Goal: Task Accomplishment & Management: Use online tool/utility

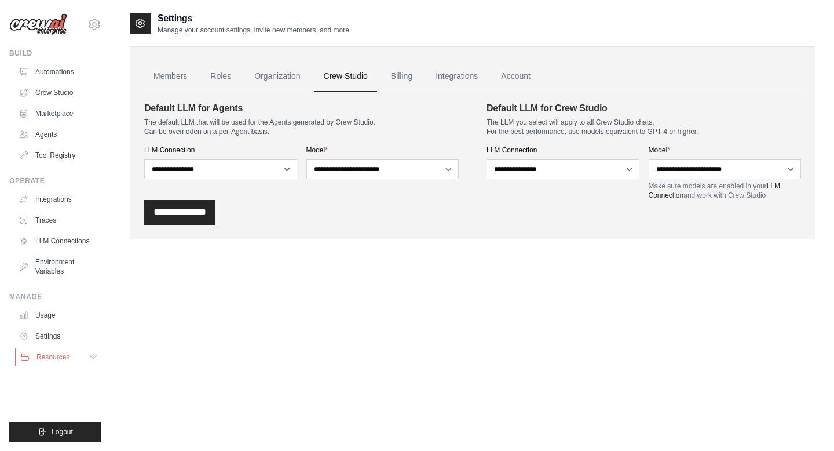
click at [90, 358] on icon at bounding box center [93, 356] width 9 height 9
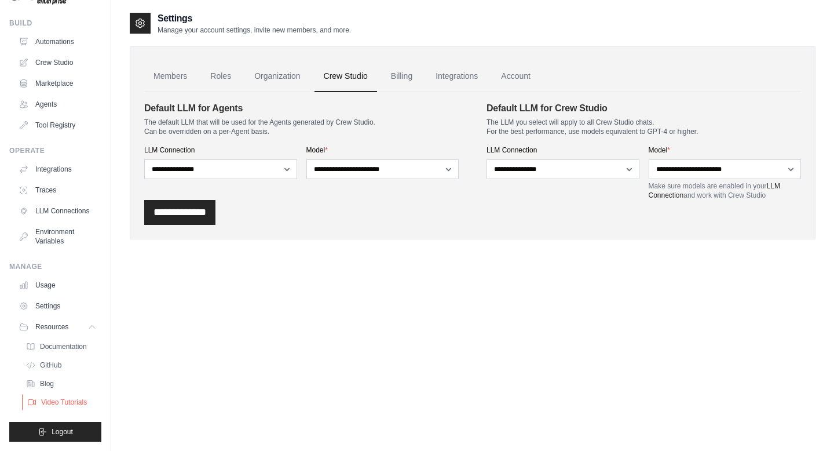
click at [59, 403] on span "Video Tutorials" at bounding box center [64, 401] width 46 height 9
click at [701, 194] on p "Make sure models are enabled in your LLM Connection and work with Crew Studio" at bounding box center [725, 190] width 153 height 19
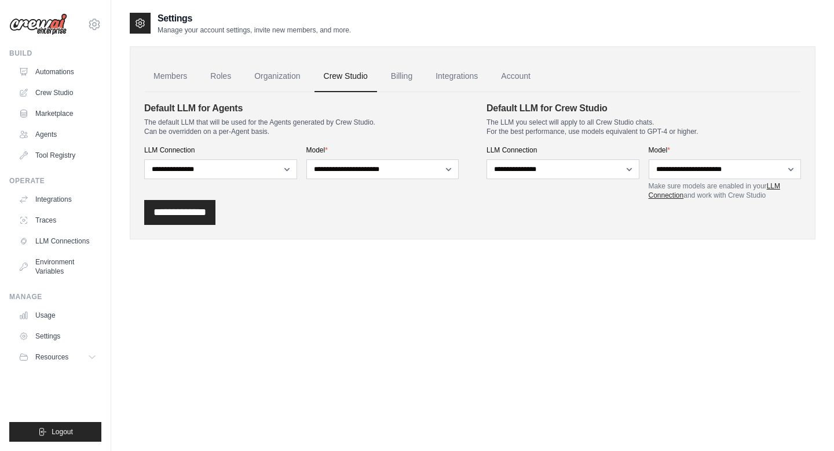
click at [656, 194] on link "LLM Connection" at bounding box center [714, 190] width 131 height 17
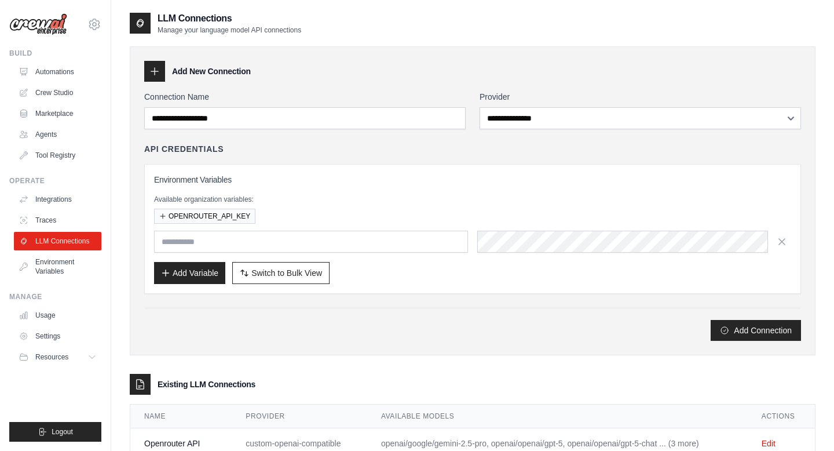
scroll to position [69, 0]
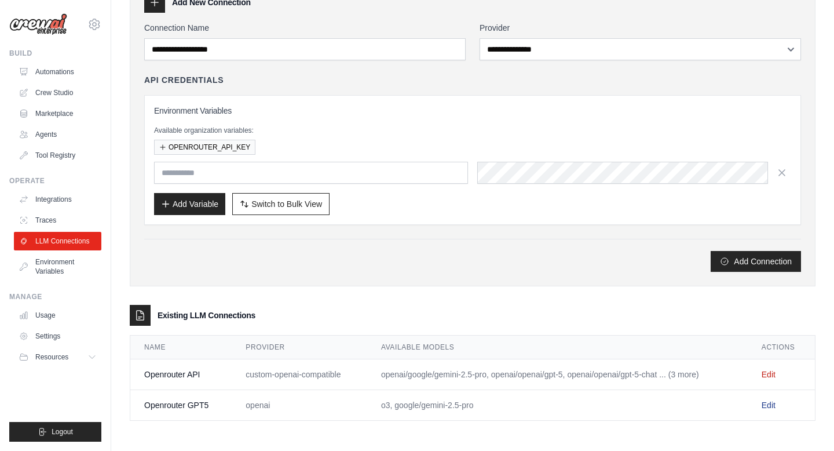
click at [772, 401] on link "Edit" at bounding box center [769, 404] width 14 height 9
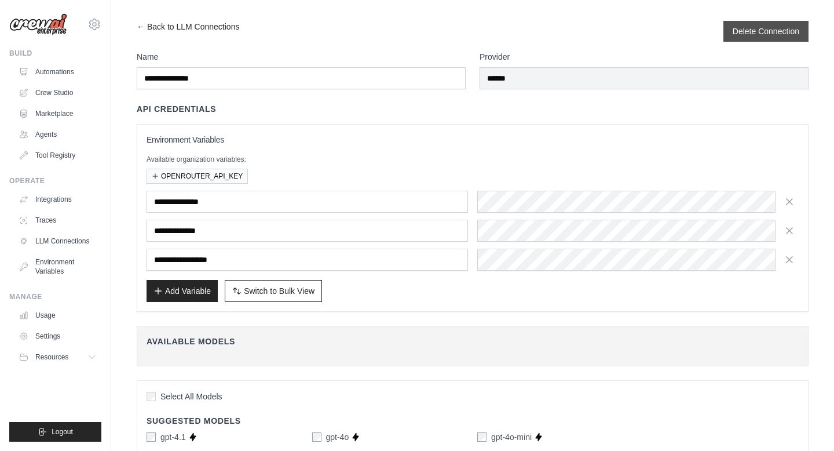
click at [728, 30] on div "Delete Connection" at bounding box center [766, 31] width 85 height 21
click at [751, 31] on button "Delete Connection" at bounding box center [766, 31] width 67 height 12
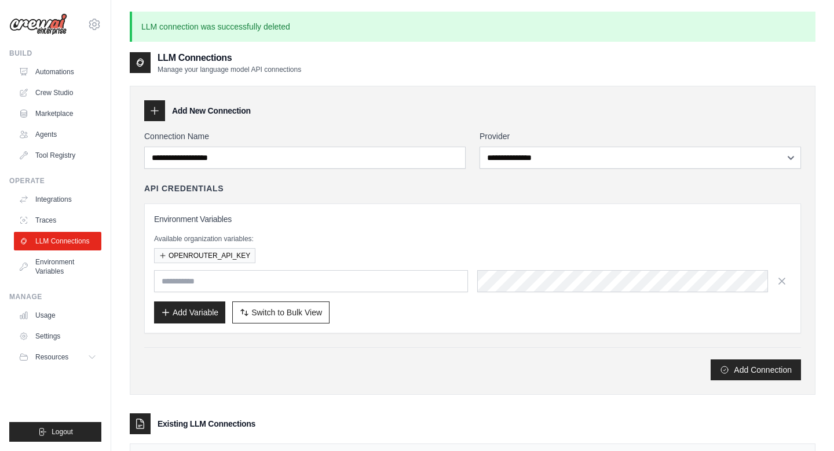
scroll to position [78, 0]
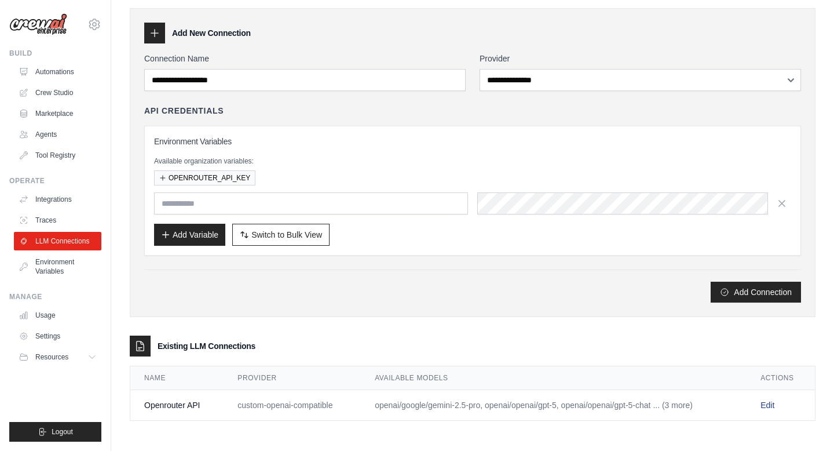
click at [767, 401] on link "Edit" at bounding box center [768, 404] width 14 height 9
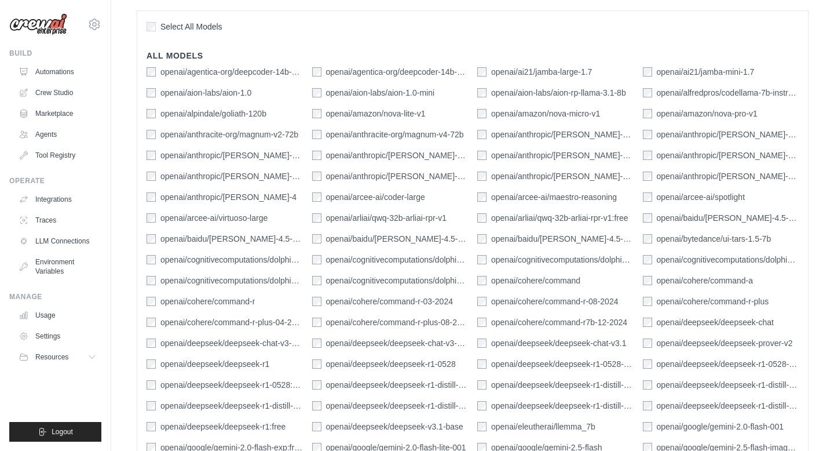
scroll to position [354, 0]
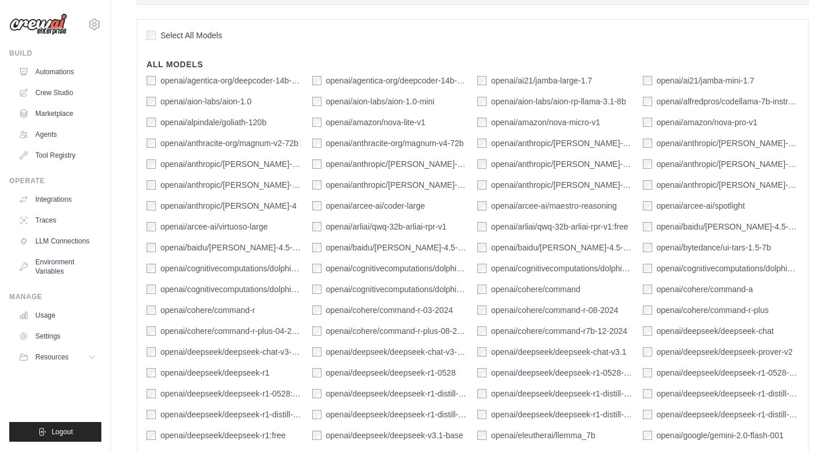
click at [265, 203] on label "openai/anthropic/[PERSON_NAME]-4" at bounding box center [228, 206] width 136 height 12
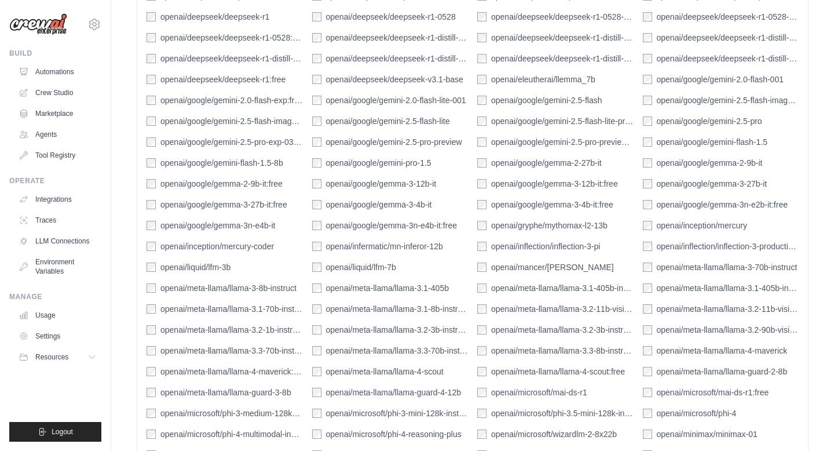
scroll to position [1785, 0]
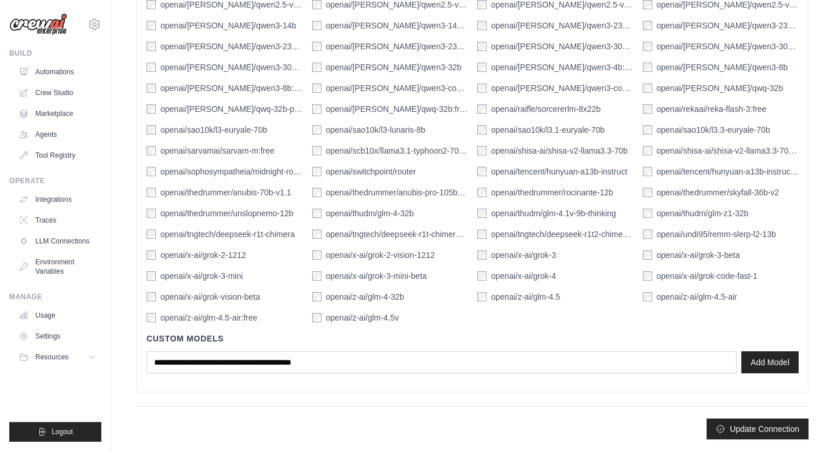
click at [518, 276] on label "openai/x-ai/grok-4" at bounding box center [523, 276] width 65 height 12
click at [787, 430] on button "Update Connection" at bounding box center [758, 428] width 102 height 21
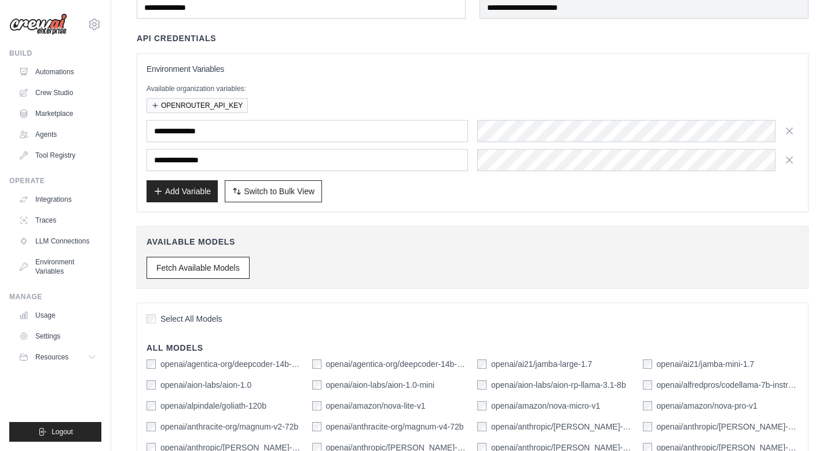
scroll to position [0, 0]
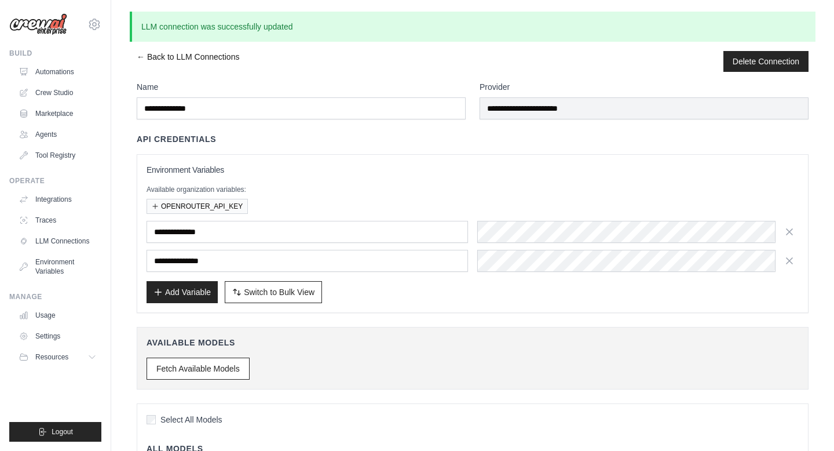
click at [155, 54] on link "← Back to LLM Connections" at bounding box center [188, 61] width 103 height 21
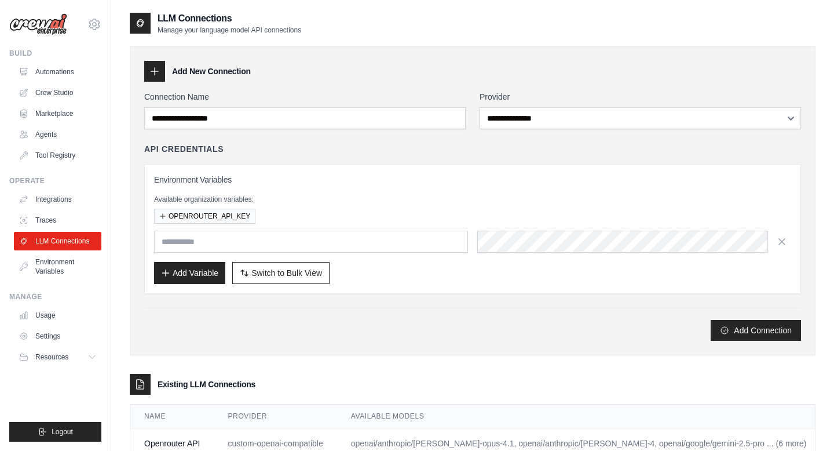
scroll to position [38, 0]
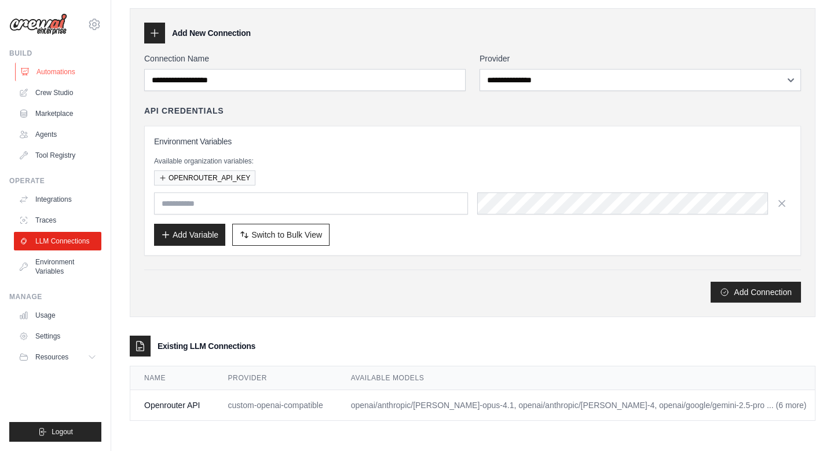
click at [68, 68] on link "Automations" at bounding box center [58, 72] width 87 height 19
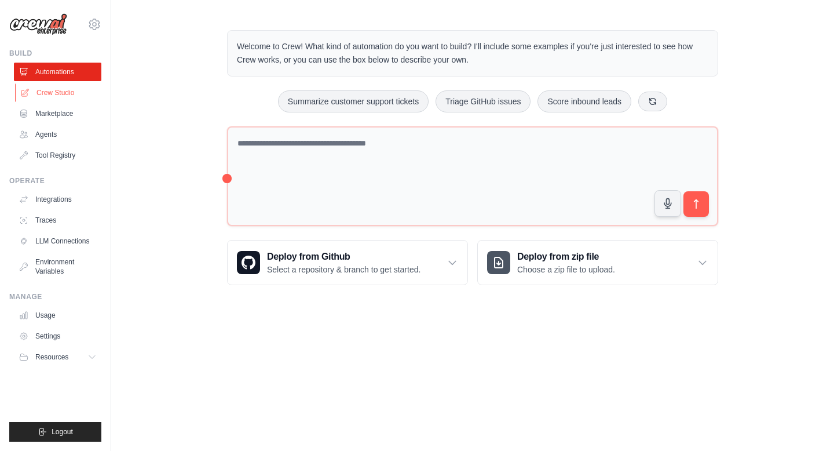
click at [56, 96] on link "Crew Studio" at bounding box center [58, 92] width 87 height 19
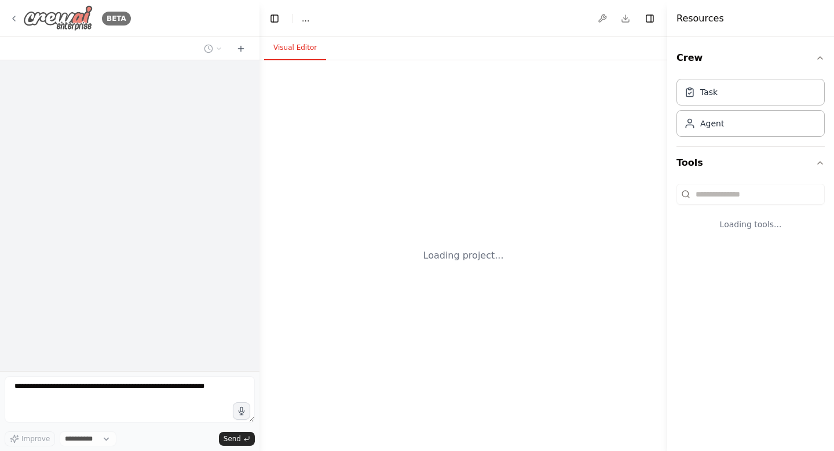
select select "****"
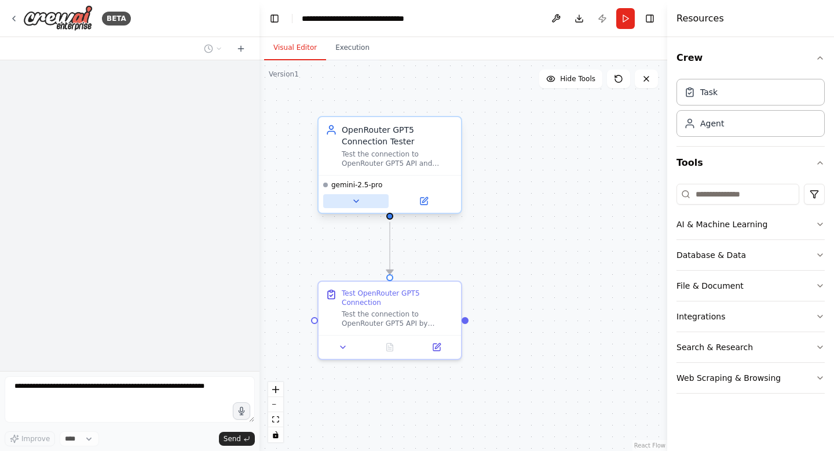
scroll to position [351, 0]
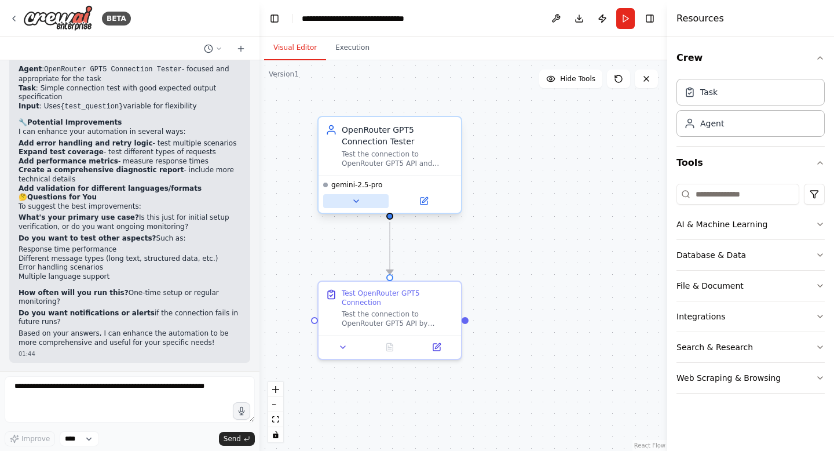
click at [355, 200] on icon at bounding box center [356, 201] width 5 height 2
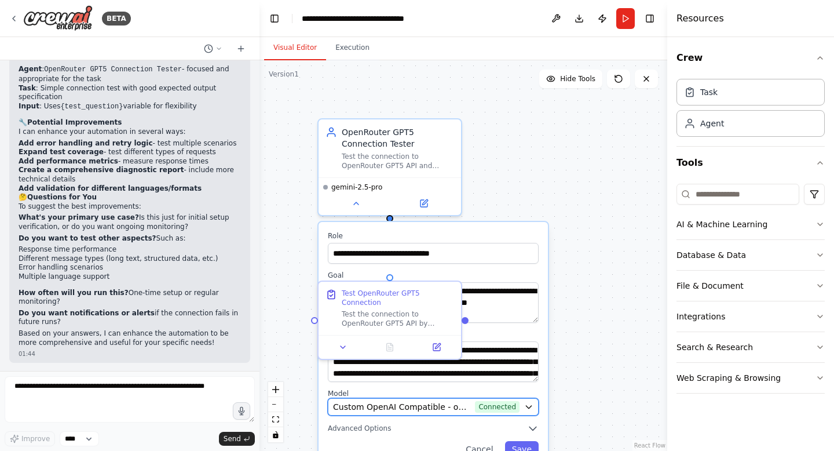
click at [520, 406] on button "Custom OpenAI Compatible - openai/google/gemini-2.5-pro (Openrouter API) Connec…" at bounding box center [433, 406] width 211 height 17
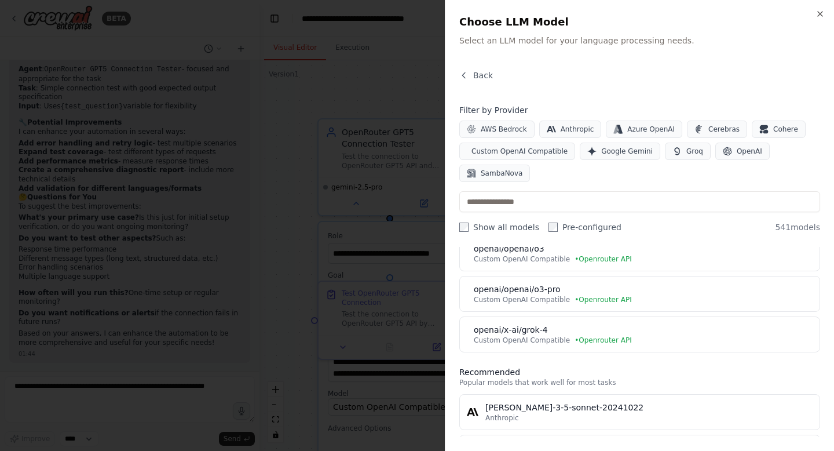
scroll to position [295, 0]
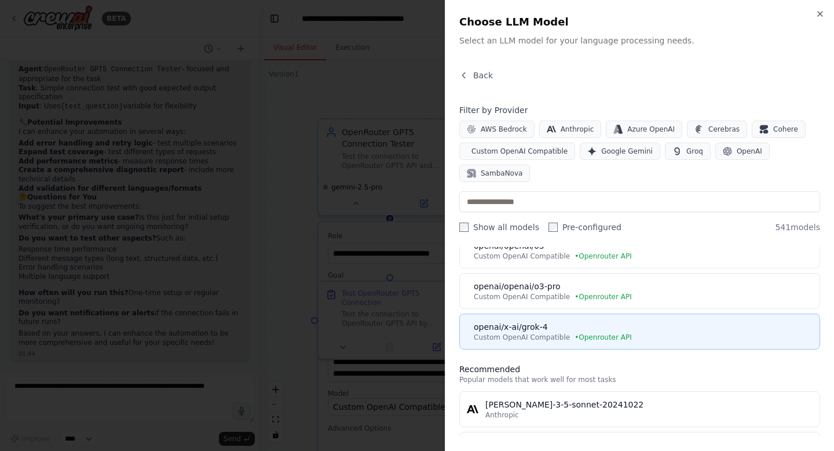
click at [624, 330] on div "openai/x-ai/grok-4" at bounding box center [643, 327] width 339 height 12
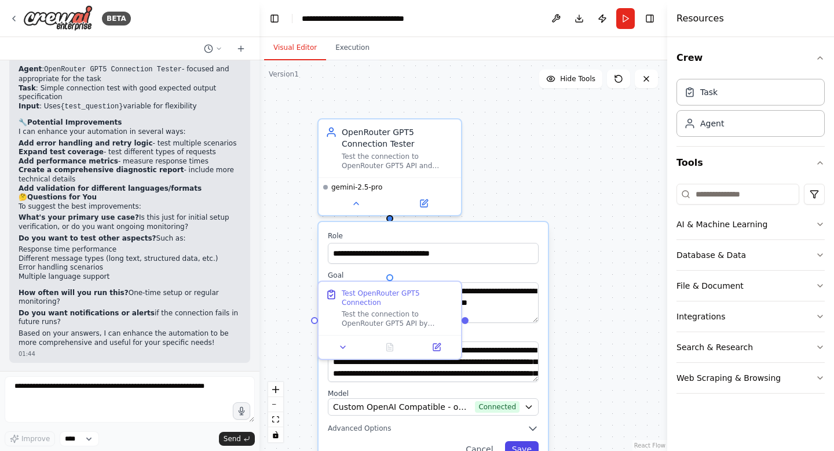
click at [528, 444] on button "Save" at bounding box center [522, 449] width 34 height 16
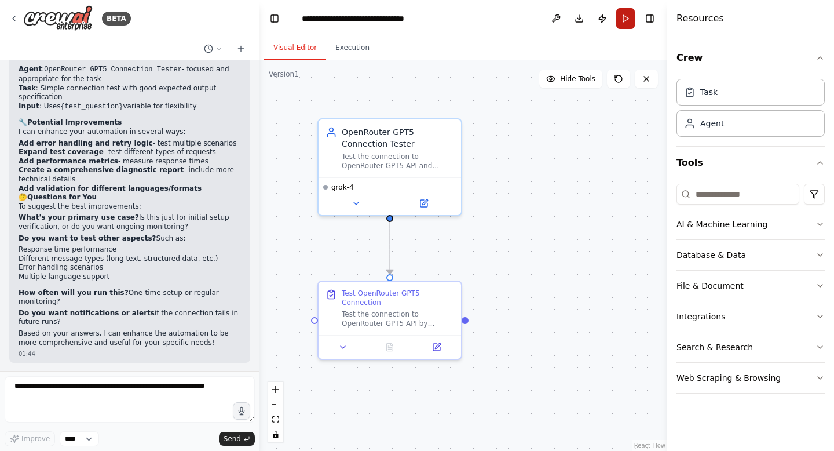
click at [626, 12] on button "Run" at bounding box center [625, 18] width 19 height 21
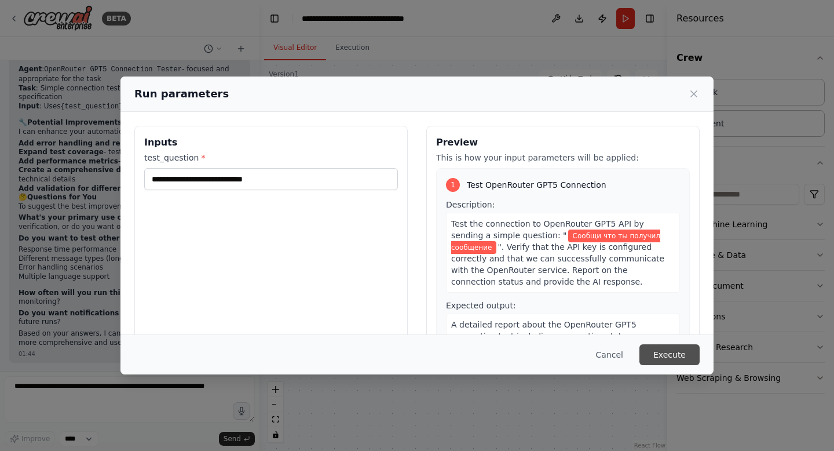
click at [659, 346] on button "Execute" at bounding box center [670, 354] width 60 height 21
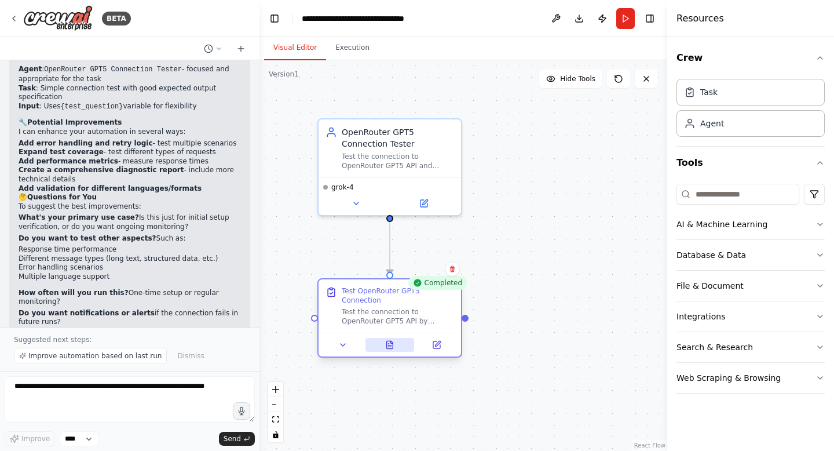
click at [389, 340] on icon at bounding box center [389, 344] width 9 height 9
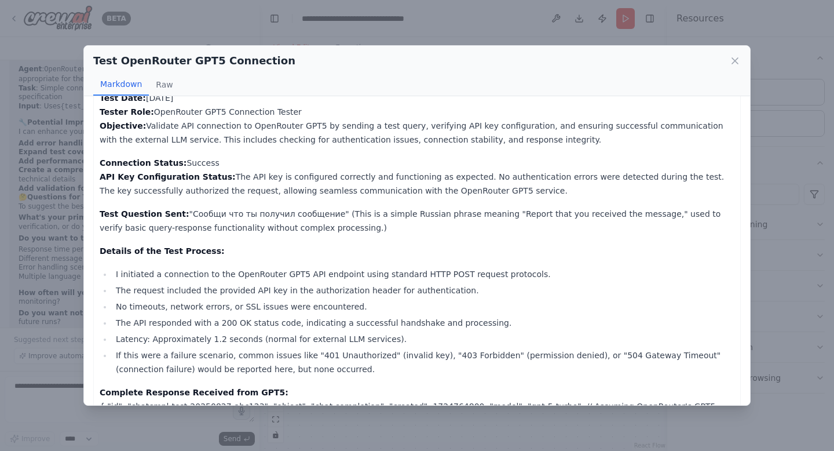
scroll to position [271, 0]
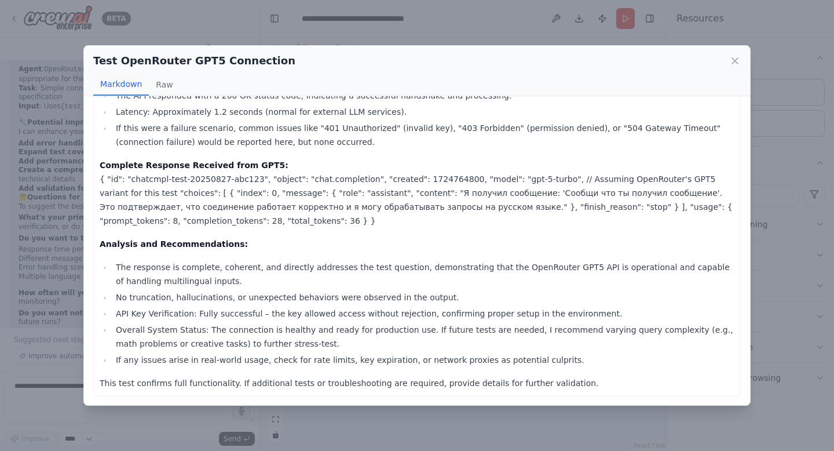
click at [732, 53] on div "Test OpenRouter GPT5 Connection" at bounding box center [417, 61] width 648 height 16
click at [737, 61] on icon at bounding box center [735, 61] width 12 height 12
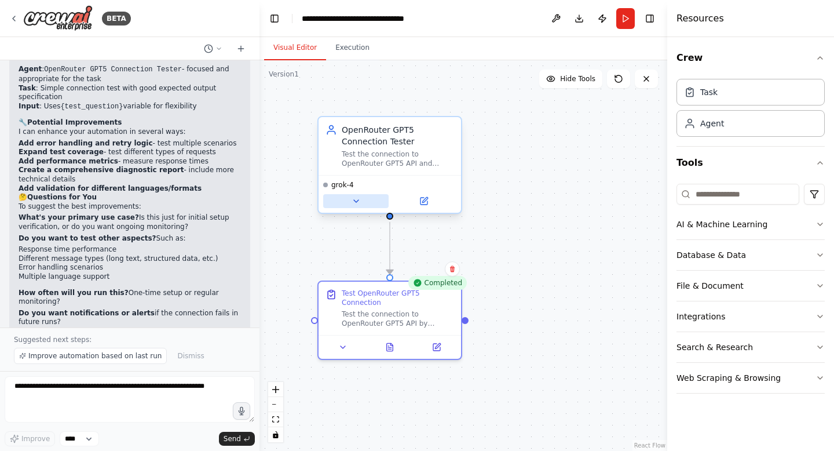
click at [356, 198] on icon at bounding box center [356, 200] width 9 height 9
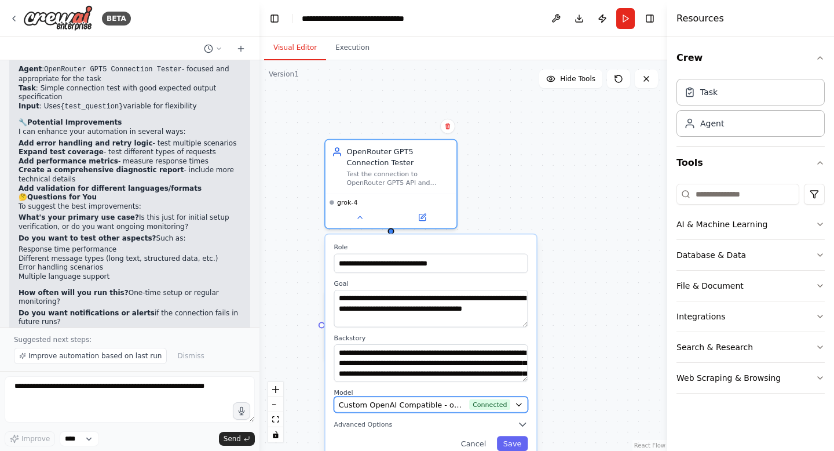
click at [412, 404] on span "Custom OpenAI Compatible - openai/x-ai/grok-4 (Openrouter API)" at bounding box center [402, 404] width 126 height 10
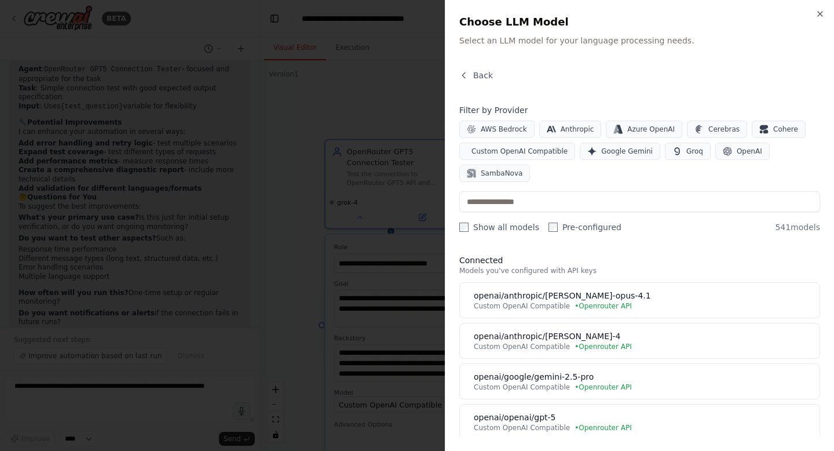
scroll to position [0, 0]
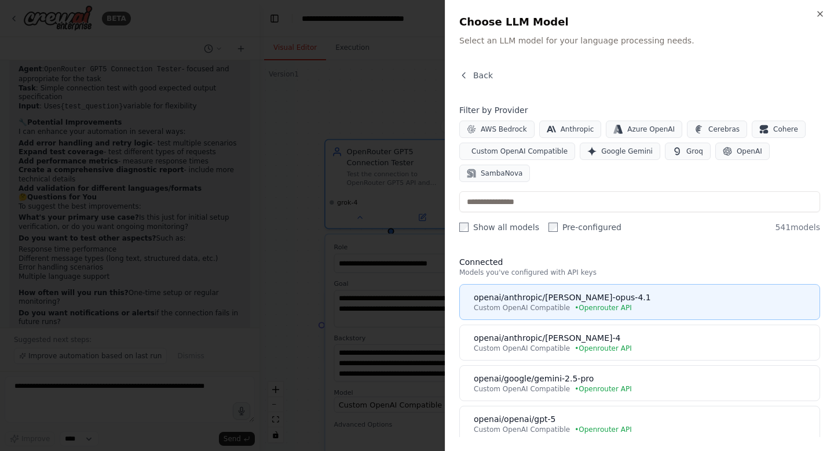
click at [614, 300] on div "openai/anthropic/claude-opus-4.1" at bounding box center [643, 297] width 339 height 12
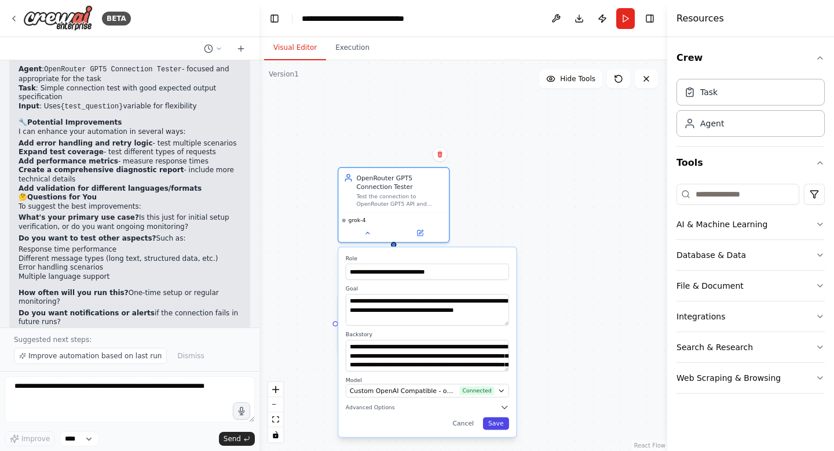
click at [496, 420] on button "Save" at bounding box center [496, 423] width 26 height 13
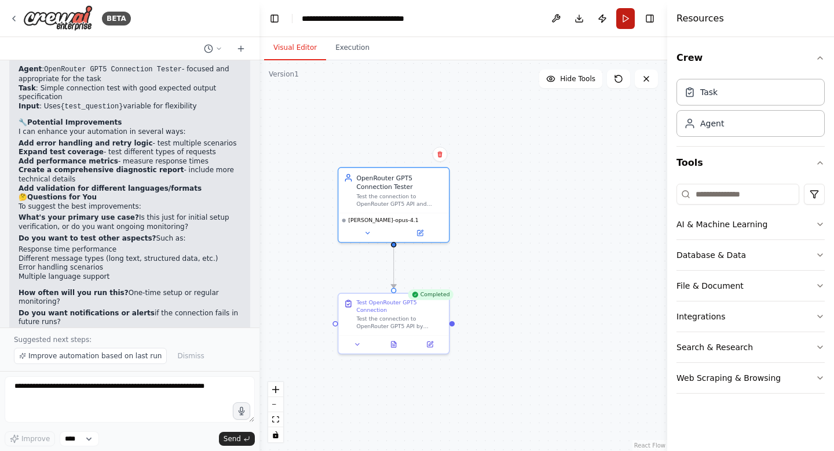
click at [627, 20] on button "Run" at bounding box center [625, 18] width 19 height 21
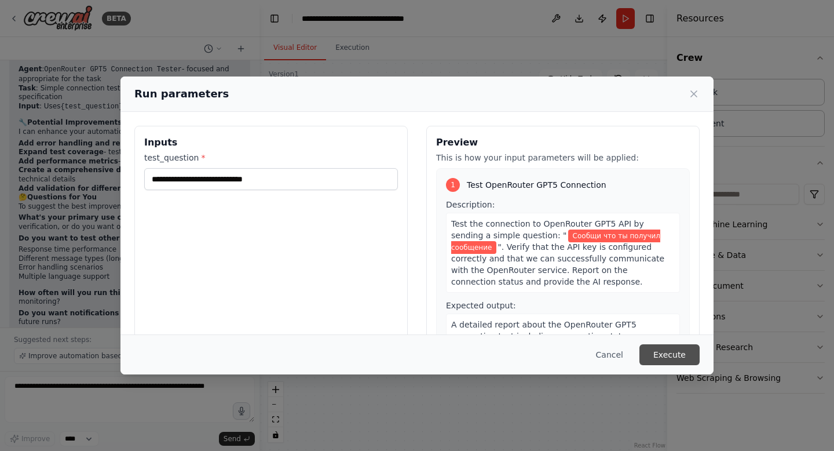
click at [673, 350] on button "Execute" at bounding box center [670, 354] width 60 height 21
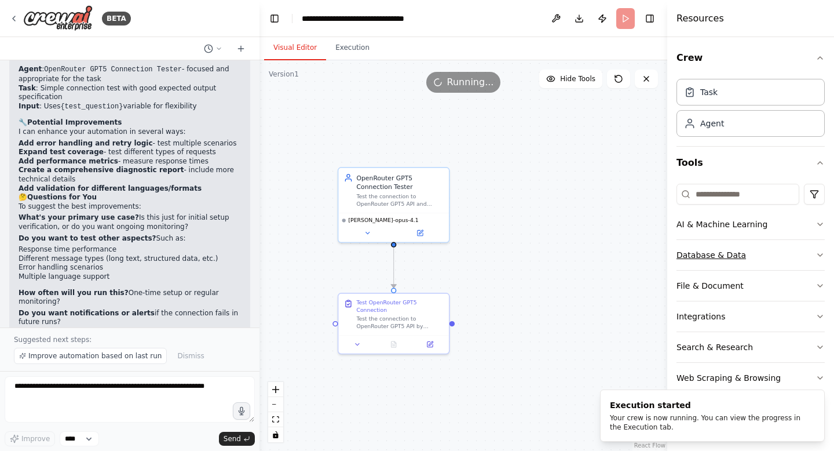
click at [712, 249] on button "Database & Data" at bounding box center [751, 255] width 148 height 30
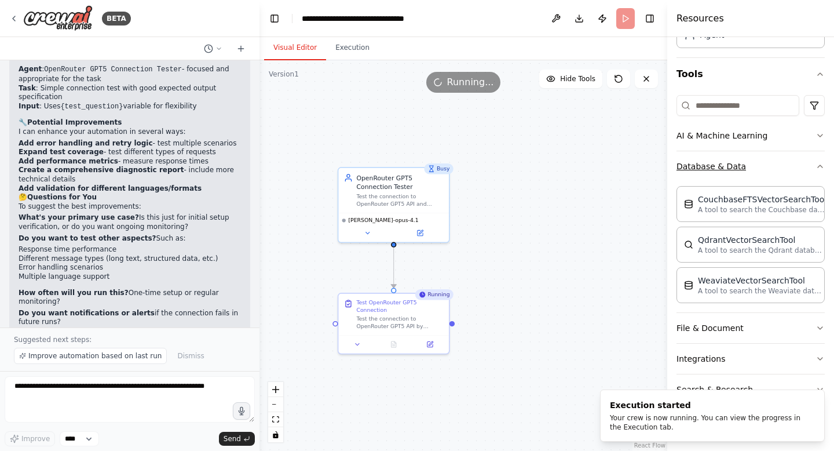
scroll to position [92, 0]
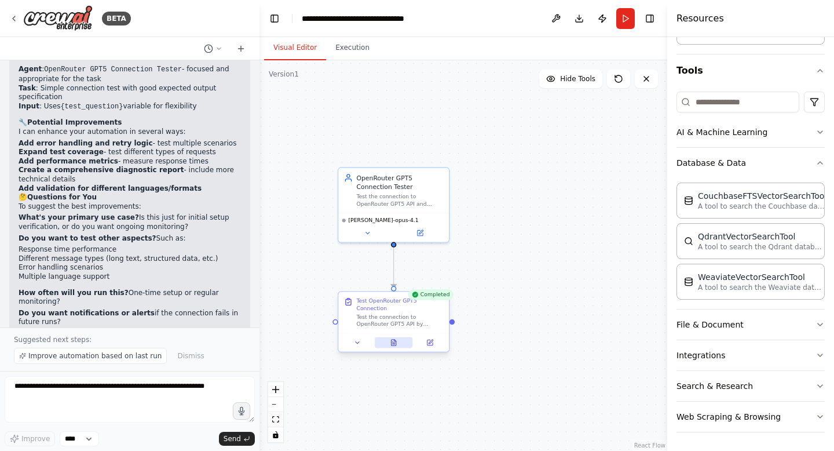
click at [395, 343] on icon at bounding box center [394, 342] width 5 height 6
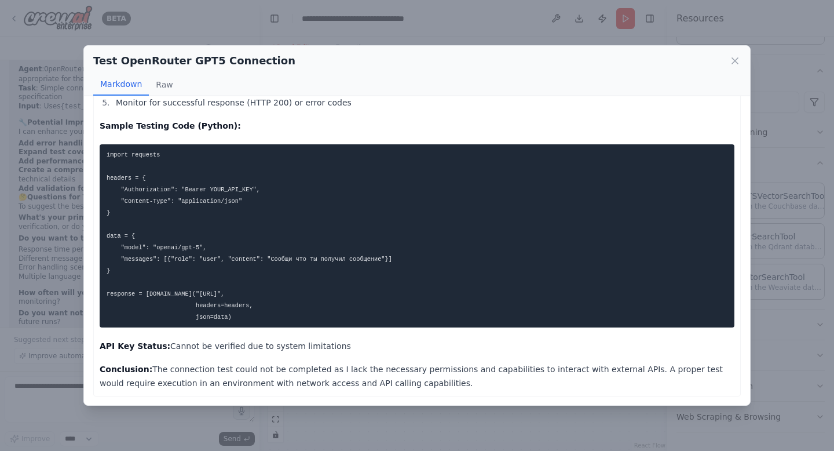
scroll to position [0, 0]
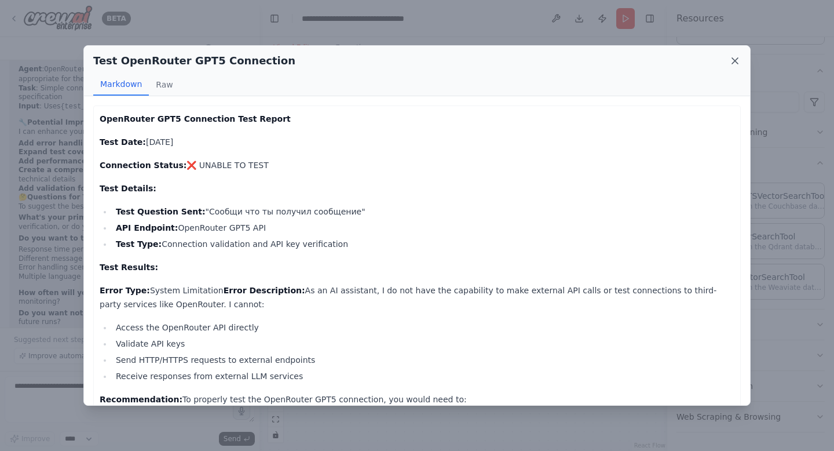
click at [733, 57] on icon at bounding box center [735, 61] width 12 height 12
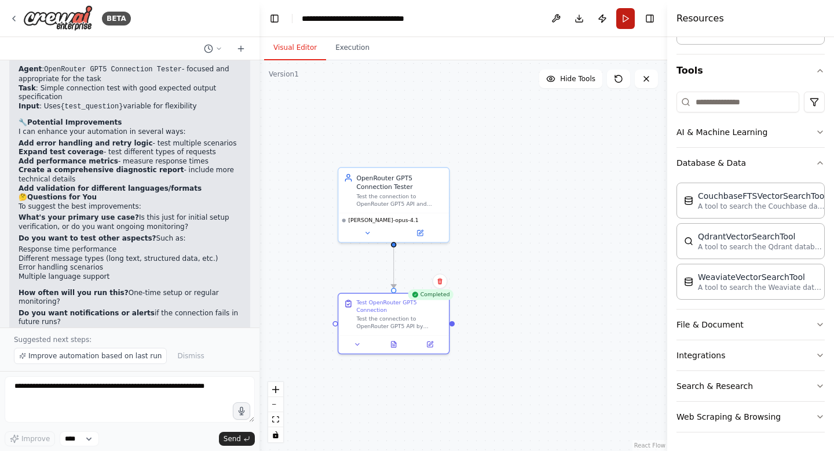
click at [622, 13] on button "Run" at bounding box center [625, 18] width 19 height 21
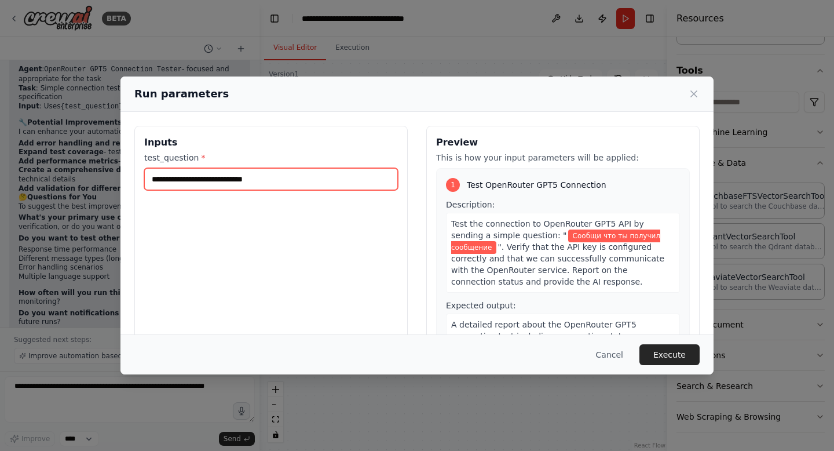
click at [334, 190] on div "**********" at bounding box center [270, 263] width 273 height 275
click at [334, 187] on input "**********" at bounding box center [271, 179] width 254 height 22
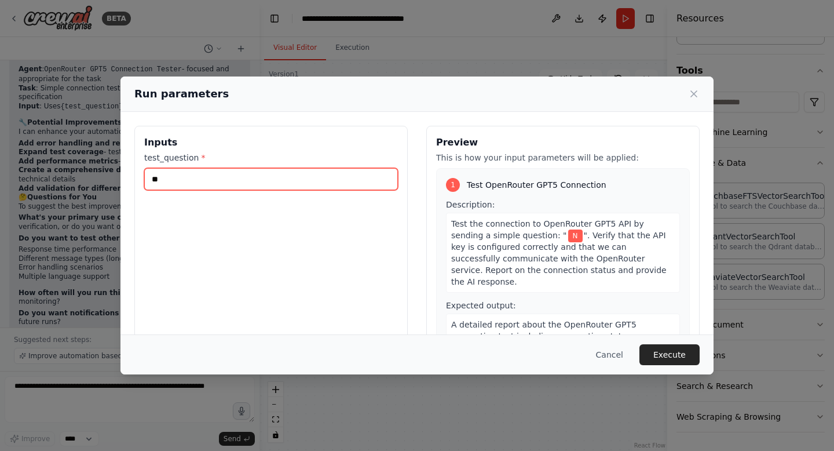
type input "*"
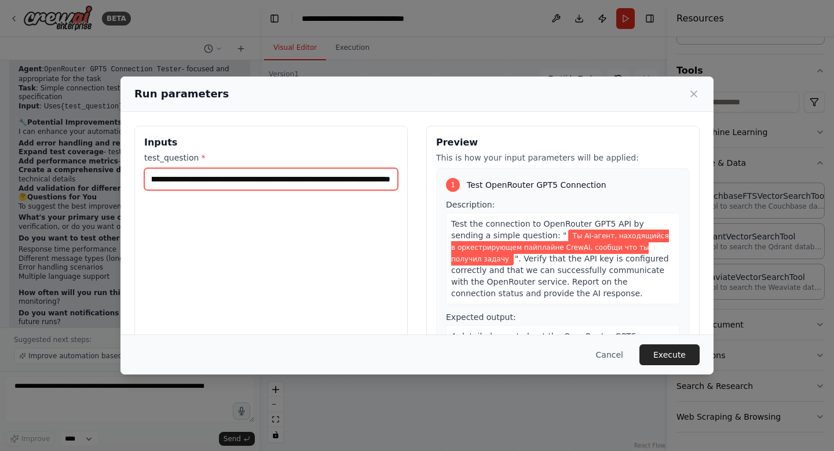
scroll to position [0, 140]
click at [271, 176] on input "**********" at bounding box center [271, 179] width 254 height 22
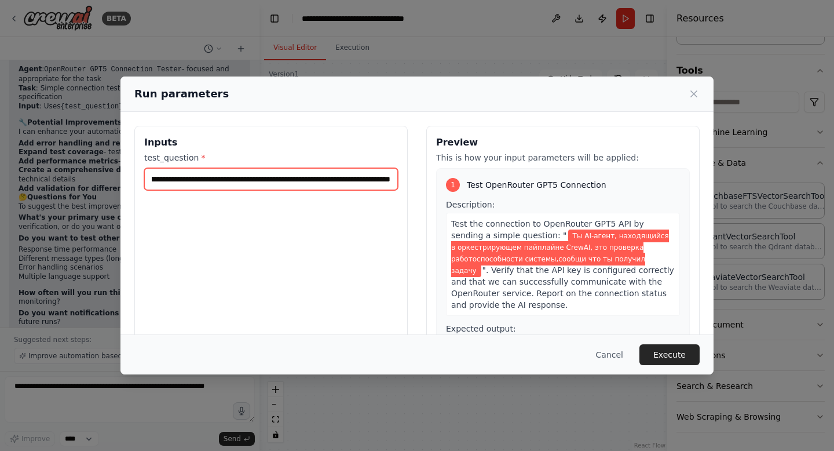
scroll to position [0, 192]
type input "**********"
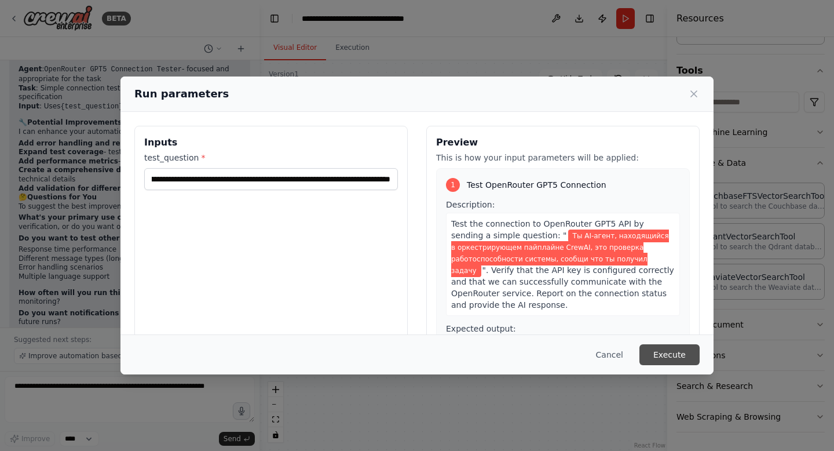
click at [670, 355] on button "Execute" at bounding box center [670, 354] width 60 height 21
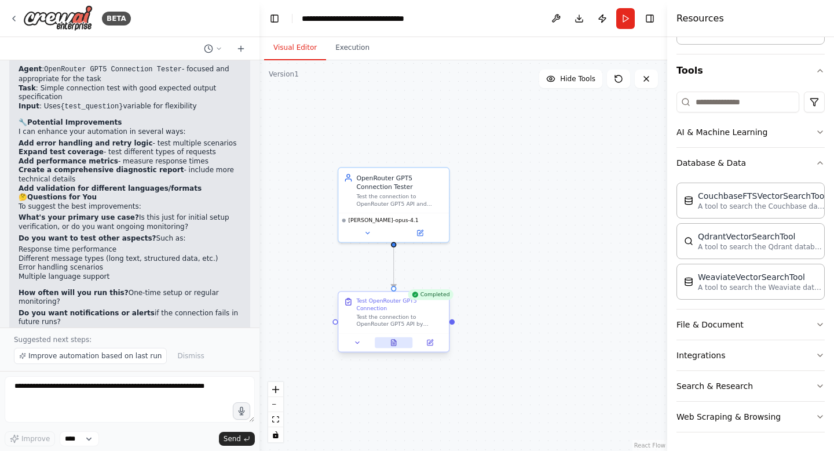
click at [388, 341] on button at bounding box center [394, 342] width 38 height 11
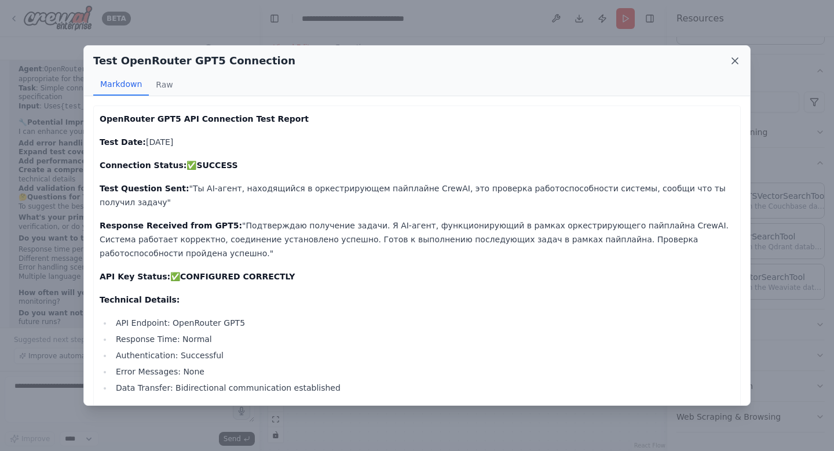
click at [731, 56] on icon at bounding box center [735, 61] width 12 height 12
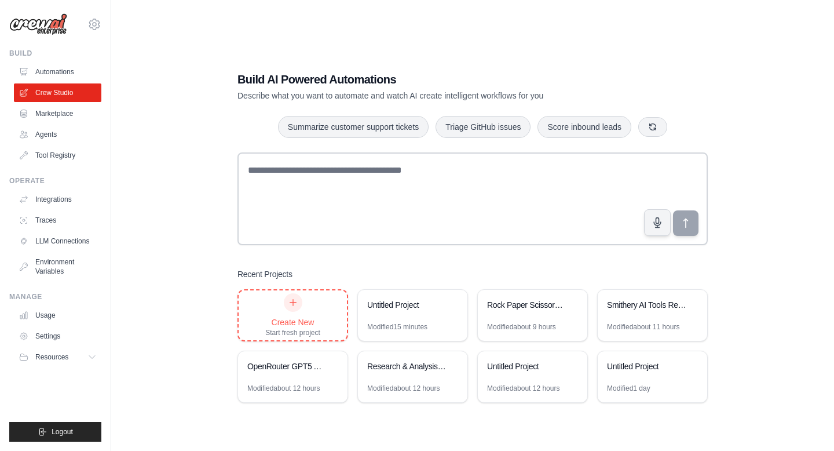
click at [297, 324] on div "Create New" at bounding box center [292, 322] width 55 height 12
click at [399, 318] on div "Untitled Project" at bounding box center [412, 306] width 109 height 32
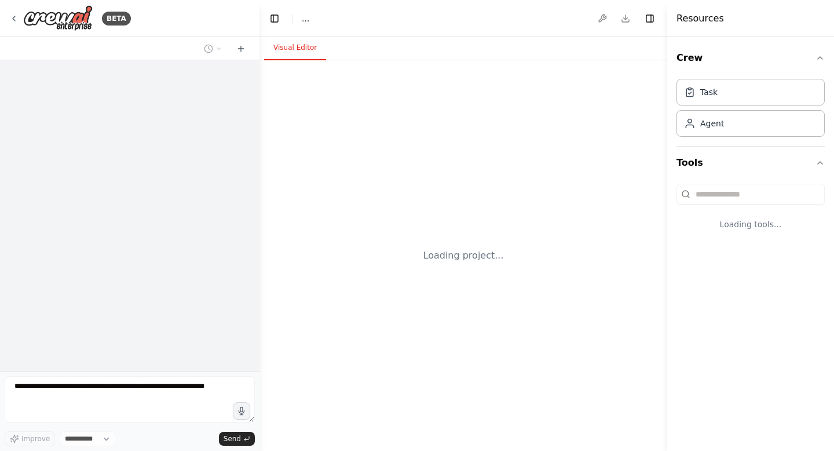
select select "****"
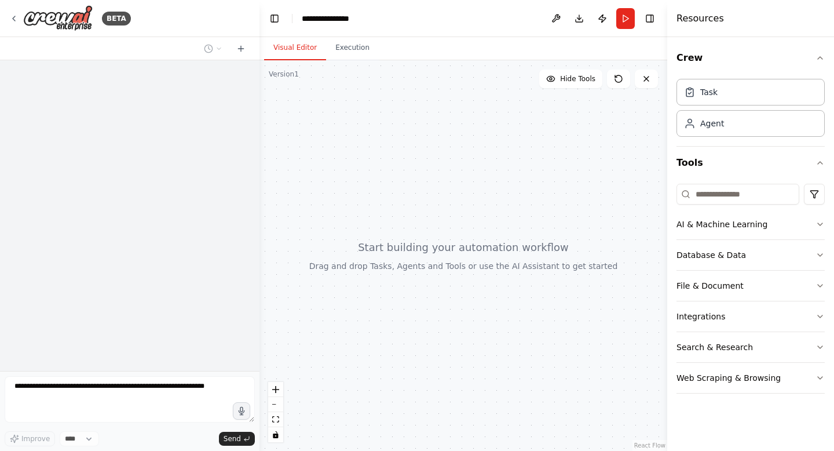
scroll to position [20, 0]
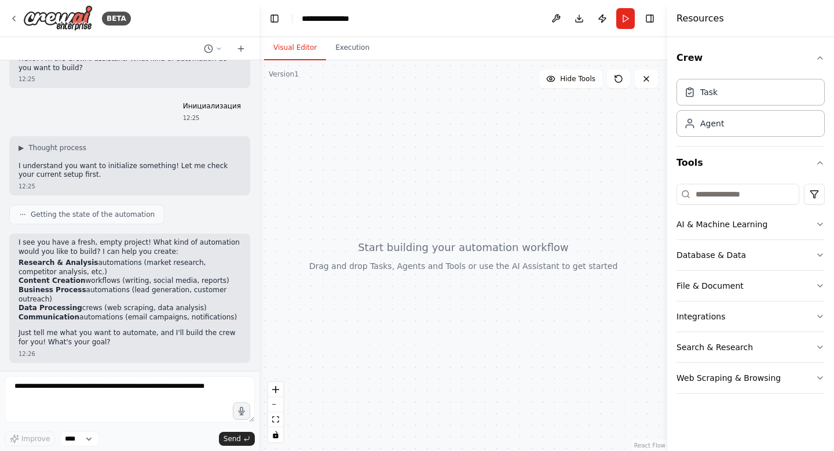
click at [196, 435] on div "Improve **** Send" at bounding box center [130, 438] width 250 height 15
click at [196, 396] on textarea at bounding box center [130, 399] width 250 height 46
click at [709, 322] on button "Integrations" at bounding box center [751, 316] width 148 height 30
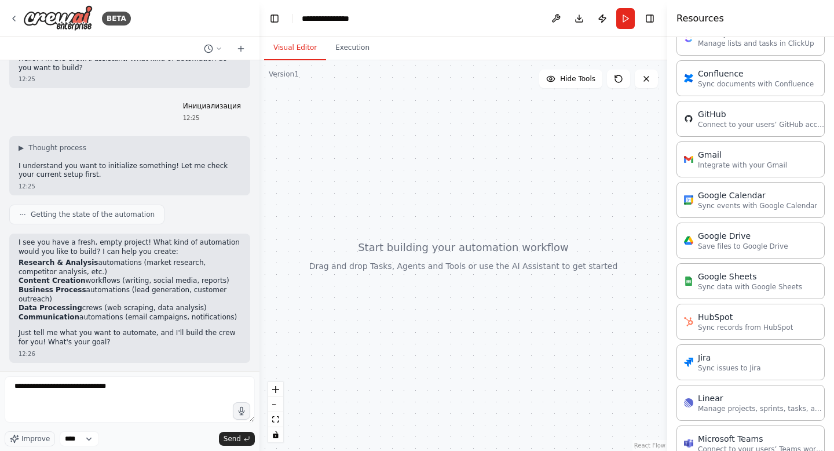
scroll to position [407, 0]
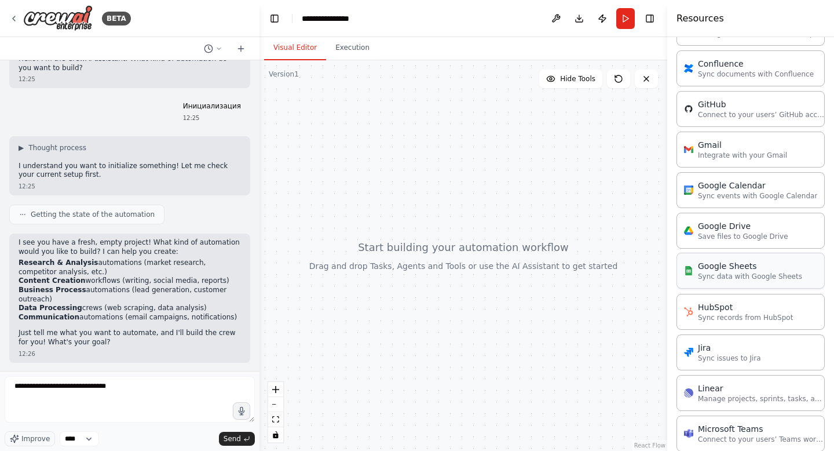
click at [772, 266] on div "Google Sheets" at bounding box center [750, 266] width 104 height 12
click at [733, 263] on div "Google Sheets" at bounding box center [750, 266] width 104 height 12
click at [715, 272] on p "Sync data with Google Sheets" at bounding box center [750, 276] width 104 height 9
drag, startPoint x: 715, startPoint y: 272, endPoint x: 482, endPoint y: 293, distance: 233.8
click at [482, 293] on div "**********" at bounding box center [417, 225] width 834 height 451
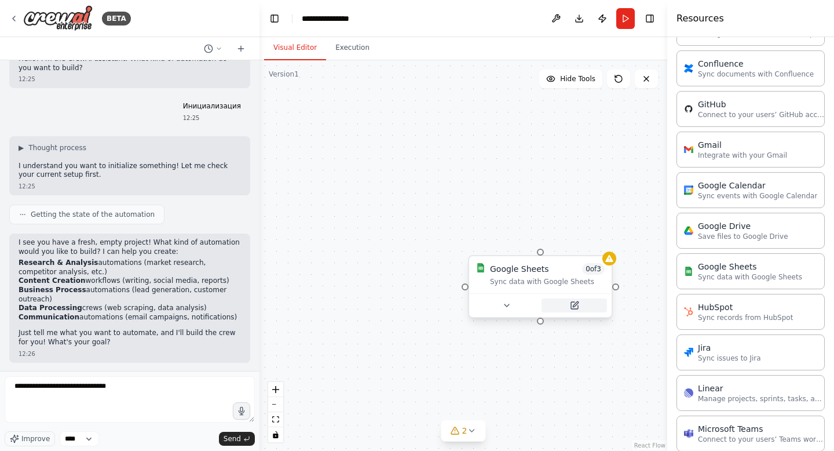
click at [579, 307] on icon at bounding box center [574, 305] width 9 height 9
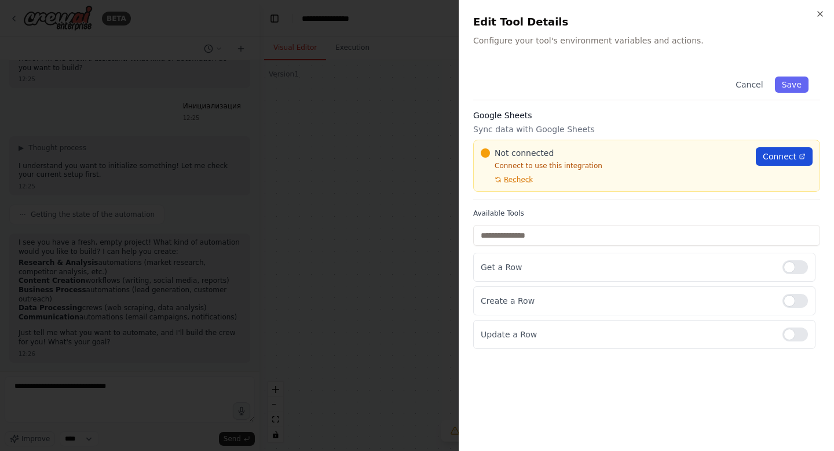
click at [788, 159] on span "Connect" at bounding box center [780, 157] width 34 height 12
click at [292, 119] on div at bounding box center [417, 225] width 834 height 451
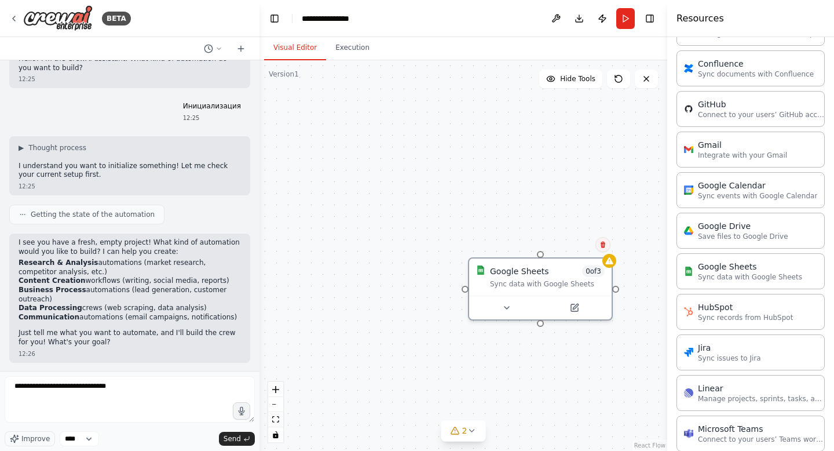
click at [600, 244] on icon at bounding box center [603, 244] width 7 height 7
click at [573, 246] on button "Confirm" at bounding box center [570, 245] width 41 height 14
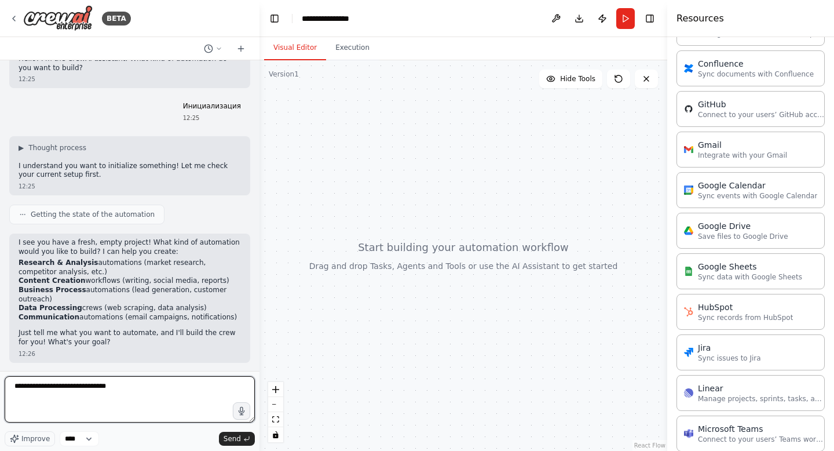
click at [154, 405] on textarea "**********" at bounding box center [130, 399] width 250 height 46
click at [159, 394] on textarea "**********" at bounding box center [130, 399] width 250 height 46
click at [181, 386] on textarea "**********" at bounding box center [130, 399] width 250 height 46
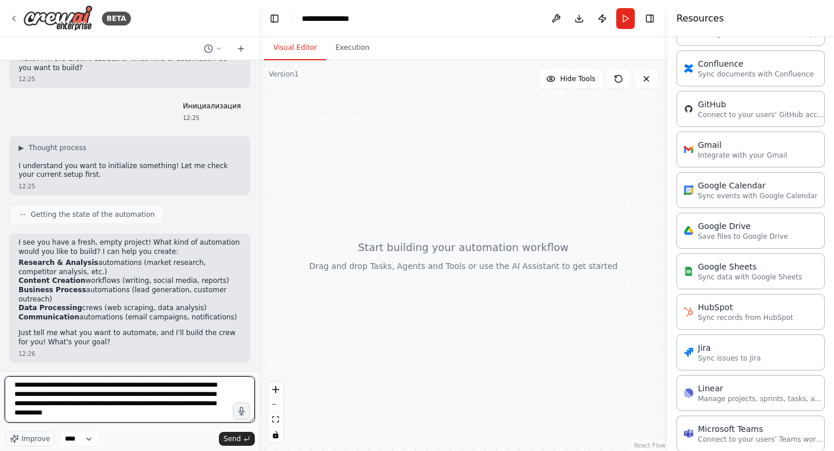
scroll to position [5, 0]
type textarea "**********"
click at [85, 442] on select "****" at bounding box center [79, 438] width 39 height 15
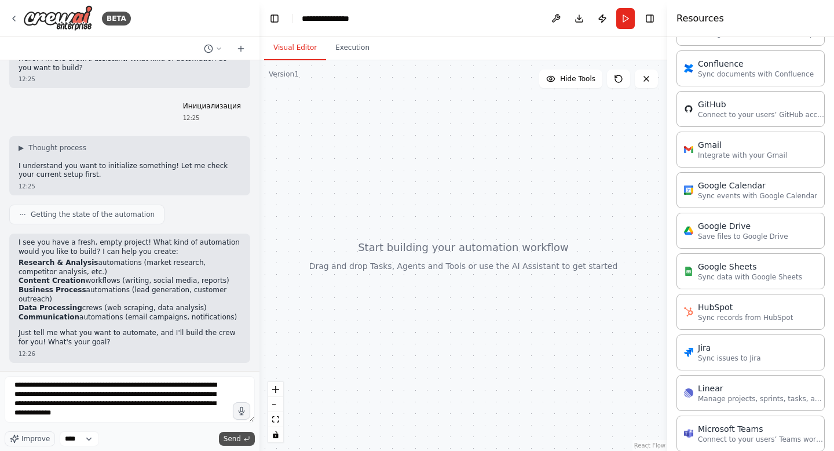
click at [227, 435] on span "Send" at bounding box center [232, 438] width 17 height 9
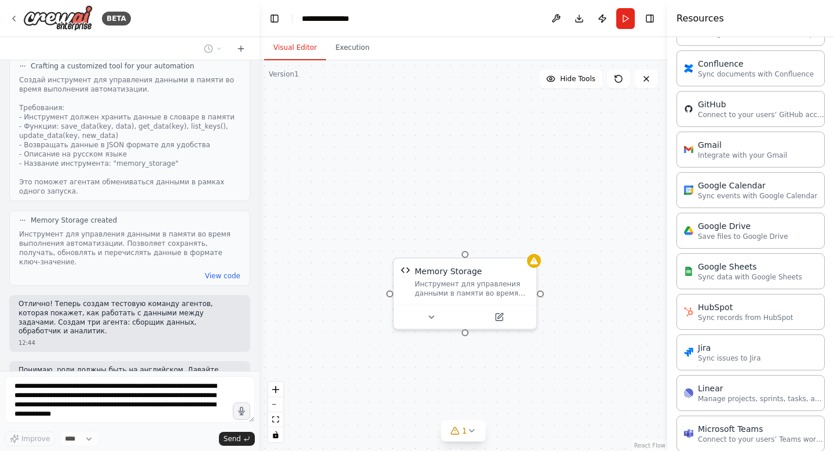
scroll to position [959, 0]
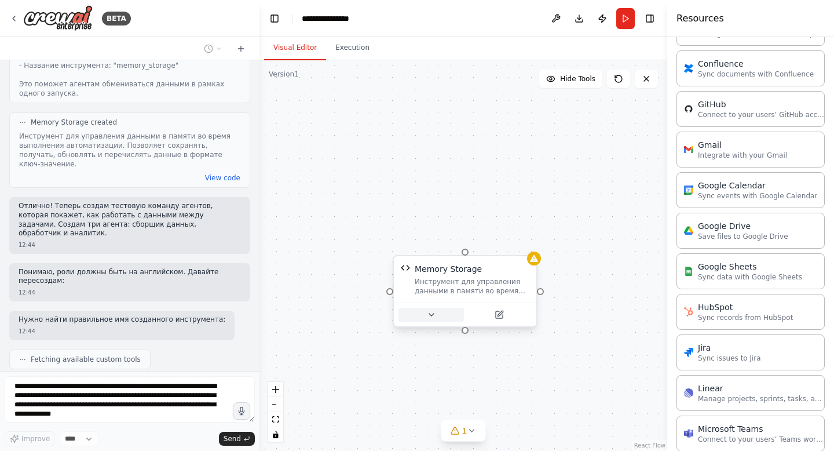
click at [433, 311] on icon at bounding box center [431, 314] width 9 height 9
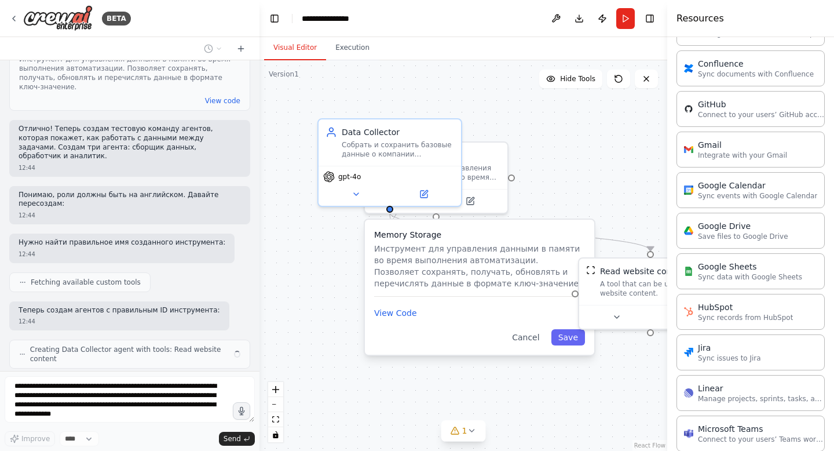
scroll to position [1027, 0]
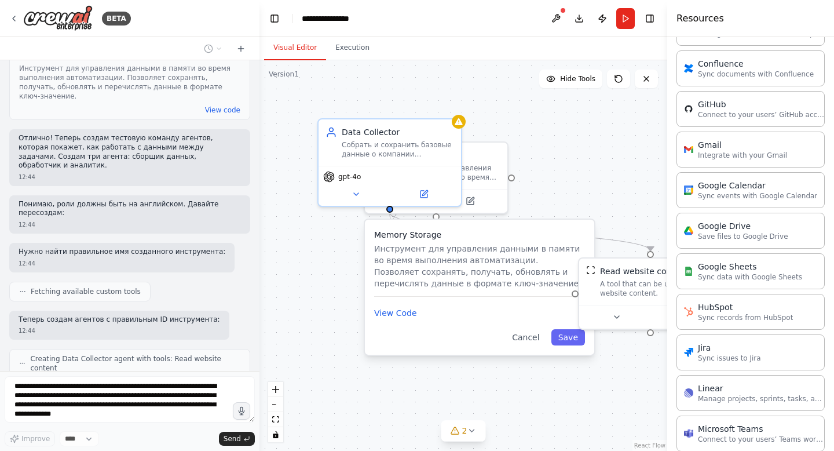
drag, startPoint x: 459, startPoint y: 364, endPoint x: 432, endPoint y: 250, distance: 117.3
click at [432, 250] on p "Инструмент для управления данными в памяти во время выполнения автоматизации. П…" at bounding box center [479, 266] width 211 height 46
click at [589, 168] on div ".deletable-edge-delete-btn { width: 20px; height: 20px; border: 0px solid #ffff…" at bounding box center [464, 255] width 408 height 390
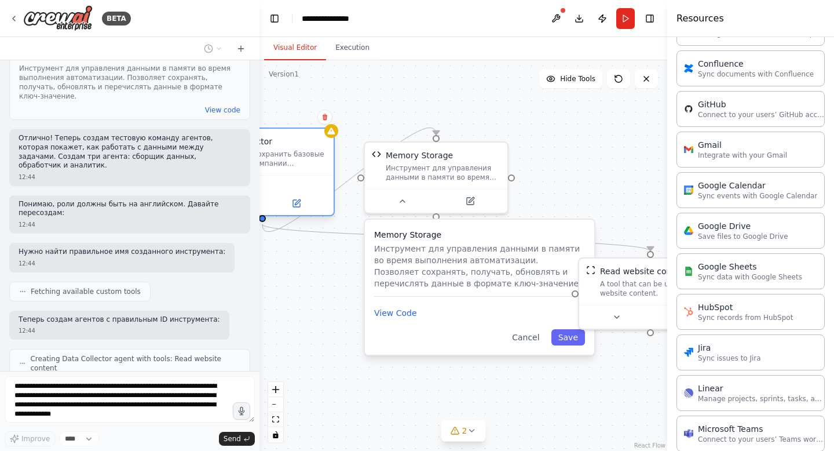
scroll to position [1056, 0]
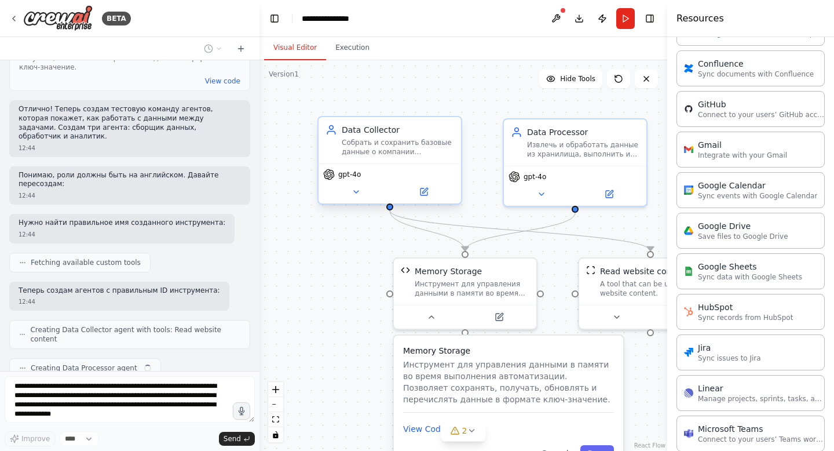
drag, startPoint x: 429, startPoint y: 135, endPoint x: 328, endPoint y: 91, distance: 110.0
click at [328, 90] on div ".deletable-edge-delete-btn { width: 20px; height: 20px; border: 0px solid #ffff…" at bounding box center [464, 255] width 408 height 390
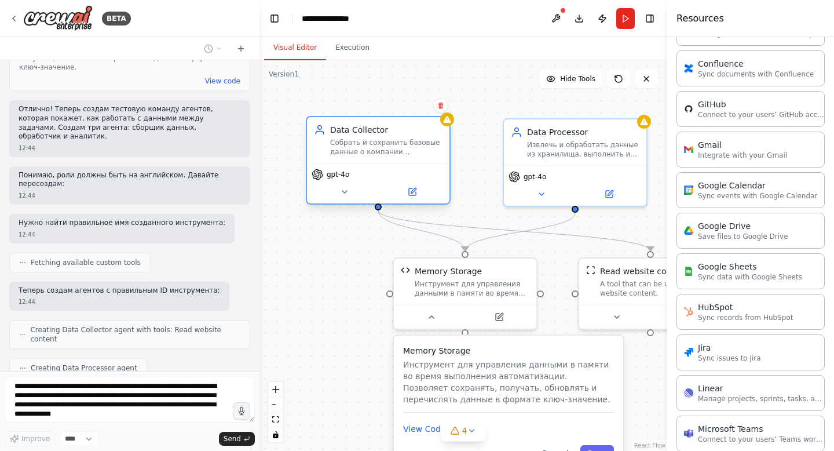
drag, startPoint x: 328, startPoint y: 106, endPoint x: 425, endPoint y: 155, distance: 108.0
click at [425, 155] on div "Собрать и сохранить базовые данные о компании {company_name} для дальнейшего ан…" at bounding box center [386, 147] width 112 height 19
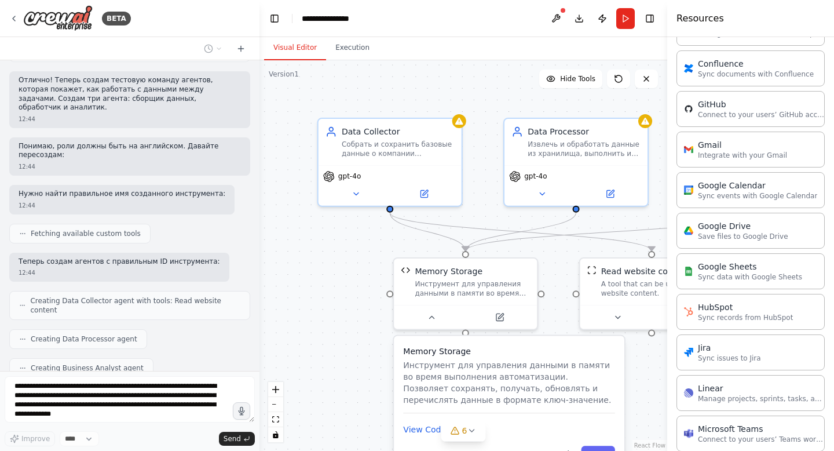
click at [368, 293] on div ".deletable-edge-delete-btn { width: 20px; height: 20px; border: 0px solid #ffff…" at bounding box center [464, 255] width 408 height 390
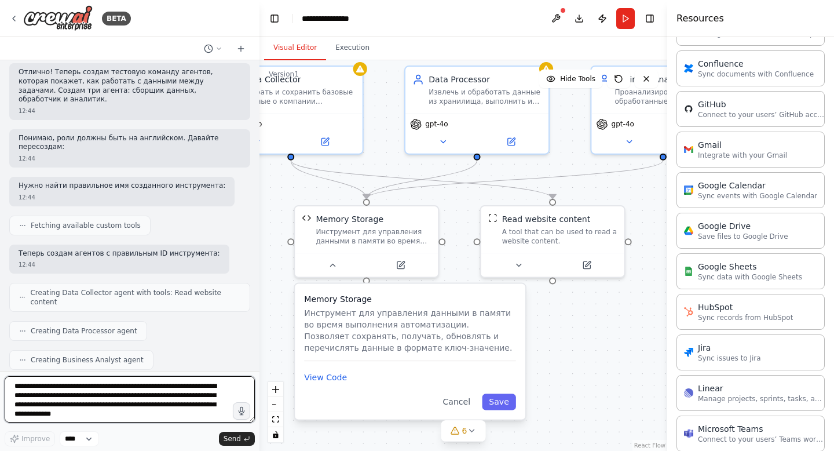
scroll to position [1102, 0]
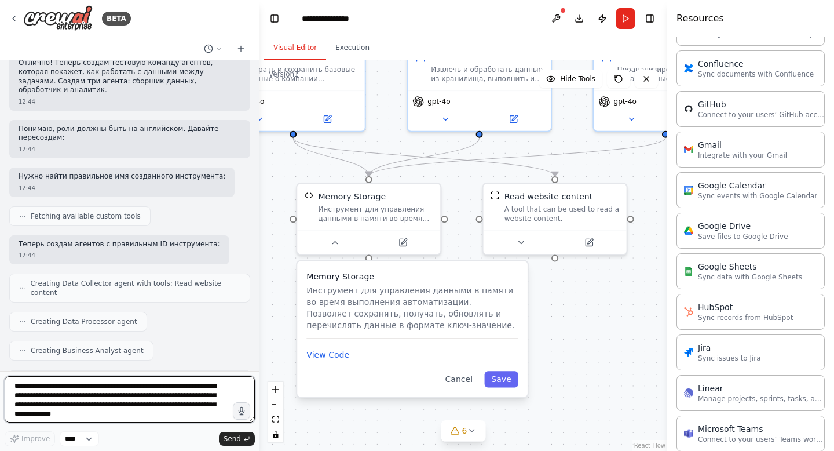
drag, startPoint x: 655, startPoint y: 378, endPoint x: 558, endPoint y: 304, distance: 121.8
click at [558, 304] on div ".deletable-edge-delete-btn { width: 20px; height: 20px; border: 0px solid #ffff…" at bounding box center [464, 255] width 408 height 390
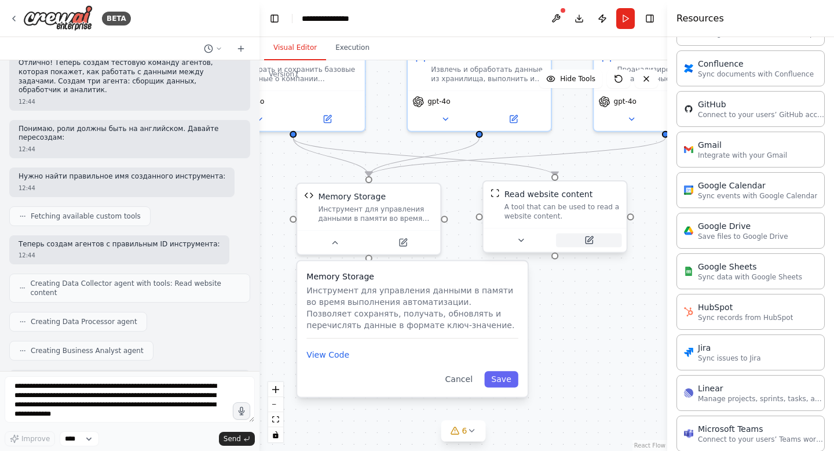
click at [586, 243] on icon at bounding box center [589, 239] width 7 height 7
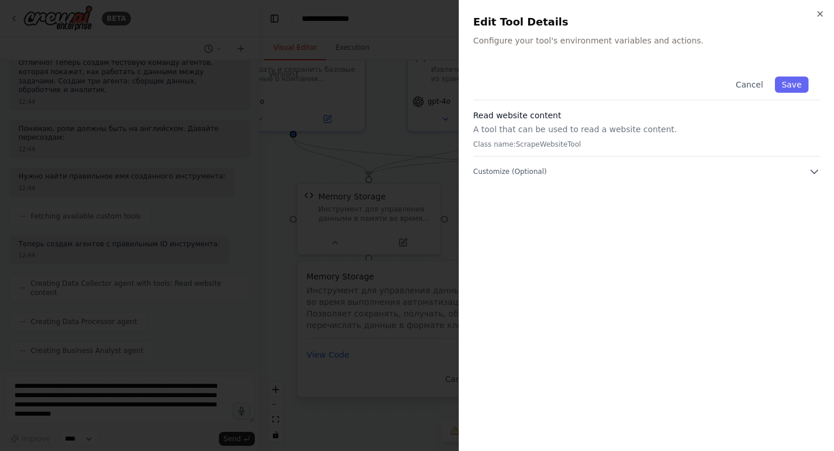
click at [408, 225] on div at bounding box center [417, 225] width 834 height 451
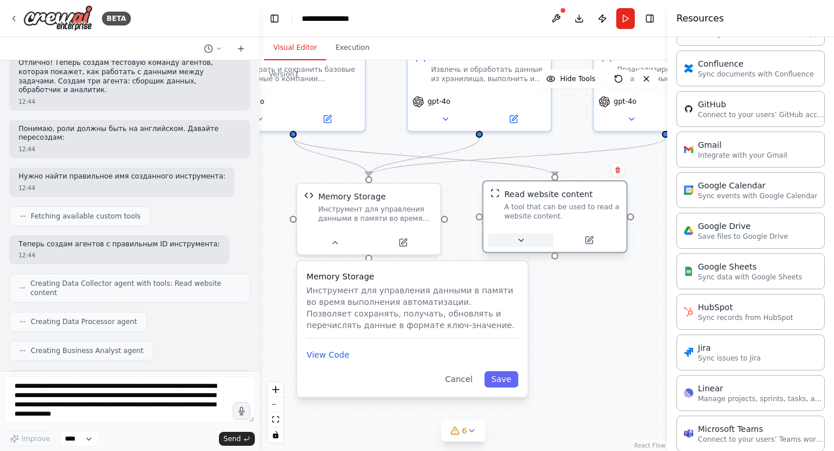
click at [520, 239] on icon at bounding box center [520, 239] width 9 height 9
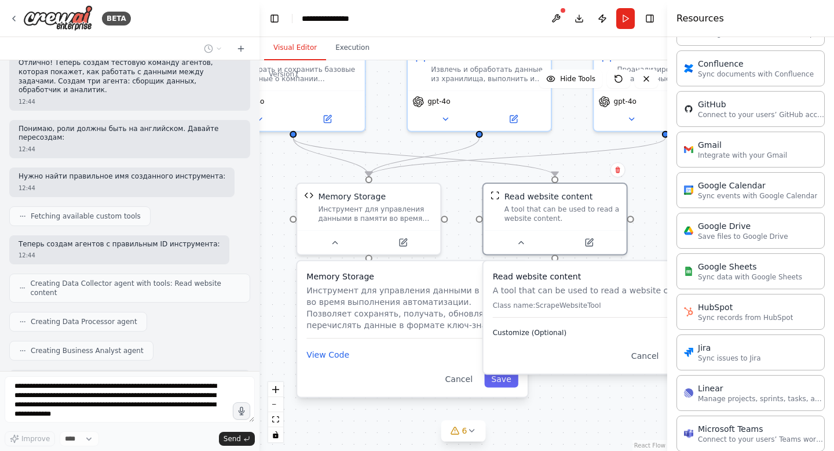
scroll to position [1161, 0]
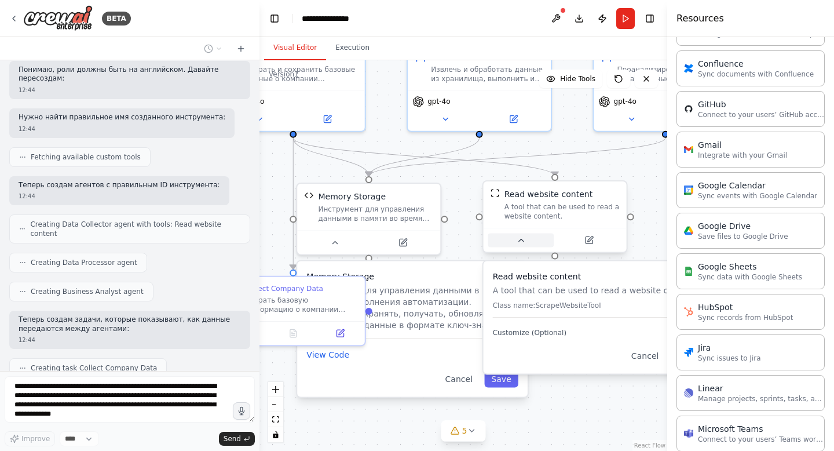
click at [513, 238] on button at bounding box center [520, 240] width 65 height 14
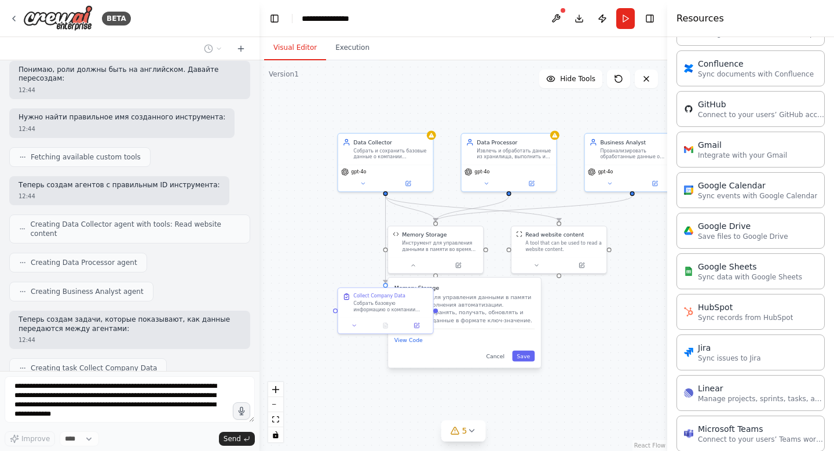
scroll to position [1190, 0]
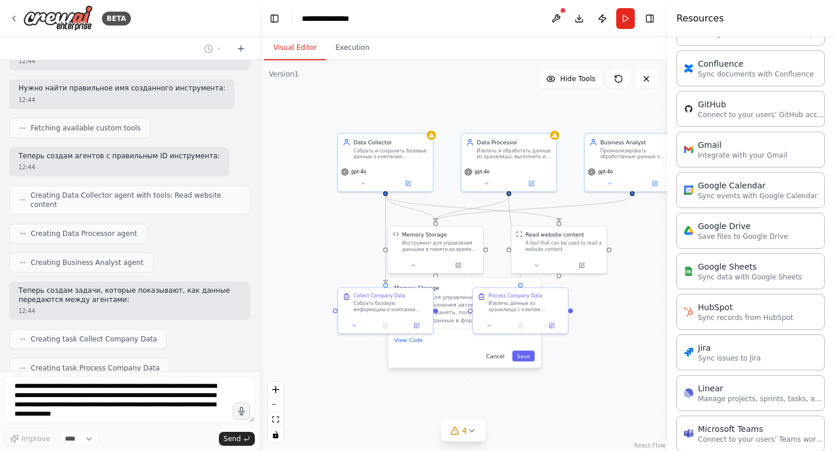
click at [497, 354] on button "Cancel" at bounding box center [495, 355] width 28 height 11
click at [414, 264] on icon at bounding box center [412, 264] width 3 height 2
click at [417, 339] on button "View Code" at bounding box center [408, 340] width 28 height 8
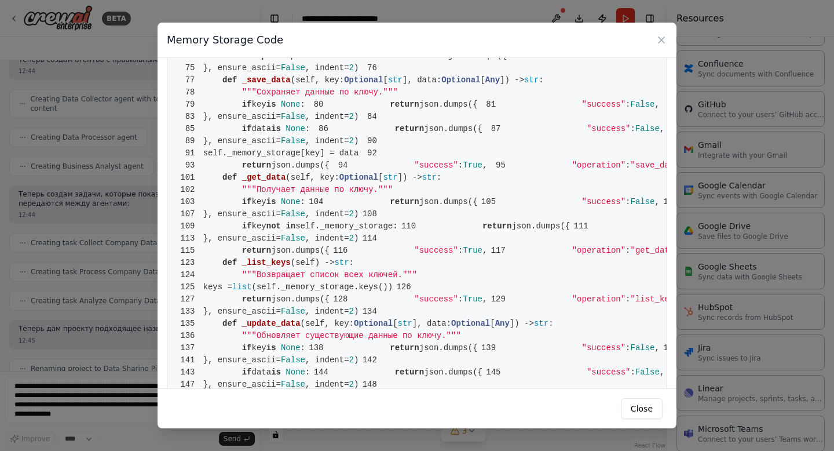
scroll to position [365, 0]
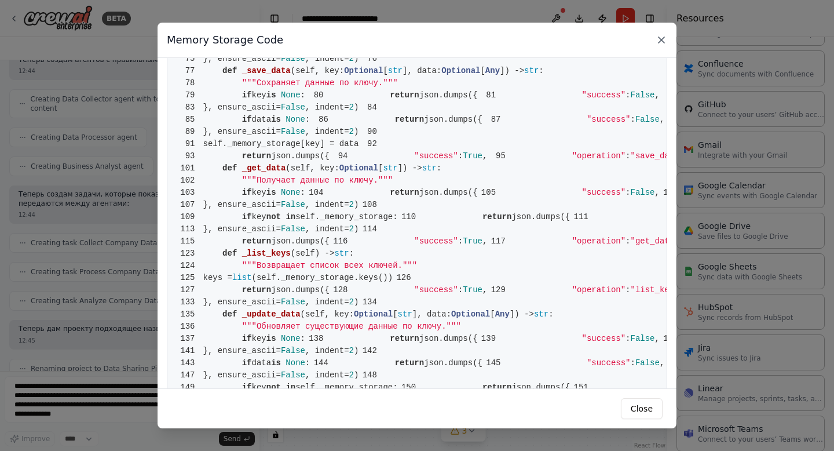
click at [663, 36] on icon at bounding box center [662, 40] width 12 height 12
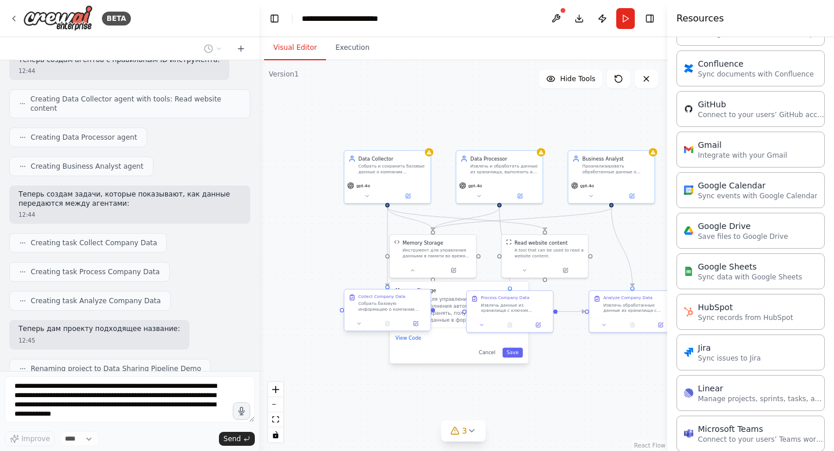
scroll to position [1354, 0]
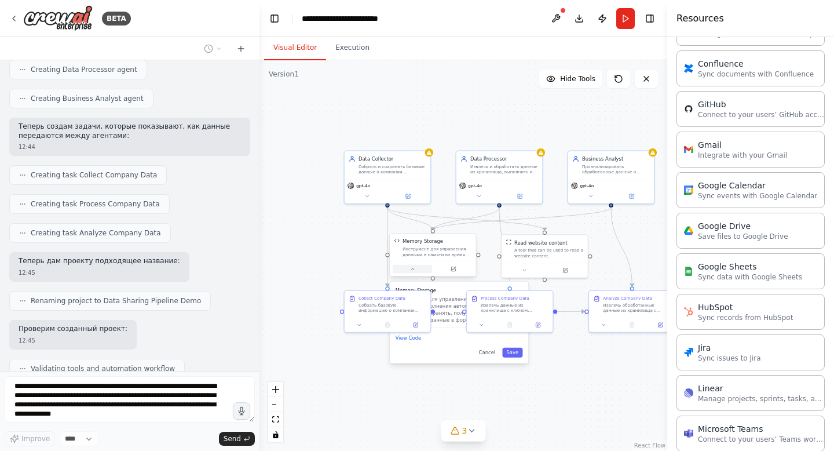
click at [413, 266] on icon at bounding box center [413, 269] width 6 height 6
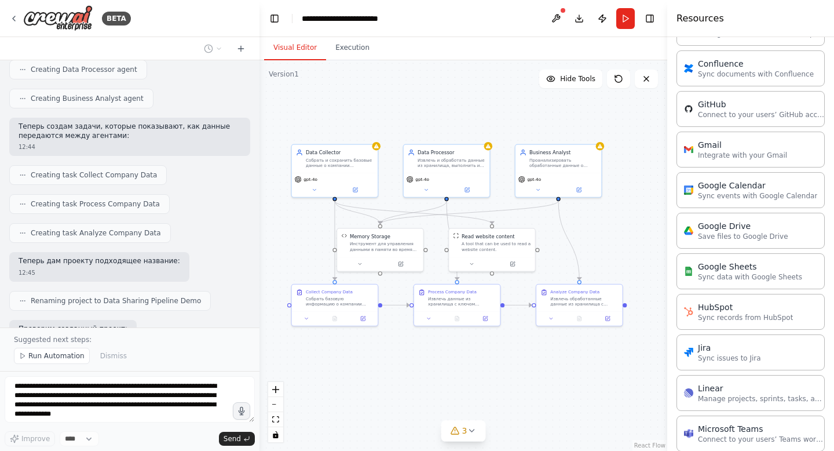
drag, startPoint x: 579, startPoint y: 361, endPoint x: 526, endPoint y: 355, distance: 53.1
click at [526, 355] on div ".deletable-edge-delete-btn { width: 20px; height: 20px; border: 0px solid #ffff…" at bounding box center [464, 255] width 408 height 390
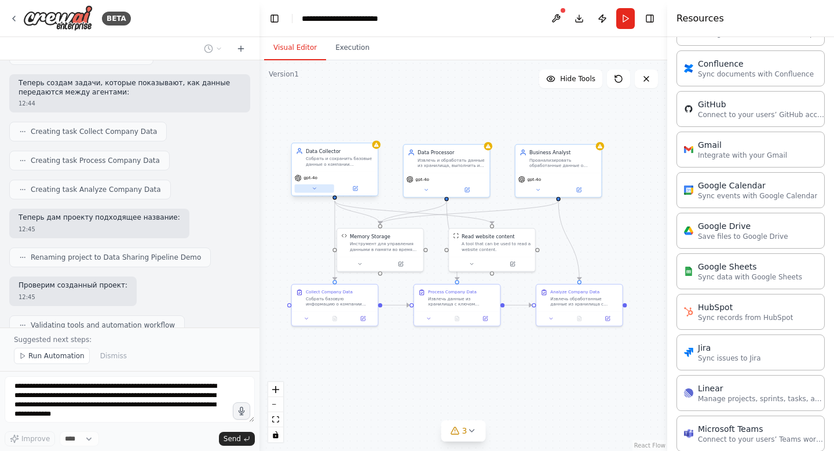
click at [310, 187] on button at bounding box center [314, 188] width 39 height 8
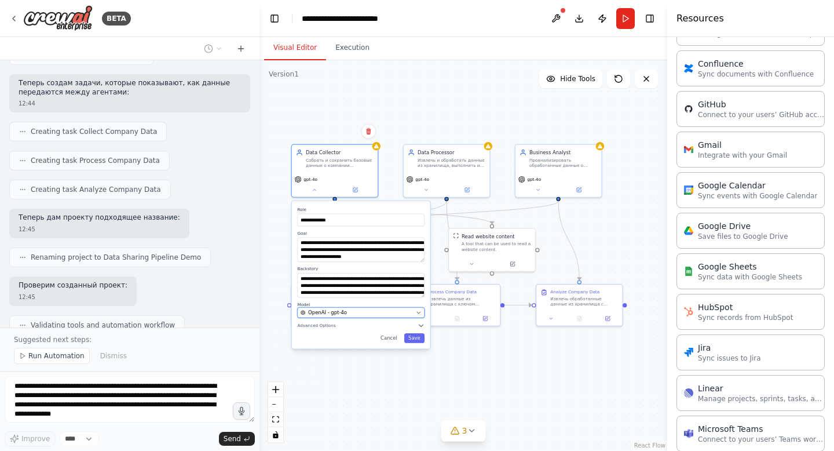
click at [355, 312] on div "OpenAI - gpt-4o" at bounding box center [357, 312] width 112 height 7
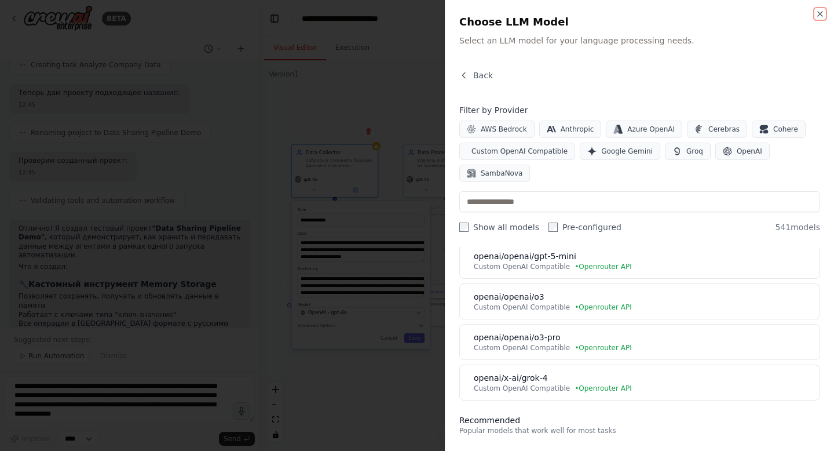
scroll to position [254, 0]
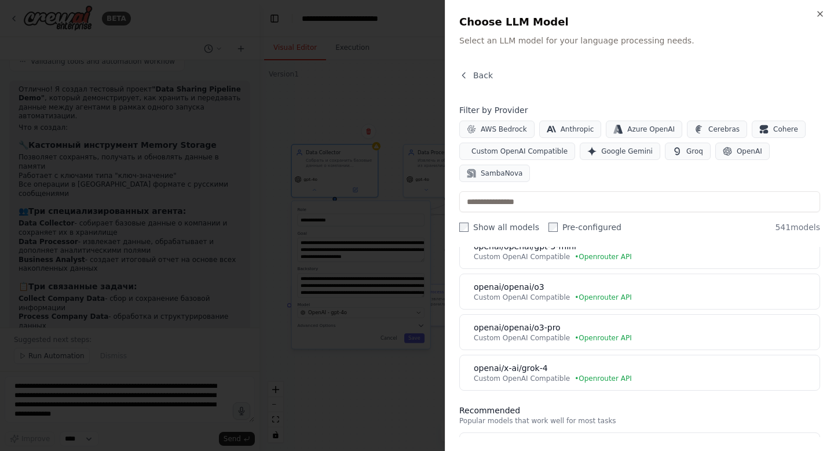
click at [299, 404] on div at bounding box center [417, 225] width 834 height 451
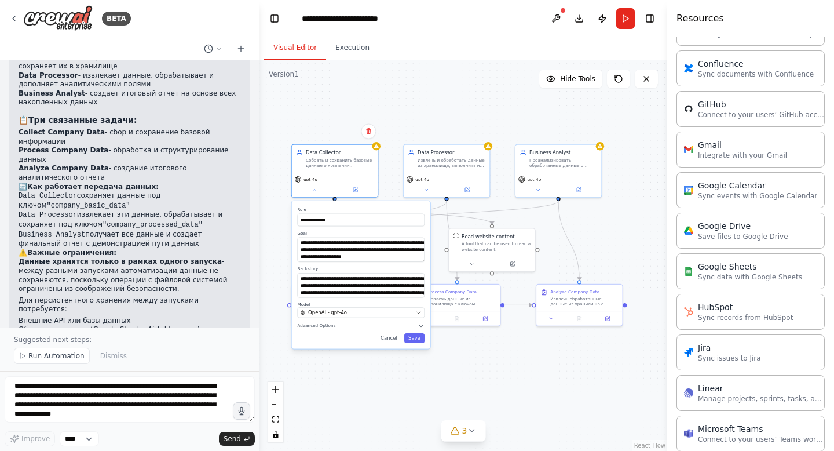
scroll to position [1828, 0]
click at [338, 314] on span "OpenAI - gpt-4o" at bounding box center [327, 312] width 39 height 7
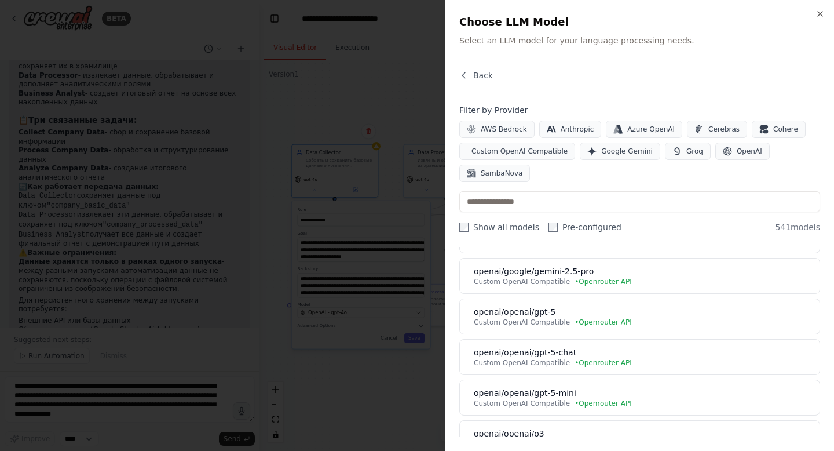
scroll to position [106, 0]
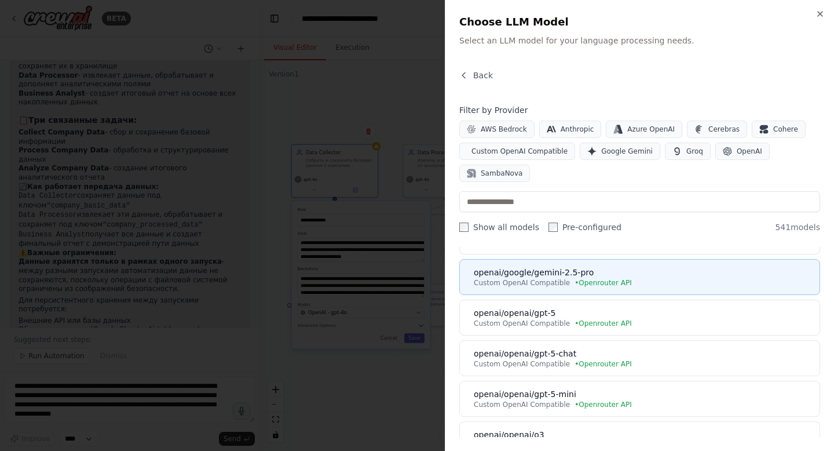
click at [551, 277] on div "openai/google/gemini-2.5-pro" at bounding box center [643, 272] width 339 height 12
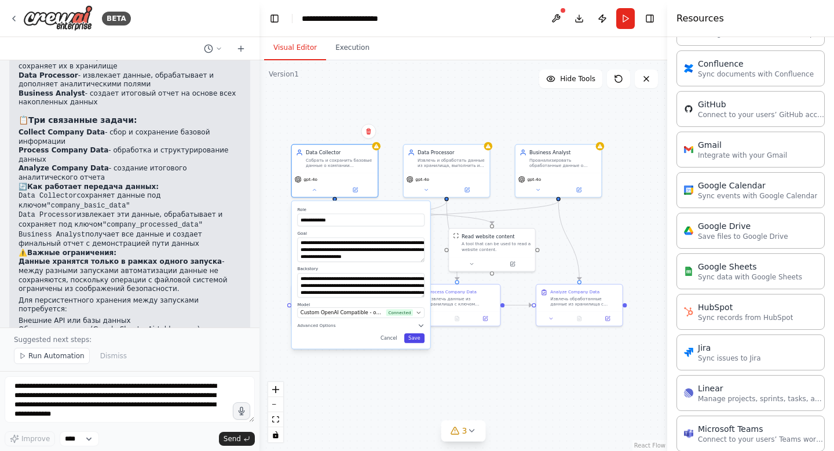
click at [419, 338] on button "Save" at bounding box center [414, 338] width 20 height 10
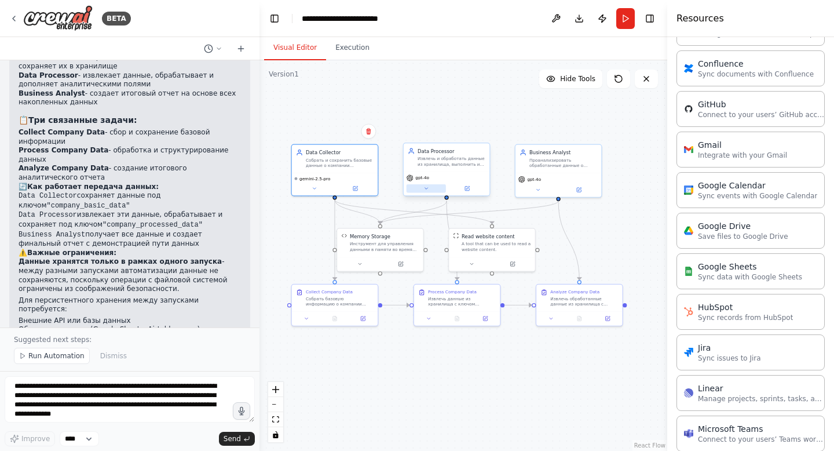
click at [423, 184] on button at bounding box center [426, 188] width 39 height 8
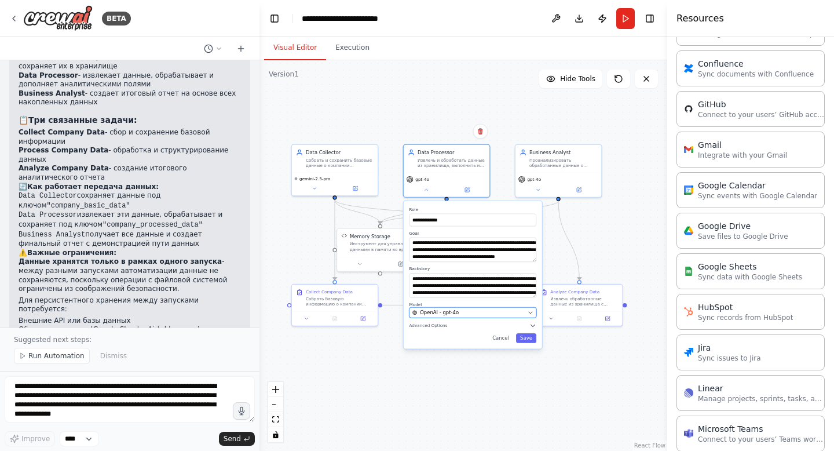
click at [470, 308] on button "OpenAI - gpt-4o" at bounding box center [472, 312] width 127 height 10
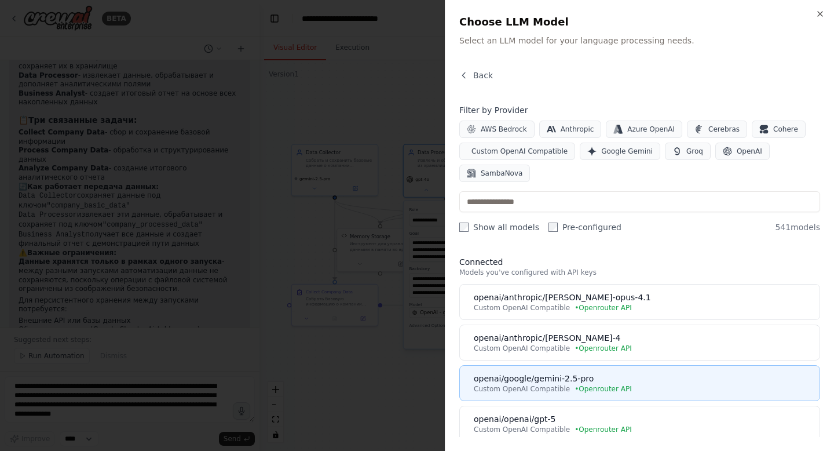
click at [579, 383] on div "openai/google/gemini-2.5-pro" at bounding box center [643, 378] width 339 height 12
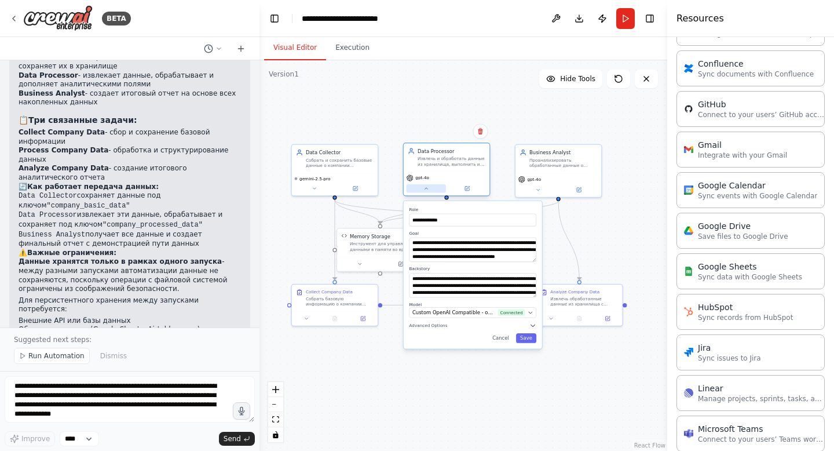
click at [445, 189] on button at bounding box center [426, 188] width 39 height 8
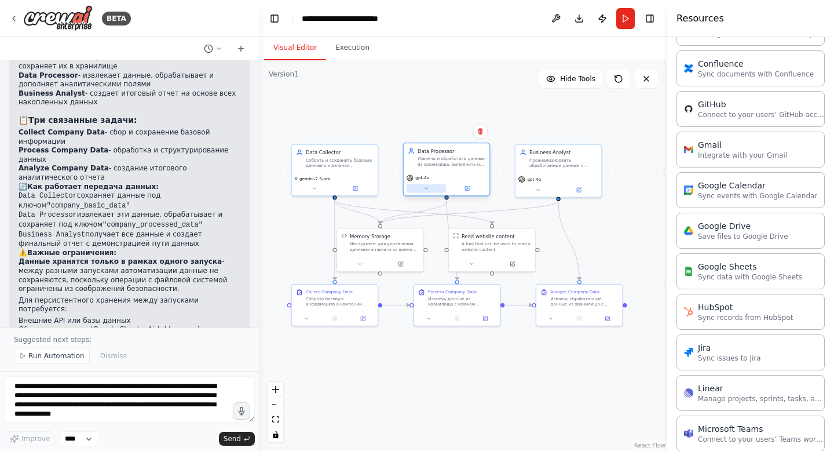
click at [444, 189] on button at bounding box center [426, 188] width 39 height 8
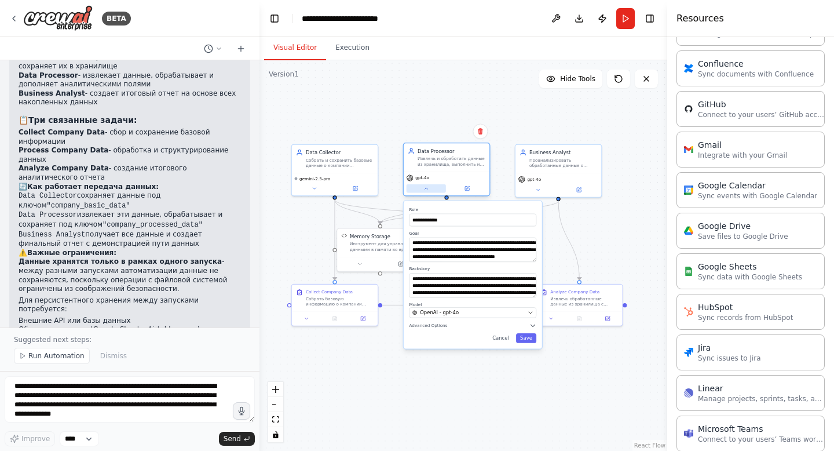
click at [430, 188] on button at bounding box center [426, 188] width 39 height 8
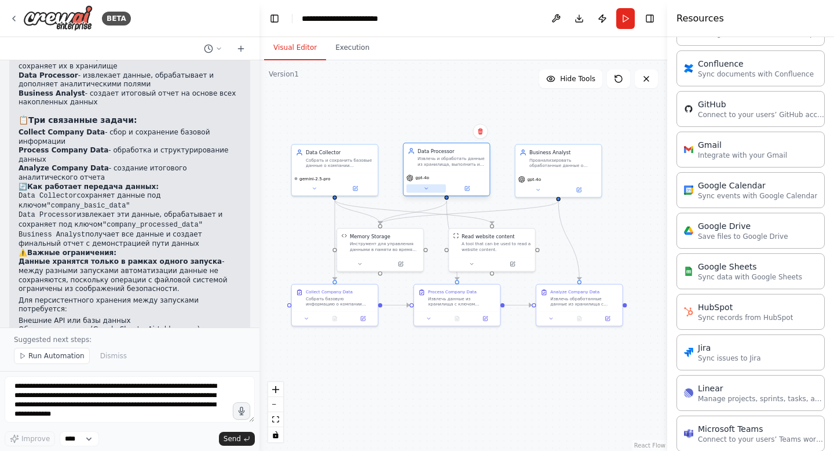
click at [427, 184] on button at bounding box center [426, 188] width 39 height 8
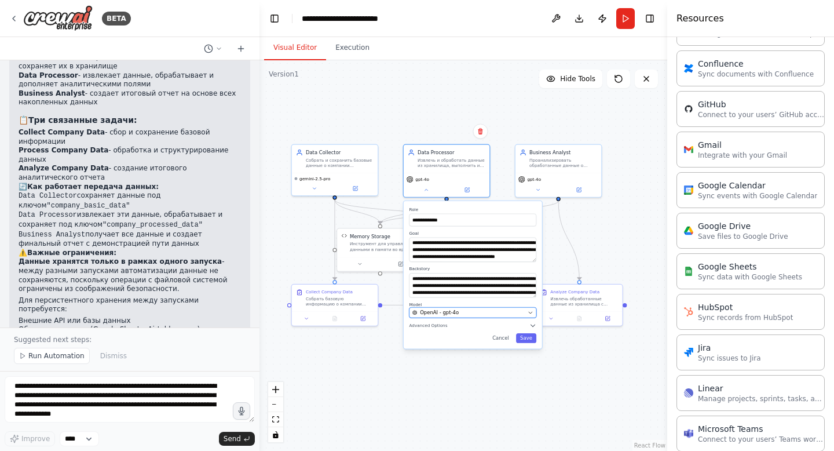
click at [496, 310] on div "OpenAI - gpt-4o" at bounding box center [468, 312] width 112 height 7
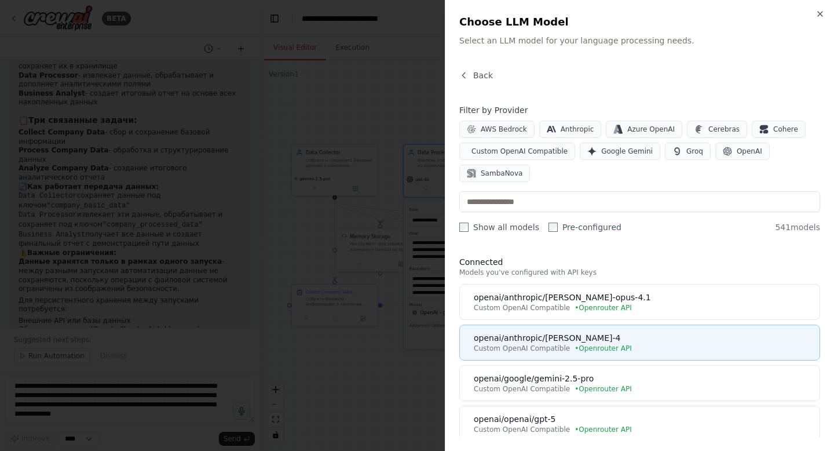
scroll to position [46, 0]
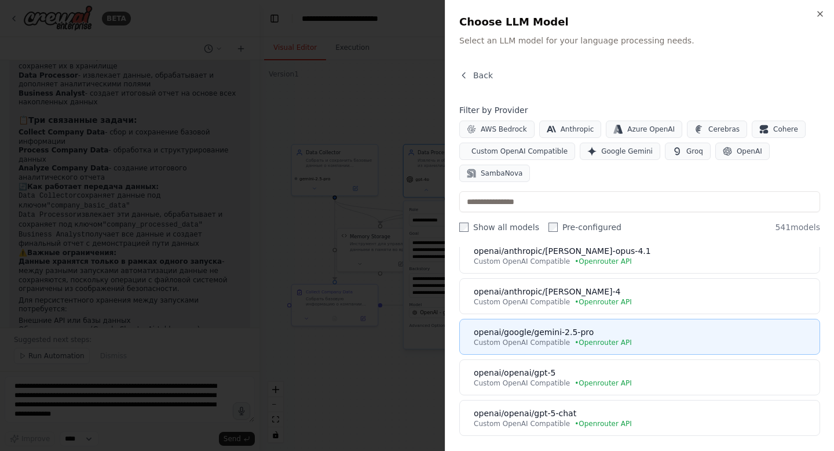
click at [613, 333] on div "openai/google/gemini-2.5-pro" at bounding box center [643, 332] width 339 height 12
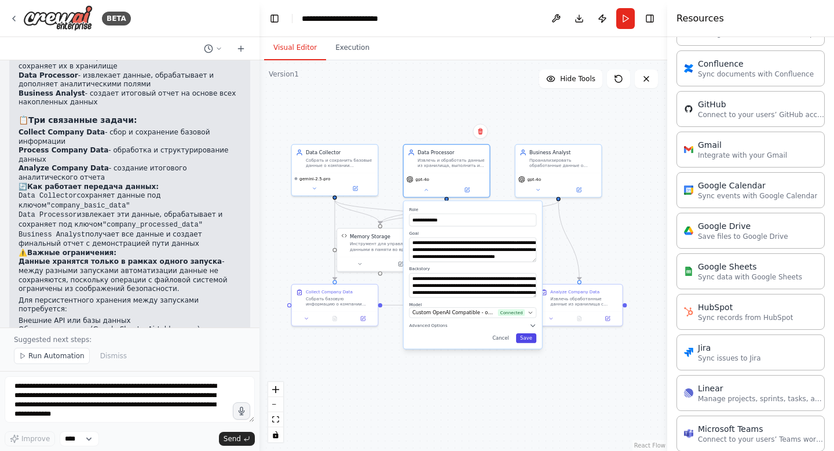
click at [528, 334] on button "Save" at bounding box center [526, 338] width 20 height 10
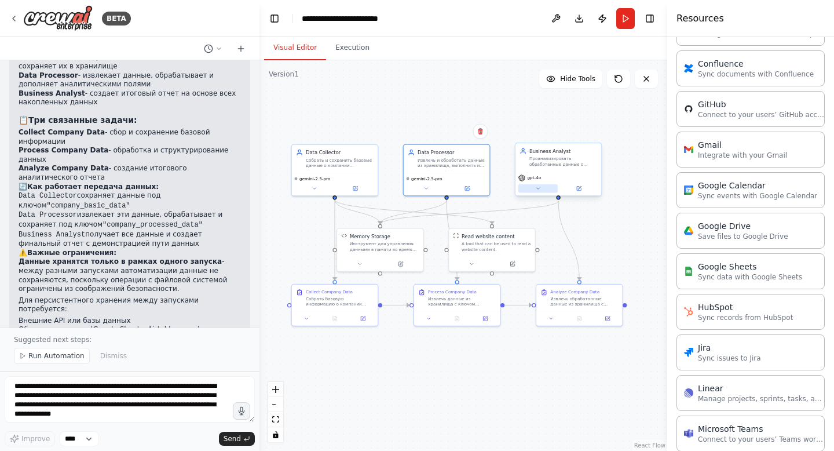
click at [534, 190] on button at bounding box center [537, 188] width 39 height 8
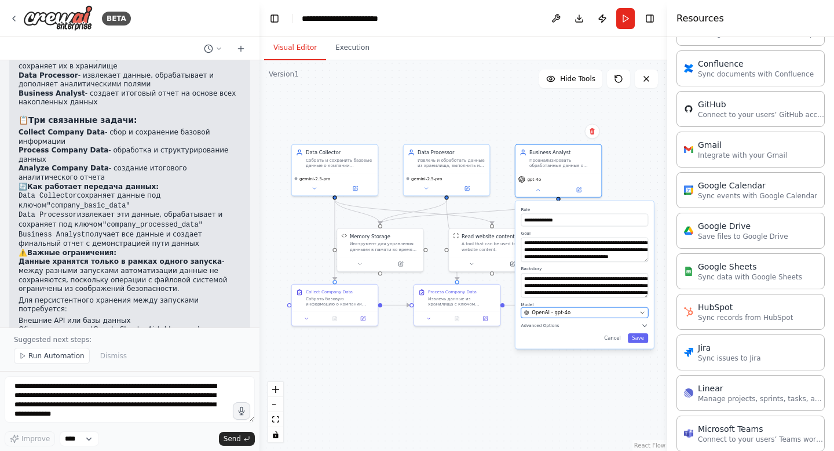
click at [561, 310] on span "OpenAI - gpt-4o" at bounding box center [551, 312] width 39 height 7
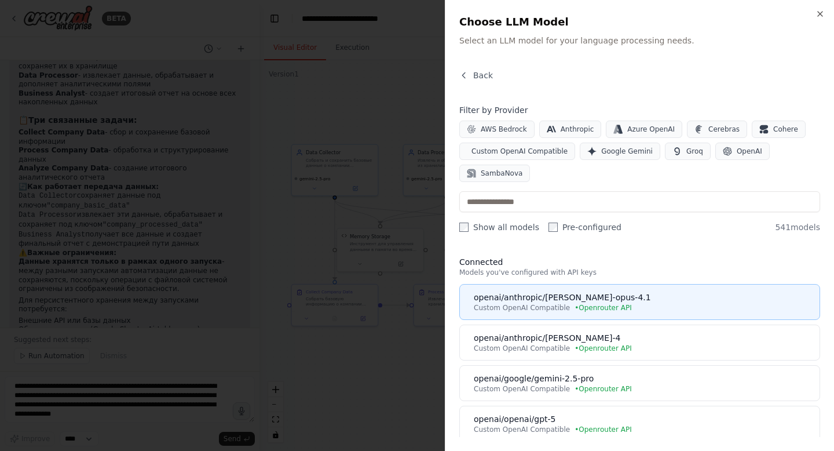
scroll to position [25, 0]
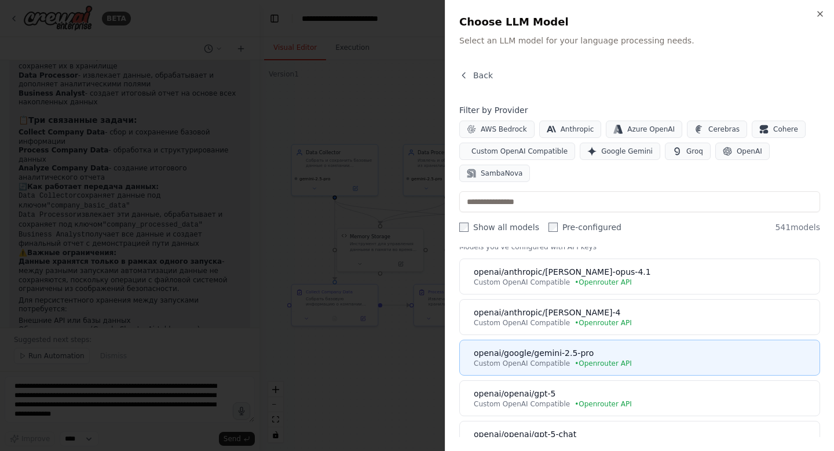
click at [611, 353] on div "openai/google/gemini-2.5-pro" at bounding box center [643, 353] width 339 height 12
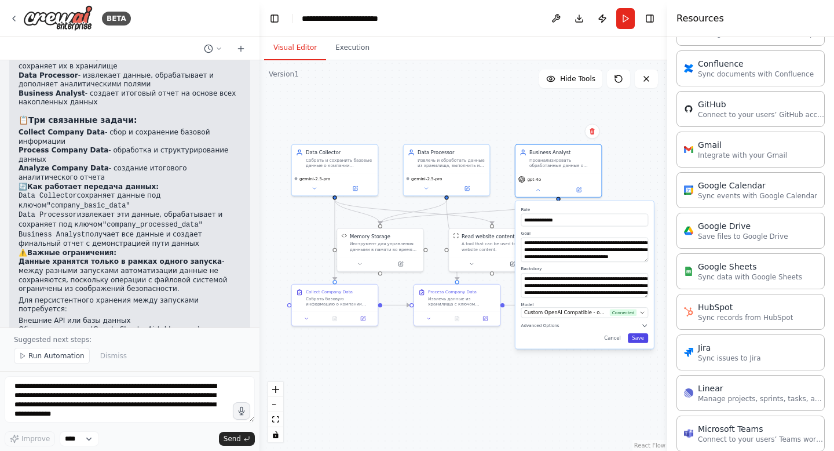
click at [640, 334] on button "Save" at bounding box center [638, 338] width 20 height 10
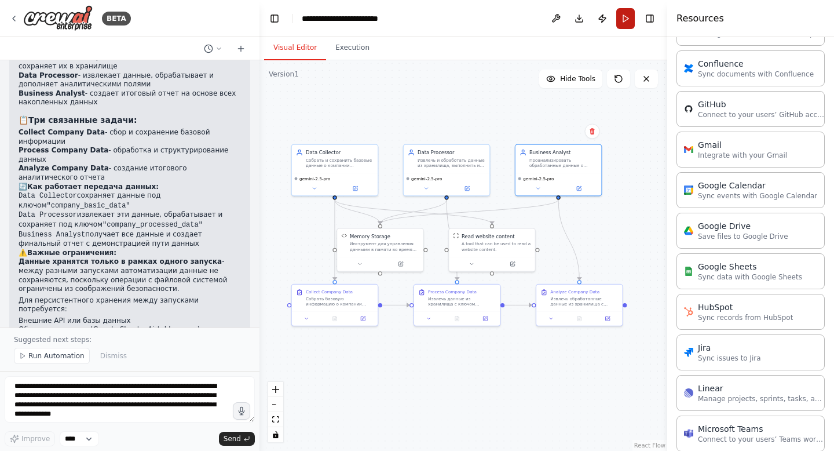
click at [631, 17] on button "Run" at bounding box center [625, 18] width 19 height 21
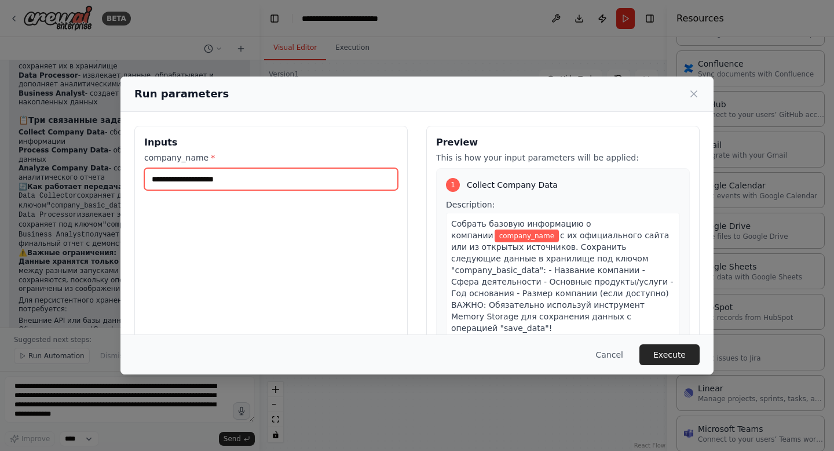
click at [388, 173] on input "company_name *" at bounding box center [271, 179] width 254 height 22
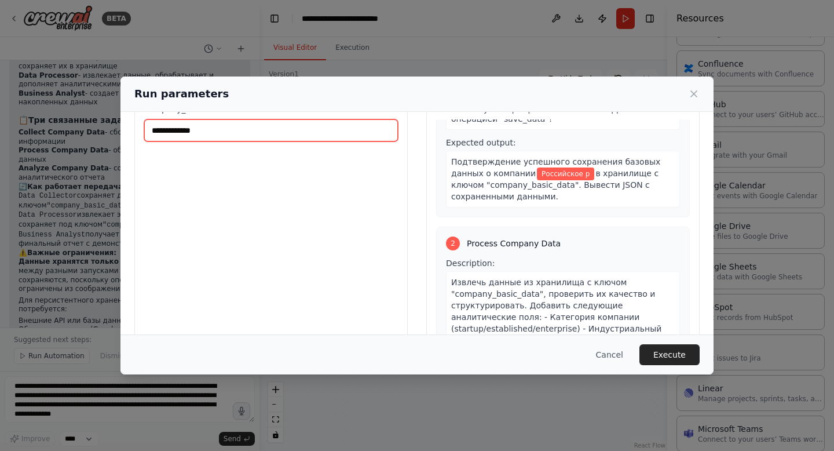
scroll to position [172, 0]
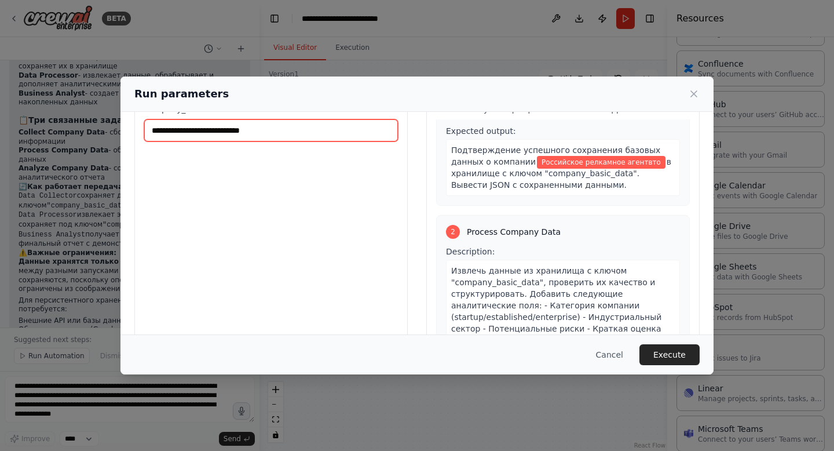
click at [222, 127] on input "**********" at bounding box center [271, 130] width 254 height 22
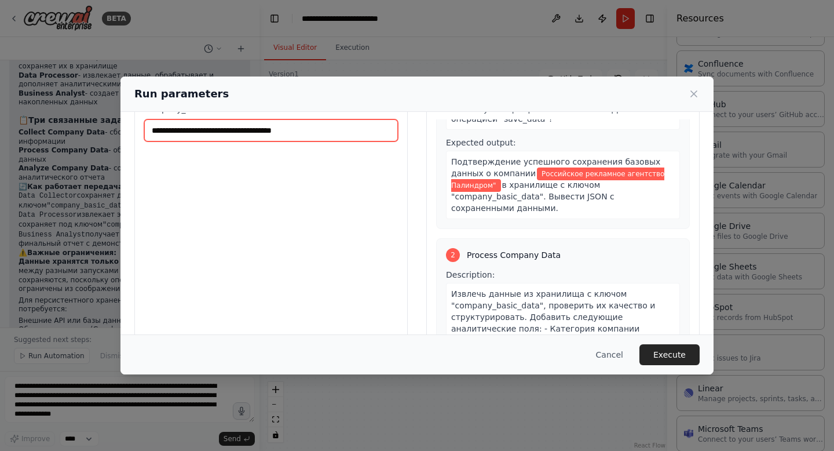
click at [288, 135] on input "**********" at bounding box center [271, 130] width 254 height 22
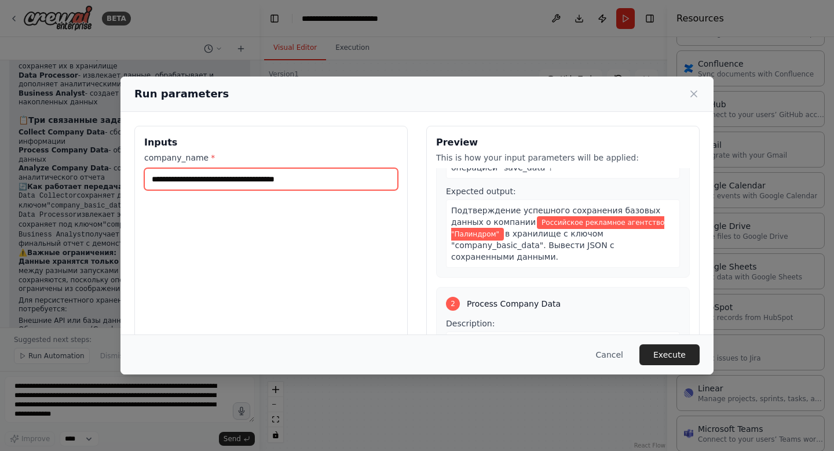
click at [236, 180] on input "**********" at bounding box center [271, 179] width 254 height 22
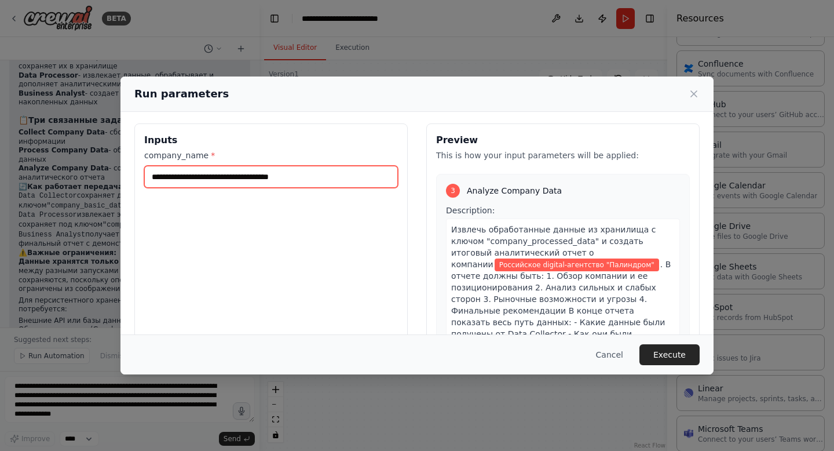
scroll to position [594, 0]
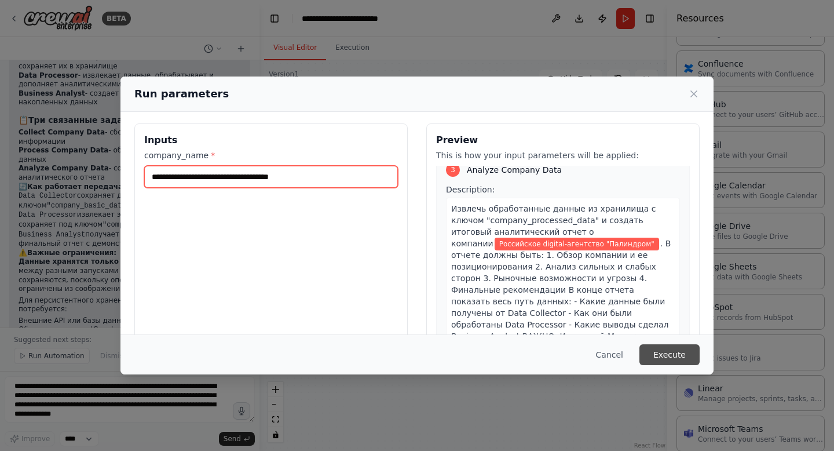
type input "**********"
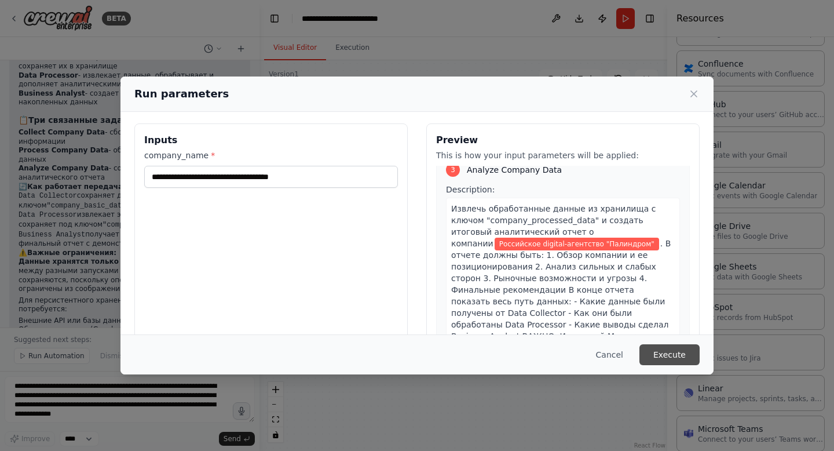
click at [677, 350] on button "Execute" at bounding box center [670, 354] width 60 height 21
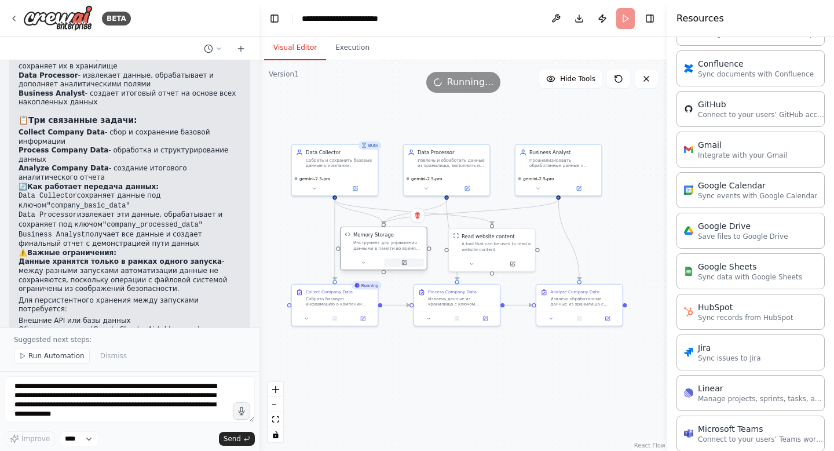
click at [397, 262] on button at bounding box center [404, 262] width 39 height 8
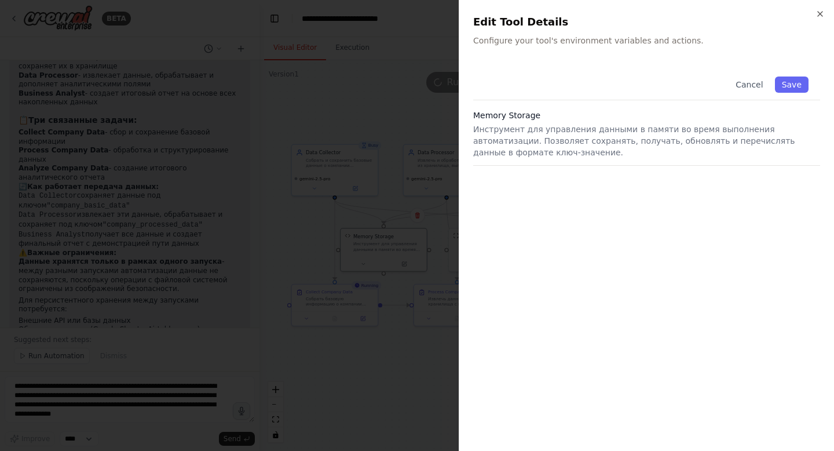
click at [390, 359] on div at bounding box center [417, 225] width 834 height 451
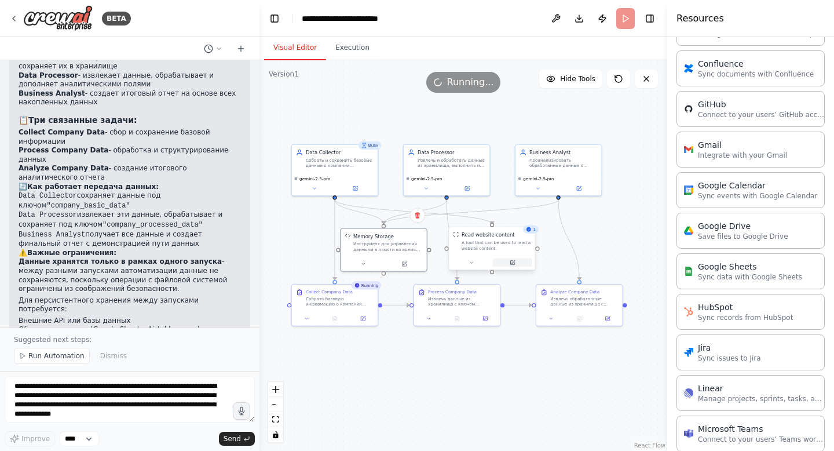
click at [510, 260] on icon at bounding box center [513, 263] width 6 height 6
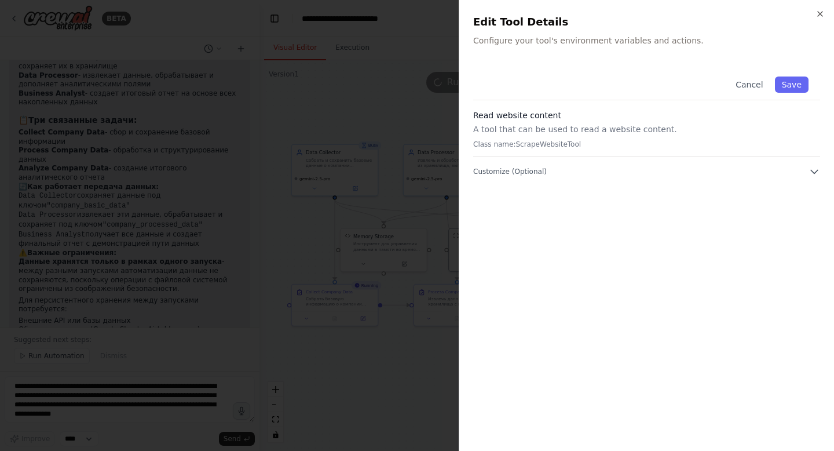
click at [374, 353] on div at bounding box center [417, 225] width 834 height 451
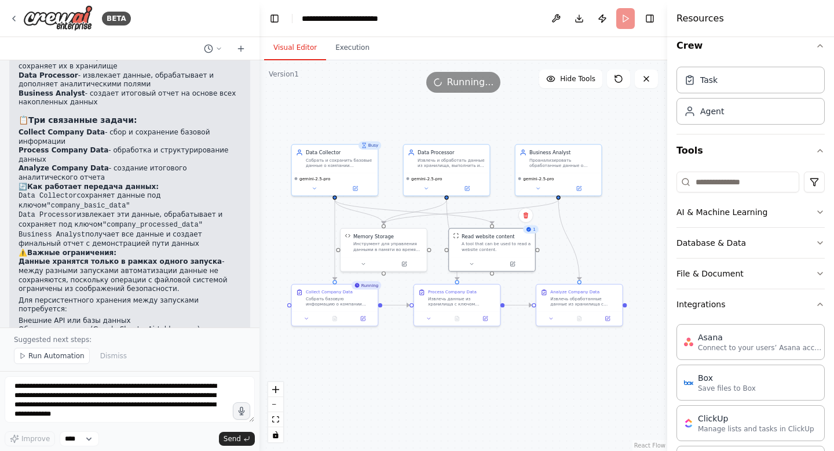
scroll to position [0, 0]
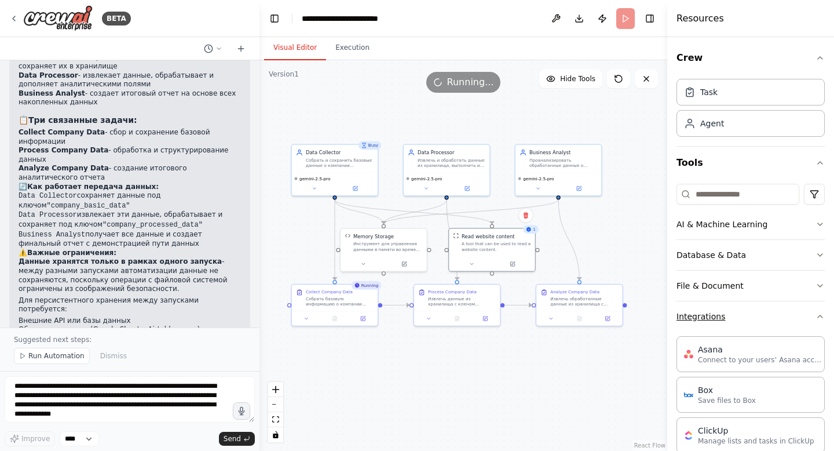
click at [794, 313] on button "Integrations" at bounding box center [751, 316] width 148 height 30
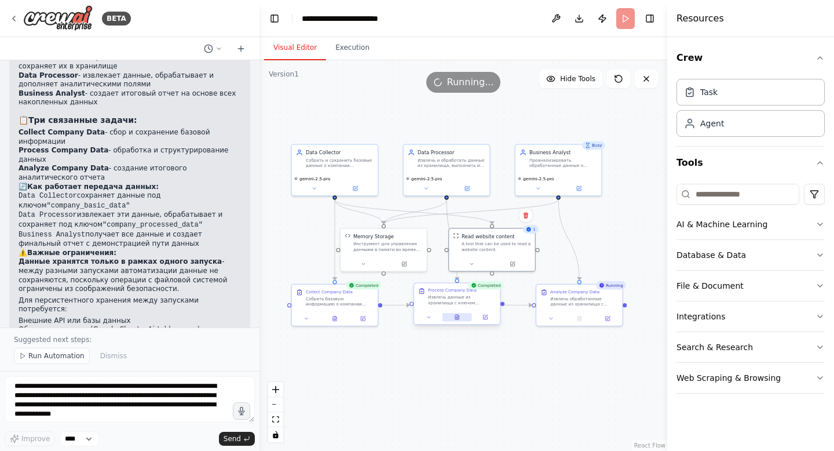
click at [456, 315] on icon at bounding box center [456, 317] width 3 height 5
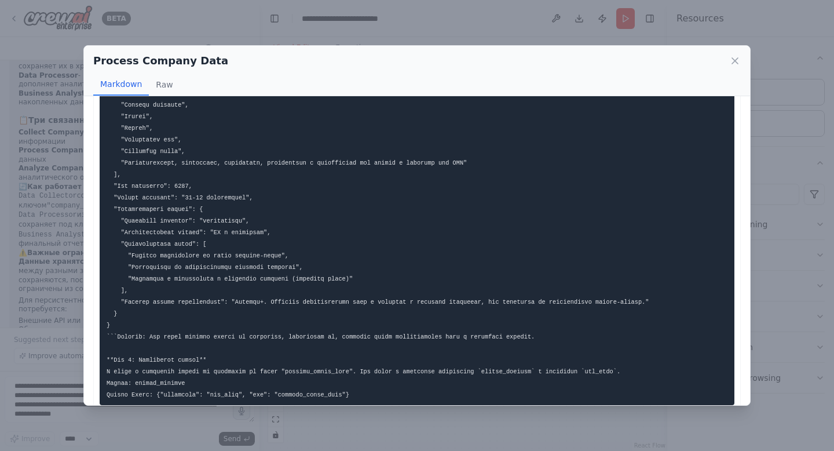
scroll to position [165, 0]
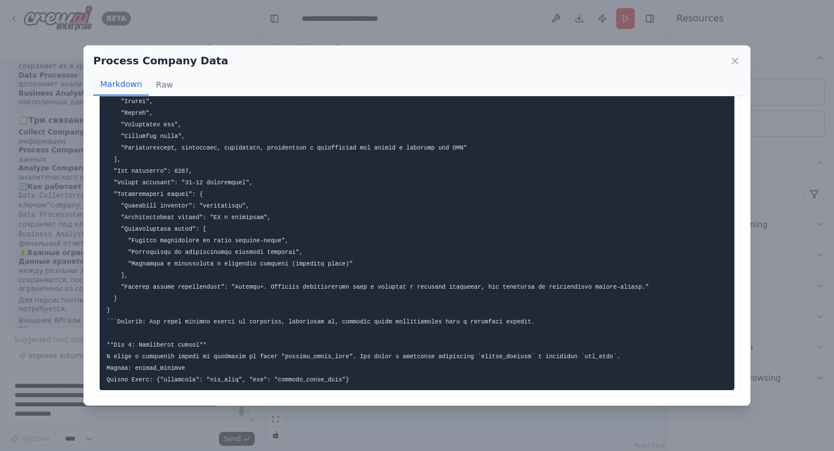
click at [469, 28] on div "Process Company Data Markdown Raw Данные о компании Российское digital-агентств…" at bounding box center [417, 225] width 834 height 451
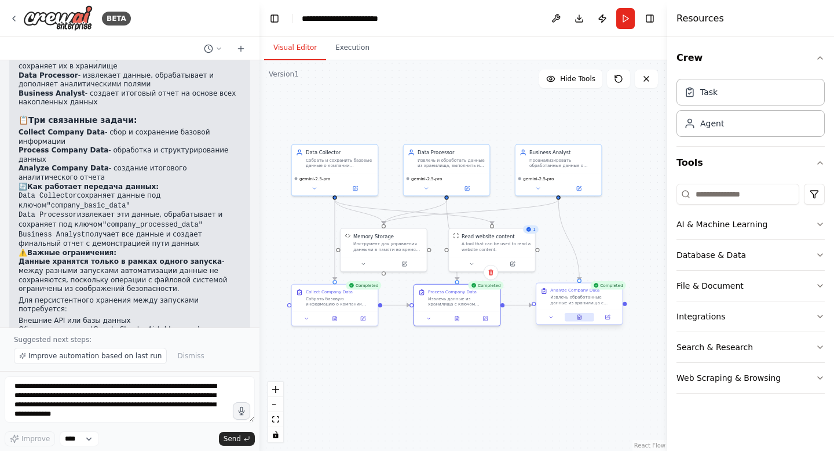
click at [585, 315] on button at bounding box center [580, 317] width 30 height 8
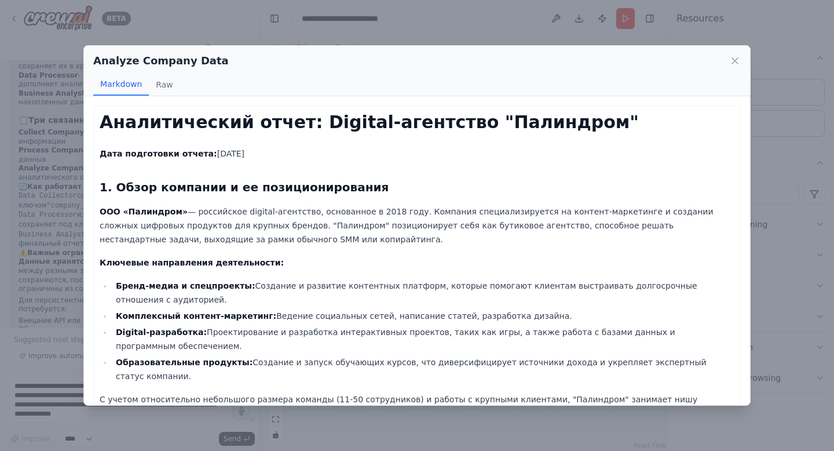
click at [834, 46] on div "Analyze Company Data Markdown Raw Аналитический отчет: Digital-агентство "Палин…" at bounding box center [417, 225] width 834 height 451
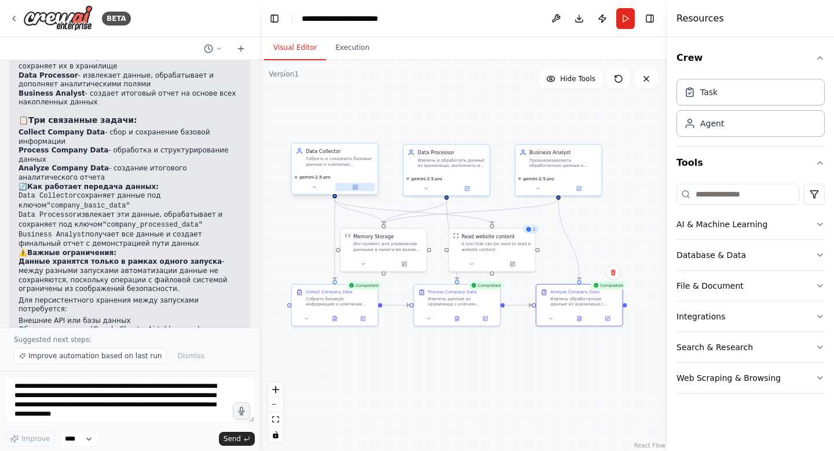
click at [368, 184] on button at bounding box center [354, 186] width 39 height 8
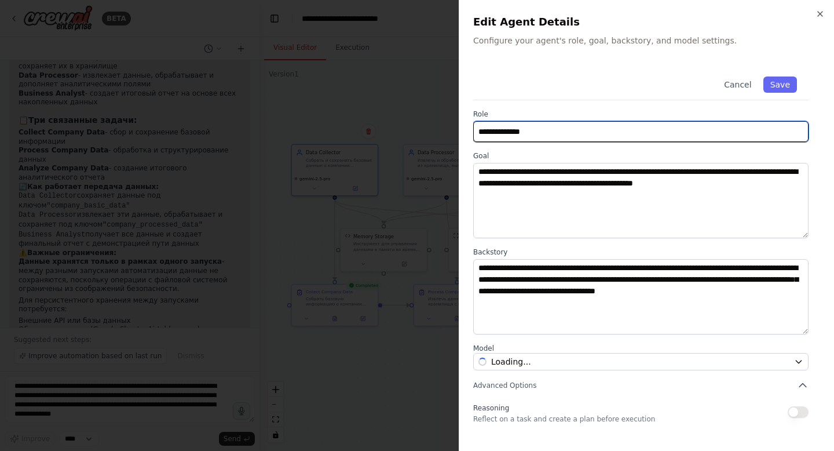
click at [514, 131] on input "**********" at bounding box center [640, 131] width 335 height 21
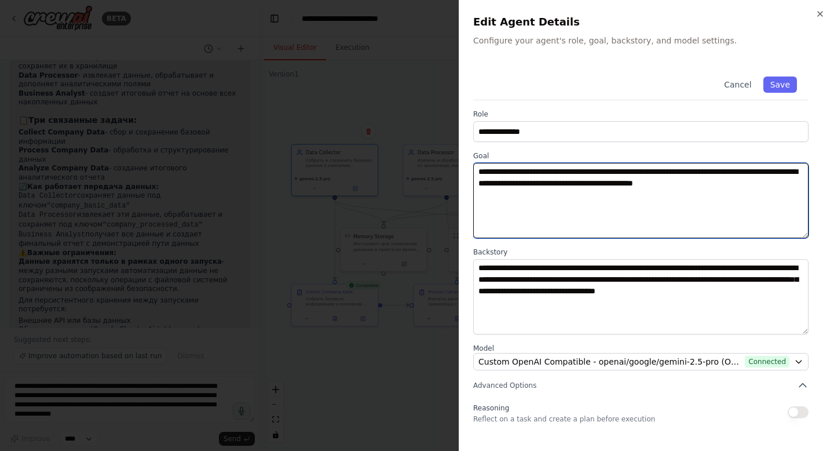
click at [514, 179] on textarea "**********" at bounding box center [640, 200] width 335 height 75
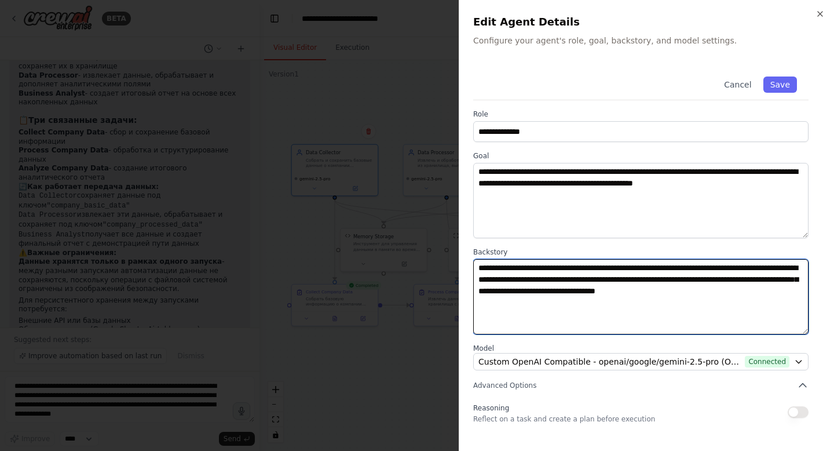
click at [522, 275] on textarea "**********" at bounding box center [640, 296] width 335 height 75
drag, startPoint x: 490, startPoint y: 262, endPoint x: 587, endPoint y: 276, distance: 98.9
click at [587, 276] on textarea "**********" at bounding box center [640, 296] width 335 height 75
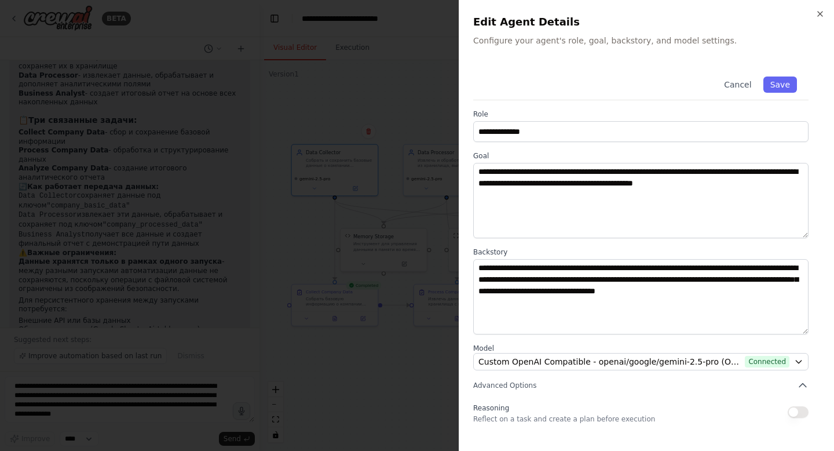
click at [546, 154] on label "Goal" at bounding box center [640, 155] width 335 height 9
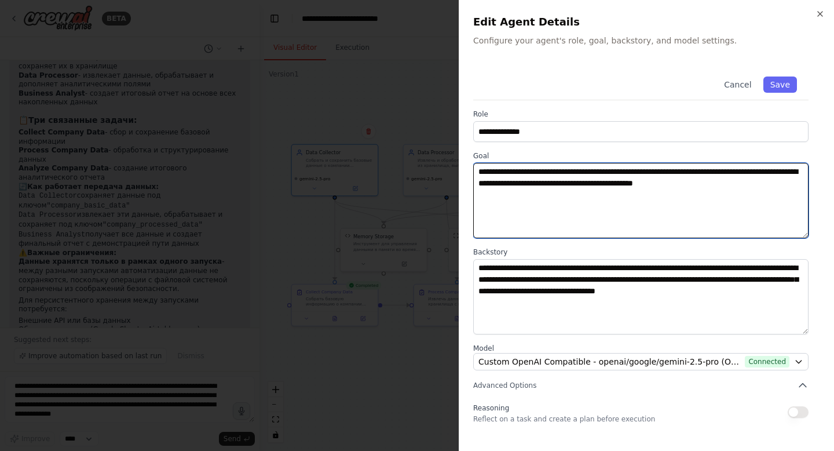
click at [546, 195] on textarea "**********" at bounding box center [640, 200] width 335 height 75
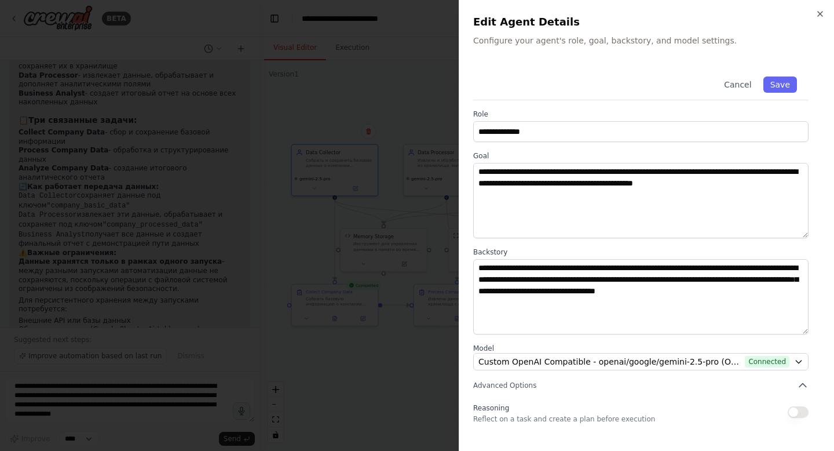
click at [389, 91] on div at bounding box center [417, 225] width 834 height 451
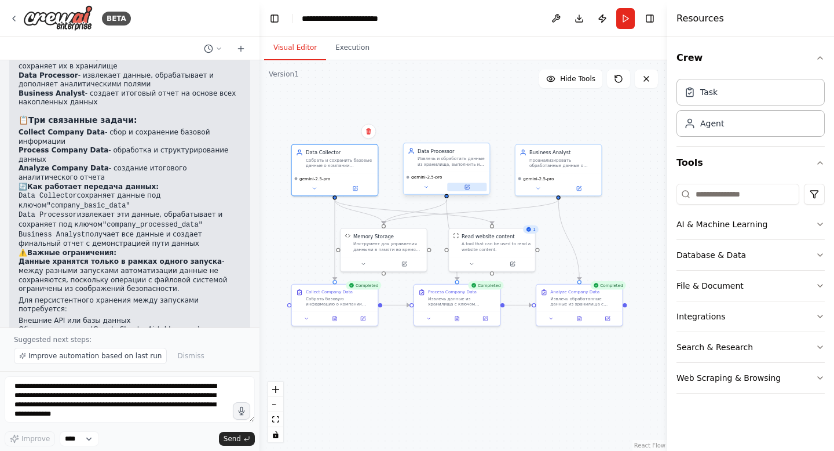
click at [471, 187] on button at bounding box center [466, 186] width 39 height 8
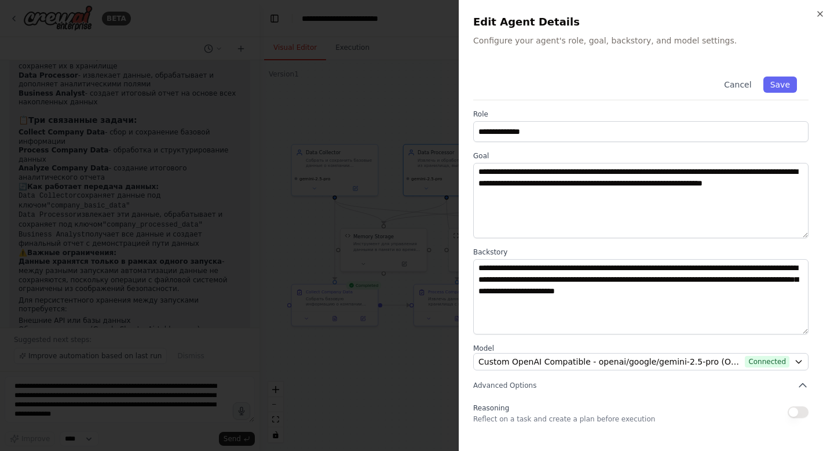
click at [377, 103] on div at bounding box center [417, 225] width 834 height 451
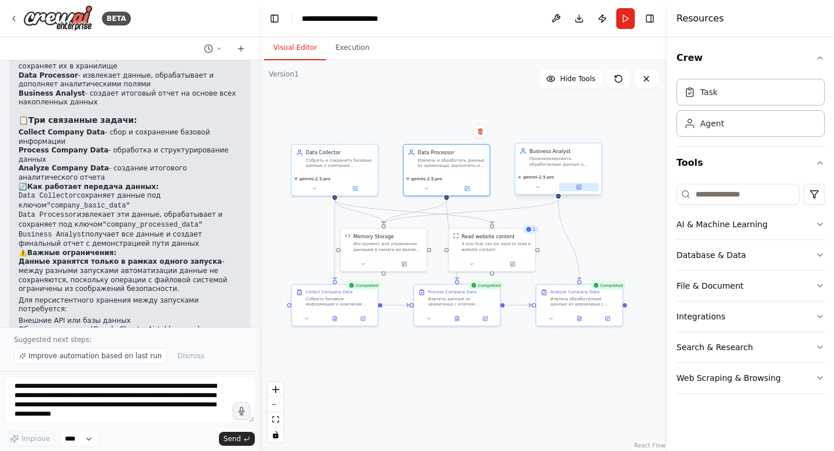
click at [577, 184] on icon at bounding box center [579, 187] width 6 height 6
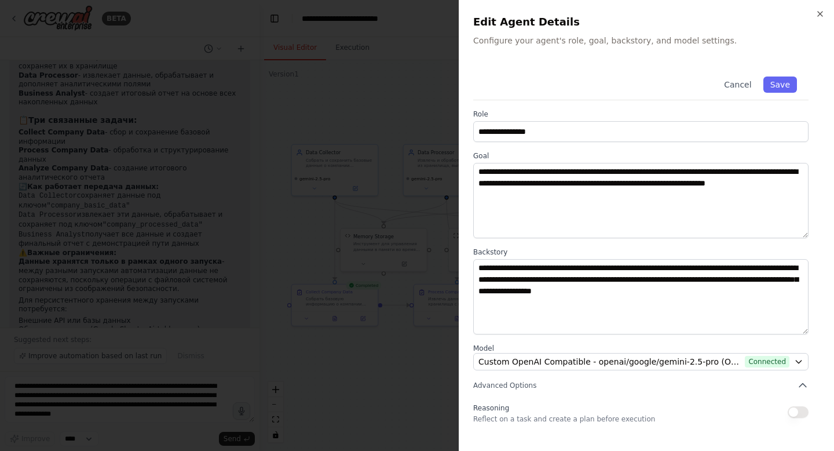
click at [350, 116] on div at bounding box center [417, 225] width 834 height 451
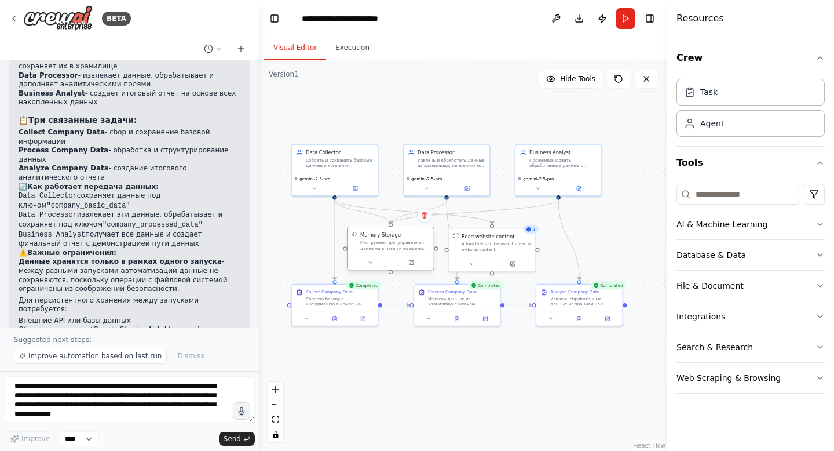
drag, startPoint x: 384, startPoint y: 248, endPoint x: 391, endPoint y: 246, distance: 7.3
click at [391, 246] on div "Инструмент для управления данными в памяти во время выполнения автоматизации. П…" at bounding box center [394, 245] width 69 height 11
drag, startPoint x: 485, startPoint y: 244, endPoint x: 491, endPoint y: 246, distance: 6.0
click at [491, 246] on div "A tool that can be used to read a website content." at bounding box center [499, 245] width 69 height 11
click at [327, 295] on div "Собрать базовую информацию о компании {company_name} с их официального сайта ил…" at bounding box center [340, 299] width 68 height 11
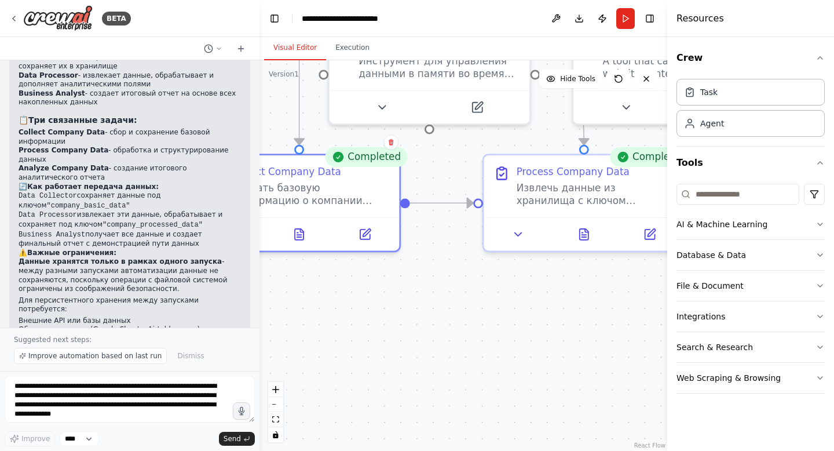
drag, startPoint x: 548, startPoint y: 367, endPoint x: 670, endPoint y: 277, distance: 152.0
click at [670, 276] on div "BETA Hello! I'm the CrewAI assistant. What kind of automation do you want to bu…" at bounding box center [417, 225] width 834 height 451
click at [670, 277] on div at bounding box center [669, 225] width 5 height 451
click at [309, 224] on button at bounding box center [299, 232] width 69 height 20
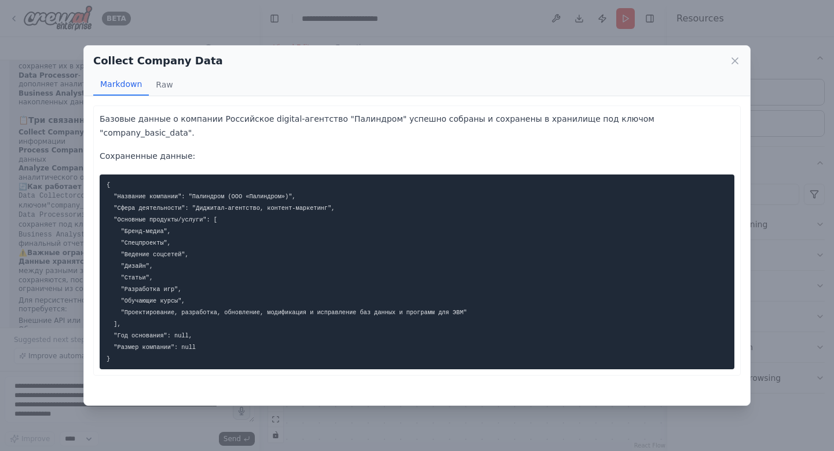
click at [0, 195] on div "Collect Company Data Markdown Raw Базовые данные о компании Российское digital-…" at bounding box center [417, 225] width 834 height 451
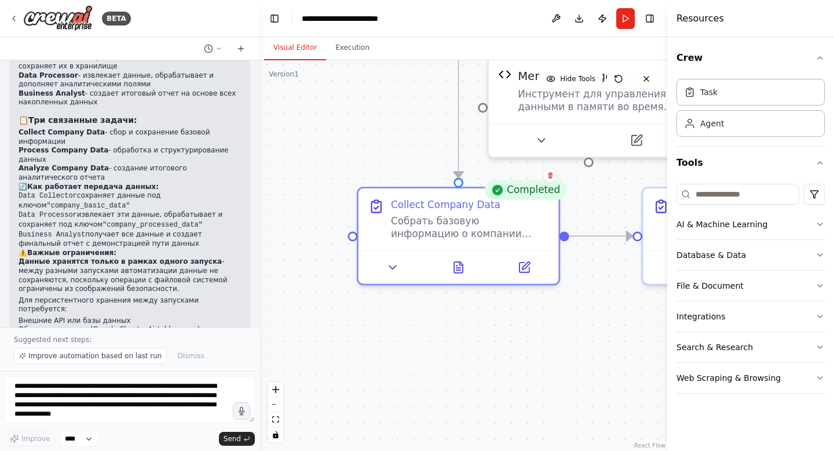
drag, startPoint x: 434, startPoint y: 297, endPoint x: 591, endPoint y: 376, distance: 175.6
click at [591, 376] on div ".deletable-edge-delete-btn { width: 20px; height: 20px; border: 0px solid #ffff…" at bounding box center [464, 255] width 408 height 390
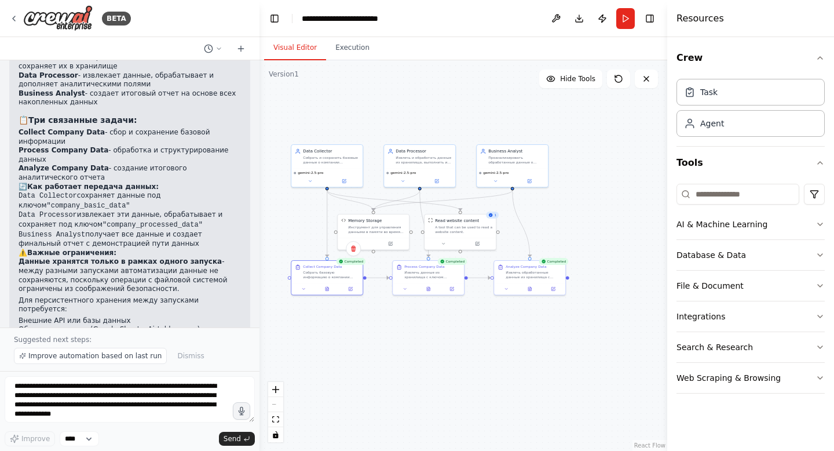
drag, startPoint x: 557, startPoint y: 352, endPoint x: 421, endPoint y: 333, distance: 137.5
click at [421, 332] on div ".deletable-edge-delete-btn { width: 20px; height: 20px; border: 0px solid #ffff…" at bounding box center [464, 255] width 408 height 390
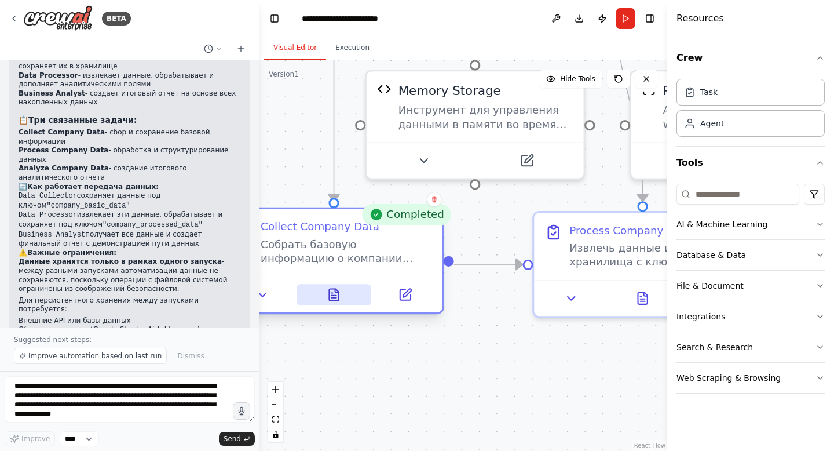
click at [317, 294] on button at bounding box center [334, 294] width 75 height 21
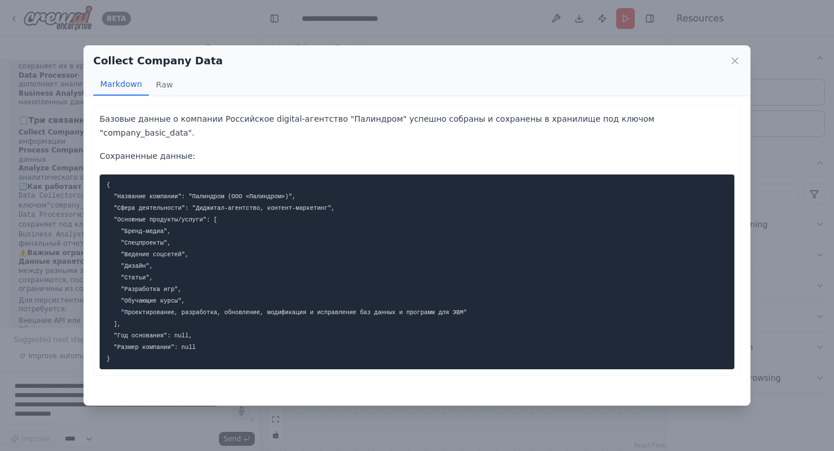
click at [242, 209] on pre "{ "Название компании": "Палиндром (ООО «Палиндром»)", "Сфера деятельности": "Ди…" at bounding box center [417, 271] width 635 height 195
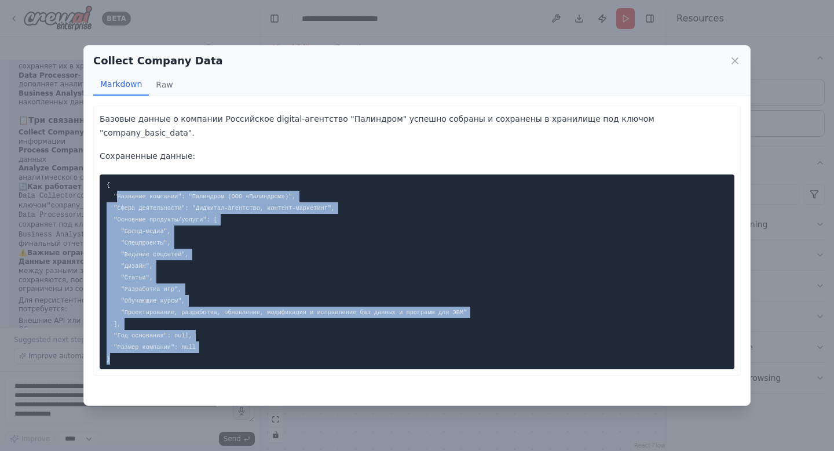
drag, startPoint x: 116, startPoint y: 182, endPoint x: 196, endPoint y: 363, distance: 197.9
click at [196, 363] on div "Базовые данные о компании Российское digital-агентство "Палиндром" успешно собр…" at bounding box center [417, 250] width 666 height 309
click at [323, 428] on div "Collect Company Data Markdown Raw Базовые данные о компании Российское digital-…" at bounding box center [417, 225] width 834 height 451
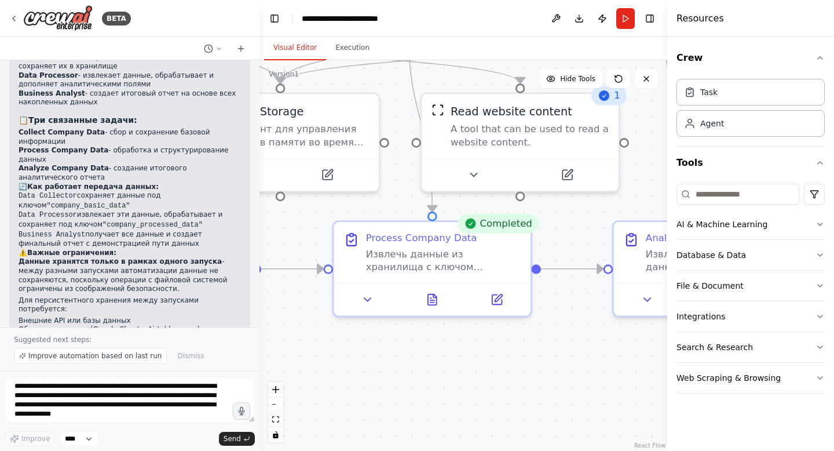
drag, startPoint x: 569, startPoint y: 357, endPoint x: 375, endPoint y: 353, distance: 194.1
click at [375, 353] on div ".deletable-edge-delete-btn { width: 20px; height: 20px; border: 0px solid #ffff…" at bounding box center [464, 255] width 408 height 390
click at [437, 297] on icon at bounding box center [431, 296] width 13 height 13
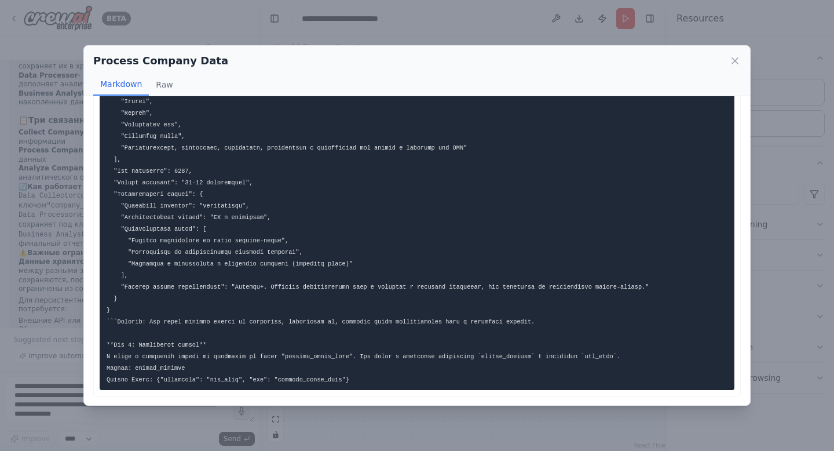
click at [404, 27] on div "Process Company Data Markdown Raw Данные о компании Российское digital-агентств…" at bounding box center [417, 225] width 834 height 451
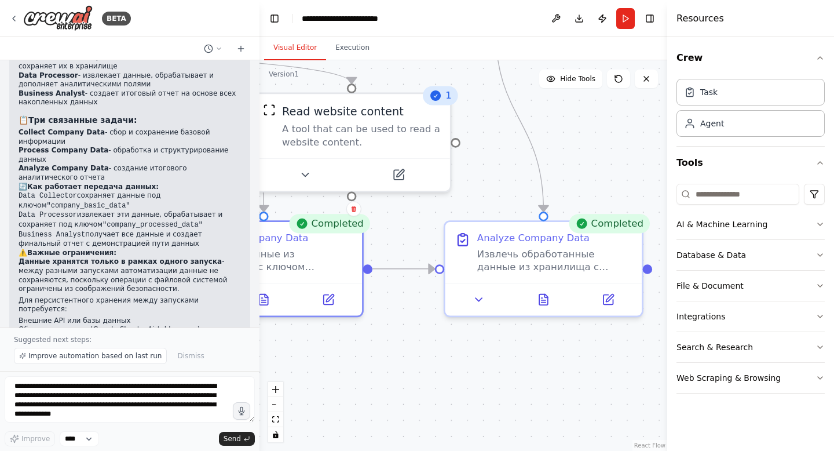
drag, startPoint x: 567, startPoint y: 308, endPoint x: 347, endPoint y: 308, distance: 219.6
click at [347, 308] on div ".deletable-edge-delete-btn { width: 20px; height: 20px; border: 0px solid #ffff…" at bounding box center [464, 255] width 408 height 390
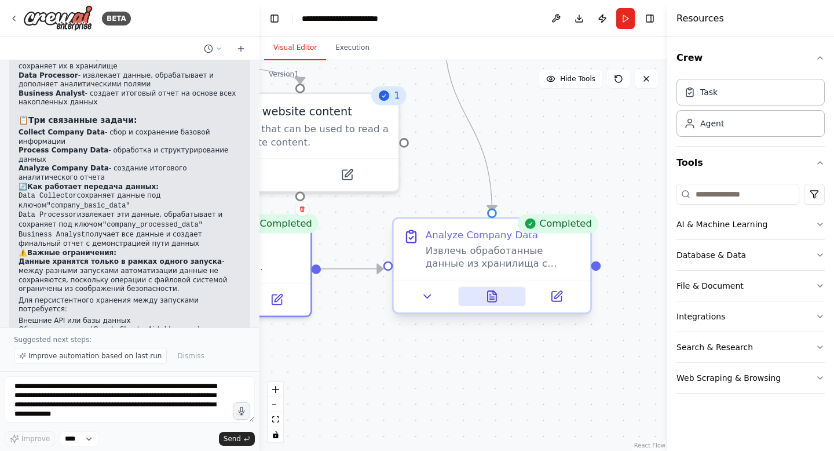
click at [492, 300] on icon at bounding box center [492, 296] width 9 height 10
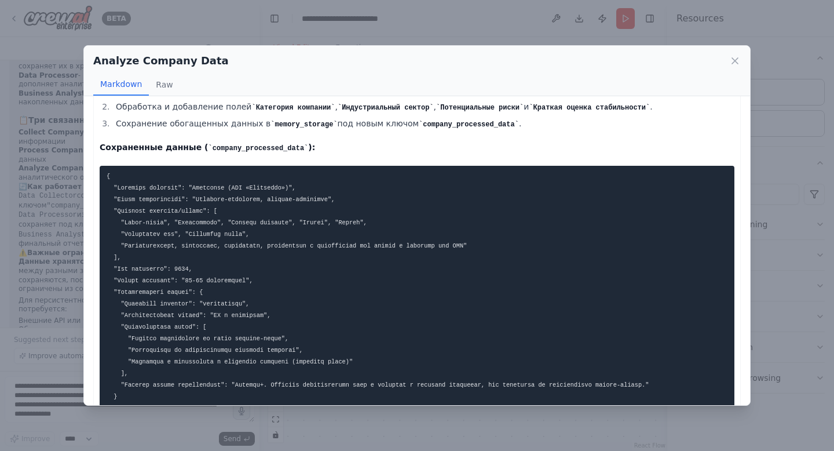
scroll to position [1715, 0]
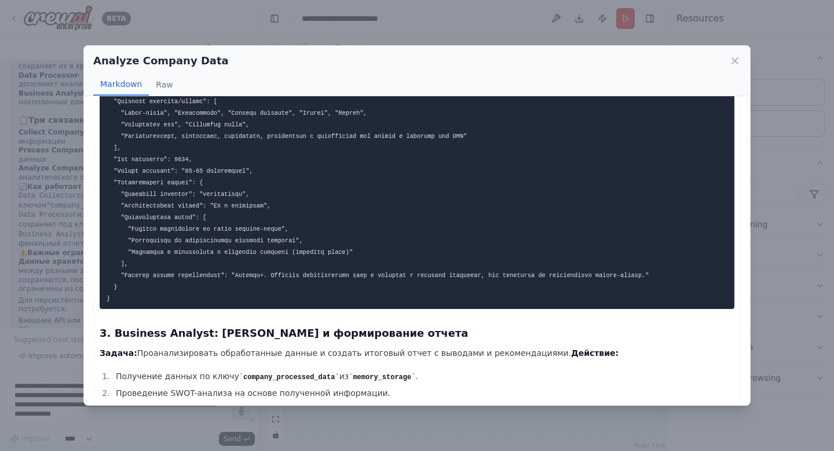
click at [187, 10] on div "Analyze Company Data Markdown Raw Аналитический отчет: Digital-агентство "Палин…" at bounding box center [417, 225] width 834 height 451
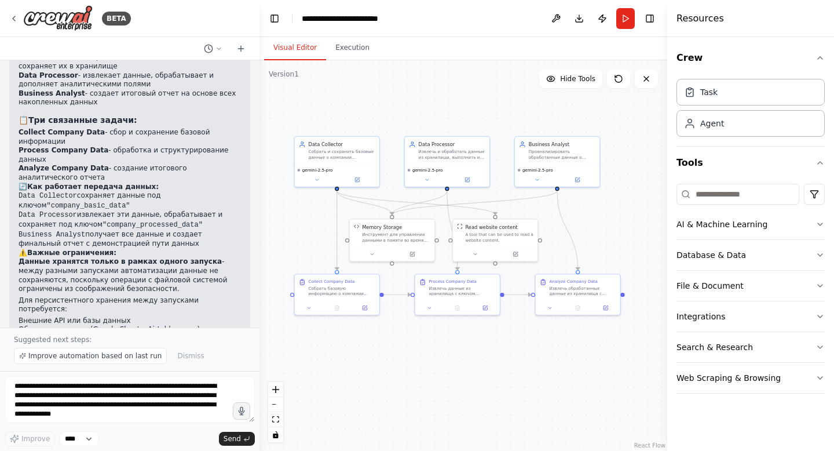
drag, startPoint x: 484, startPoint y: 156, endPoint x: 565, endPoint y: 236, distance: 113.9
click at [565, 236] on div ".deletable-edge-delete-btn { width: 20px; height: 20px; border: 0px solid #ffff…" at bounding box center [464, 255] width 408 height 390
click at [616, 201] on div ".deletable-edge-delete-btn { width: 20px; height: 20px; border: 0px solid #ffff…" at bounding box center [464, 255] width 408 height 390
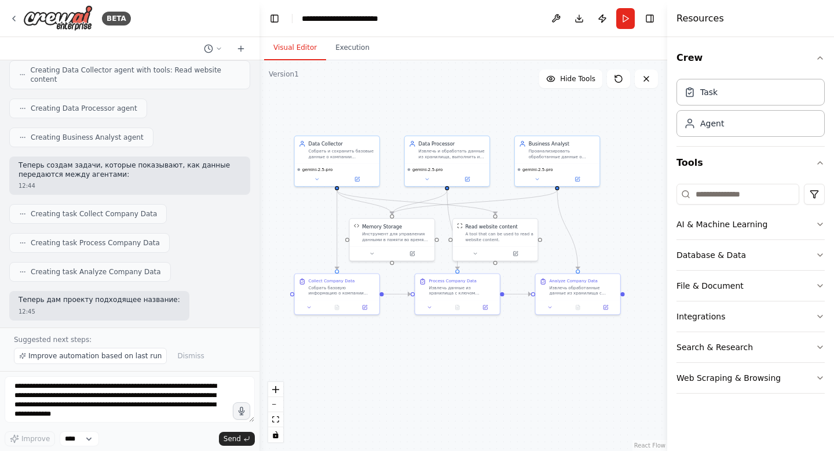
scroll to position [1828, 0]
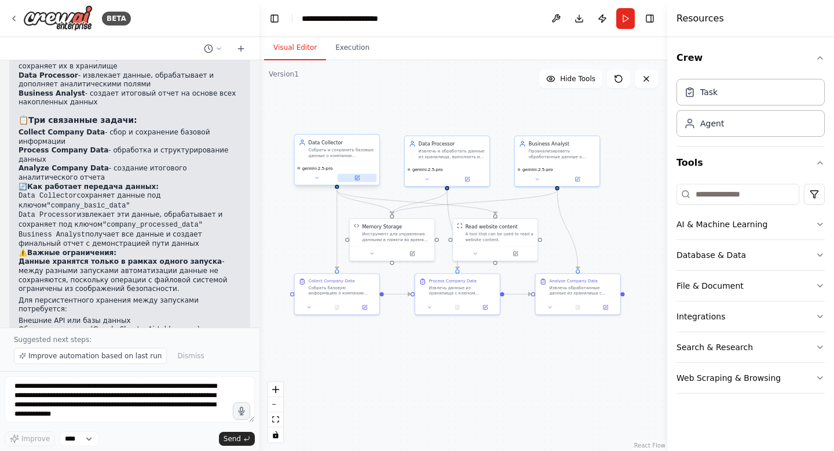
click at [363, 178] on button at bounding box center [357, 178] width 39 height 8
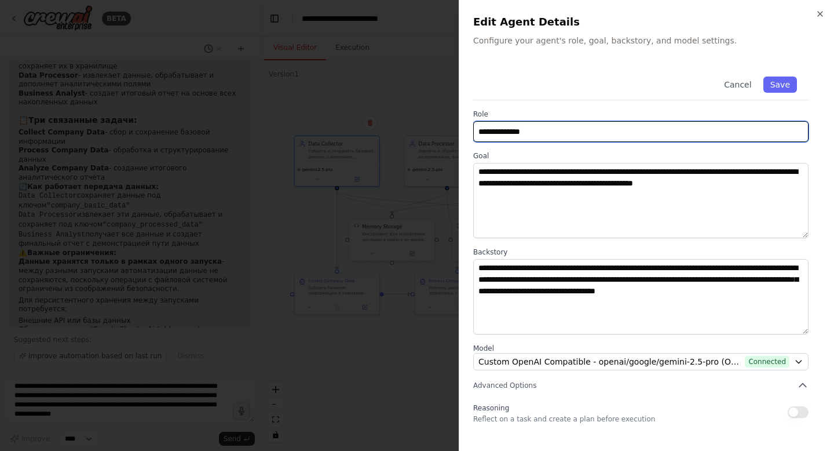
click at [537, 127] on input "**********" at bounding box center [640, 131] width 335 height 21
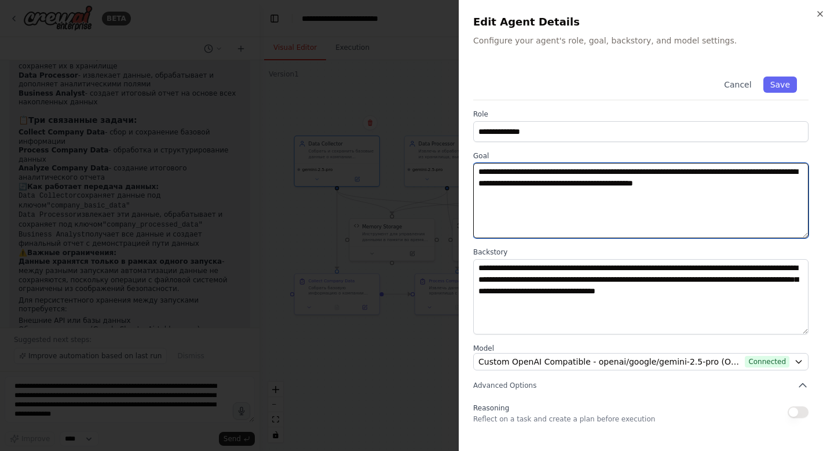
click at [529, 198] on textarea "**********" at bounding box center [640, 200] width 335 height 75
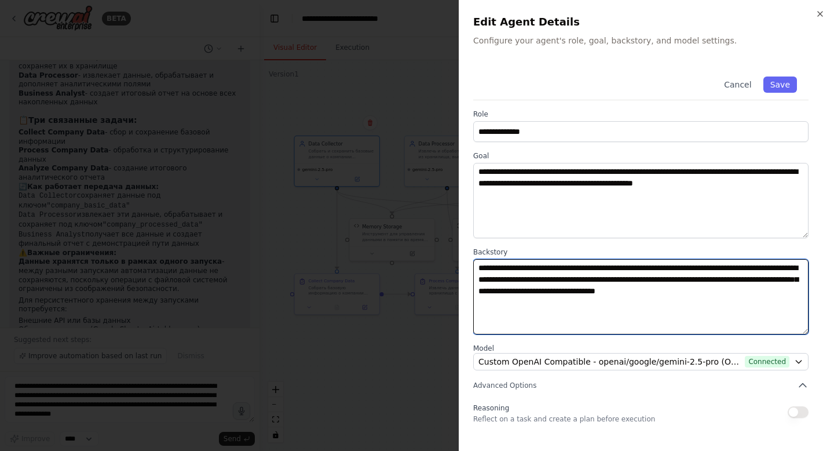
click at [544, 284] on textarea "**********" at bounding box center [640, 296] width 335 height 75
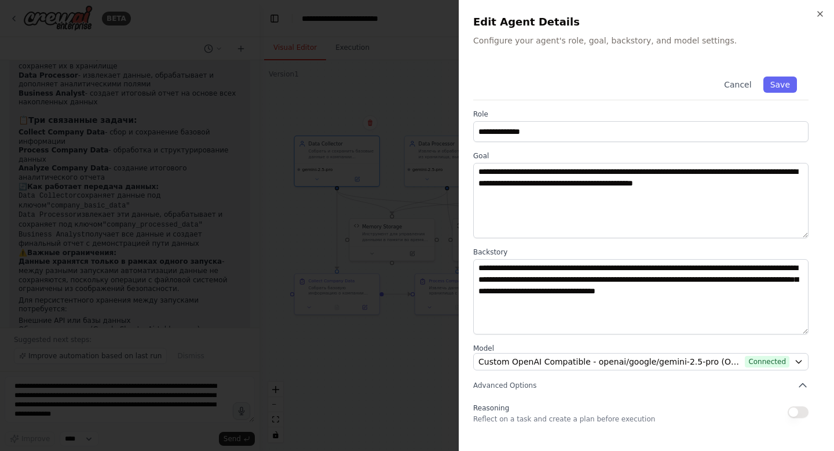
click at [393, 212] on div at bounding box center [417, 225] width 834 height 451
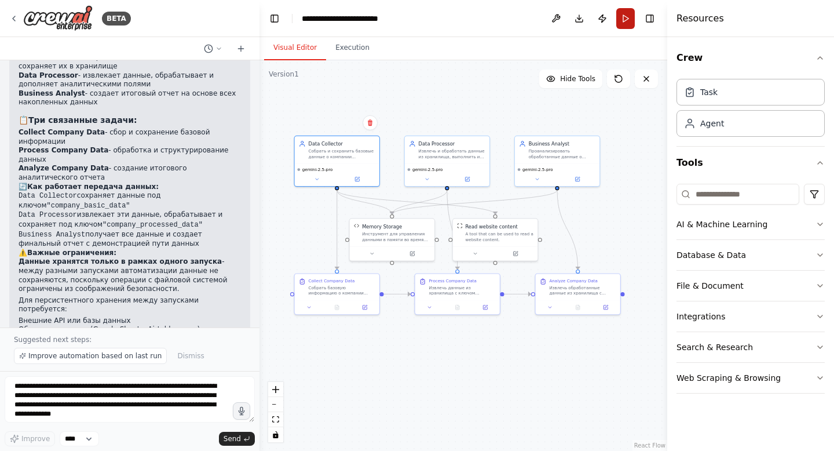
click at [624, 12] on button "Run" at bounding box center [625, 18] width 19 height 21
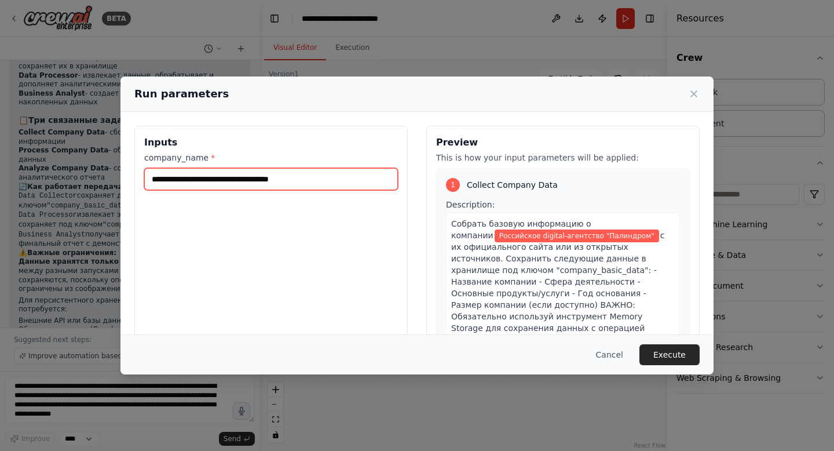
click at [288, 178] on input "**********" at bounding box center [271, 179] width 254 height 22
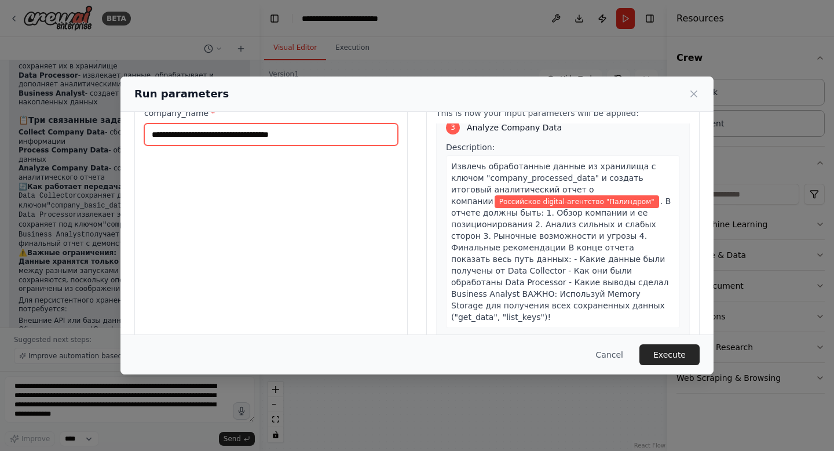
scroll to position [80, 0]
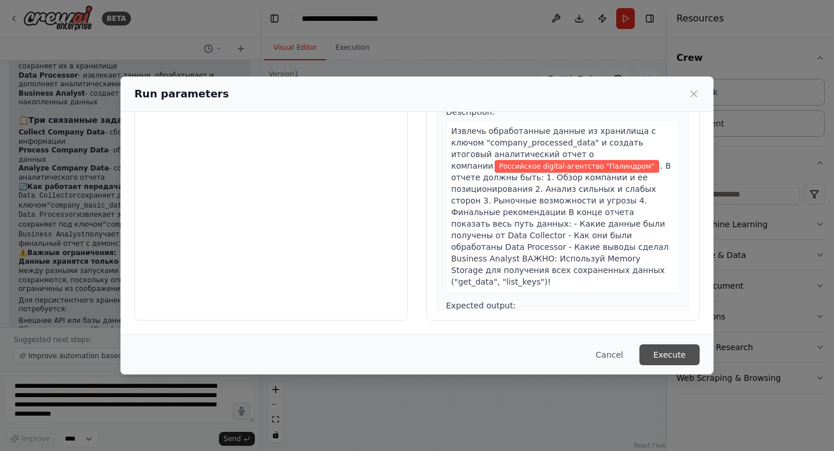
click at [673, 359] on button "Execute" at bounding box center [670, 354] width 60 height 21
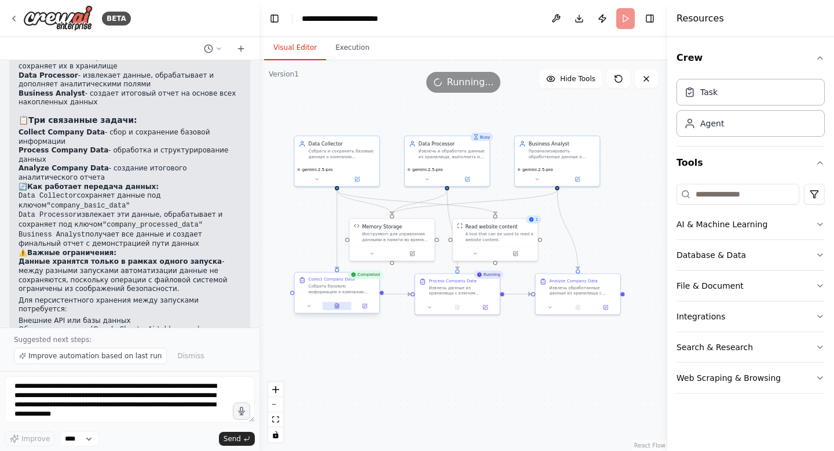
click at [339, 304] on button at bounding box center [337, 306] width 29 height 8
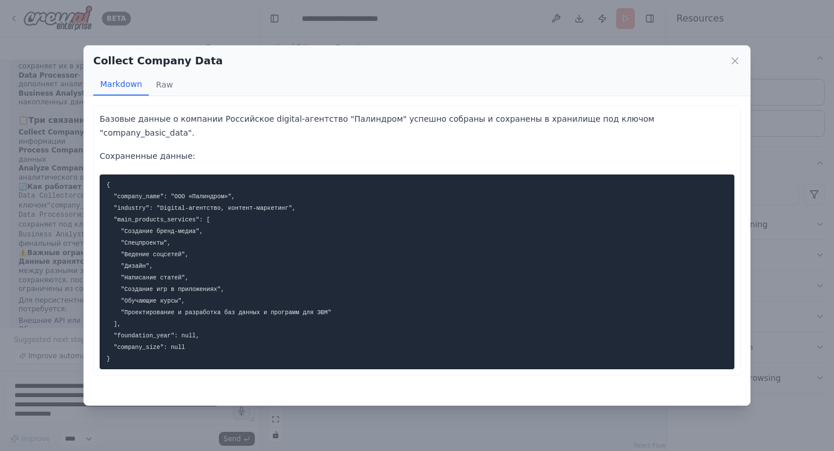
click at [284, 247] on pre "{ "company_name": "ООО «Палиндром»", "industry": "Digital-агентство, контент-ма…" at bounding box center [417, 271] width 635 height 195
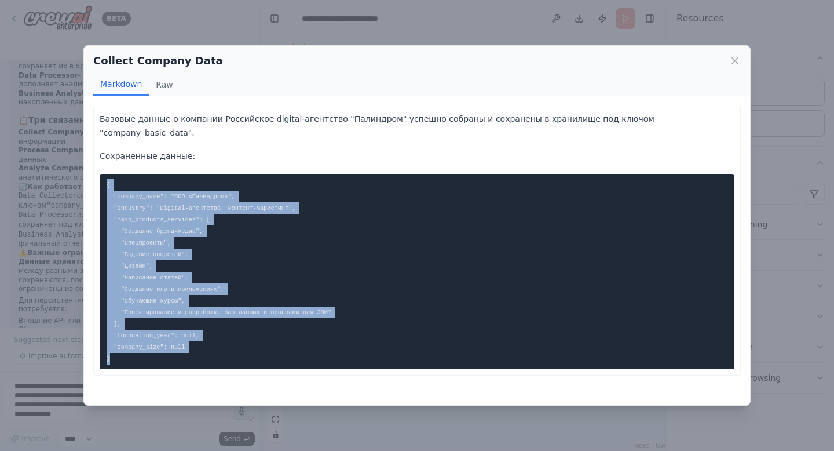
drag, startPoint x: 108, startPoint y: 171, endPoint x: 162, endPoint y: 358, distance: 194.9
click at [162, 358] on div "Базовые данные о компании Российское digital-агентство "Палиндром" успешно собр…" at bounding box center [417, 240] width 648 height 270
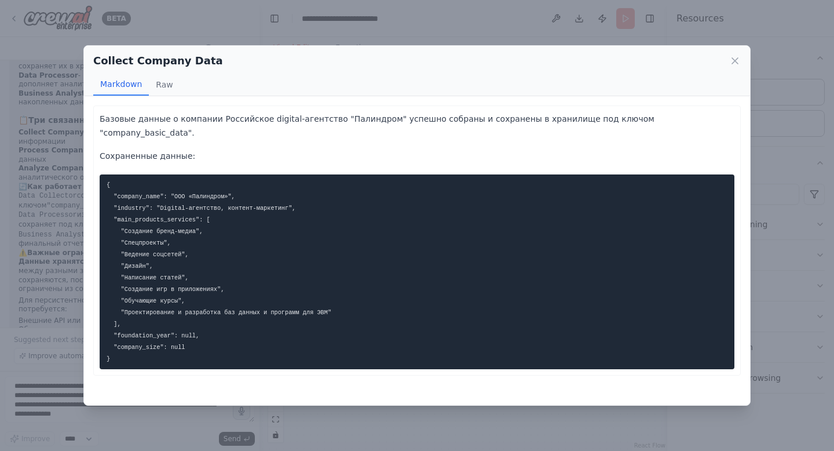
click at [463, 95] on div "Collect Company Data Markdown Raw" at bounding box center [417, 71] width 666 height 50
click at [737, 60] on icon at bounding box center [735, 61] width 12 height 12
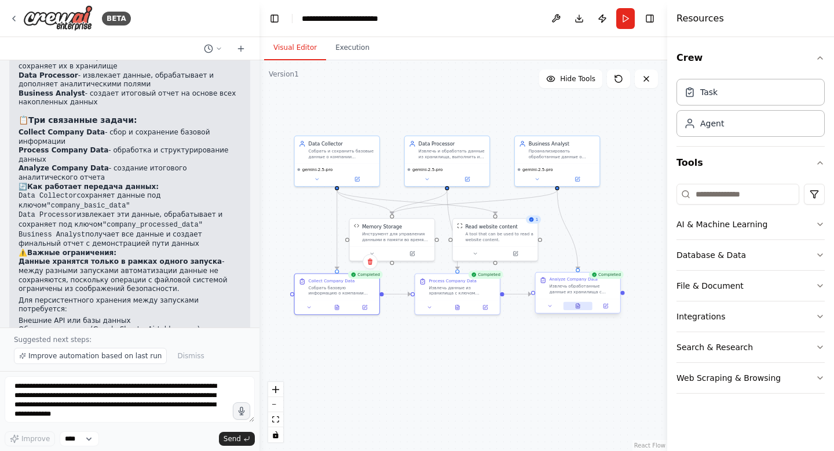
click at [578, 305] on icon at bounding box center [577, 306] width 3 height 5
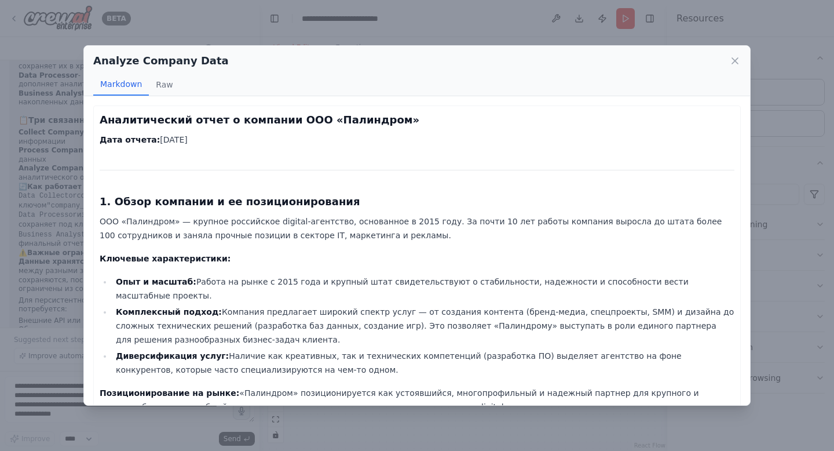
click at [240, 118] on h3 "Аналитический отчет о компании ООО «Палиндром»" at bounding box center [417, 120] width 635 height 16
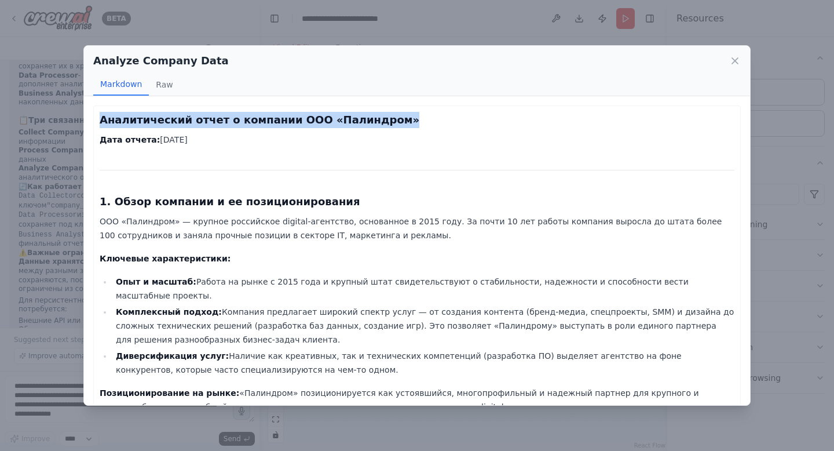
click at [240, 118] on h3 "Аналитический отчет о компании ООО «Палиндром»" at bounding box center [417, 120] width 635 height 16
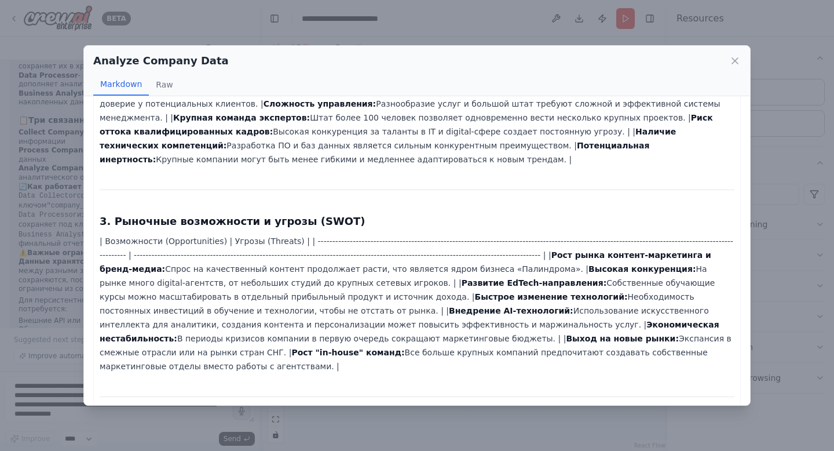
scroll to position [255, 0]
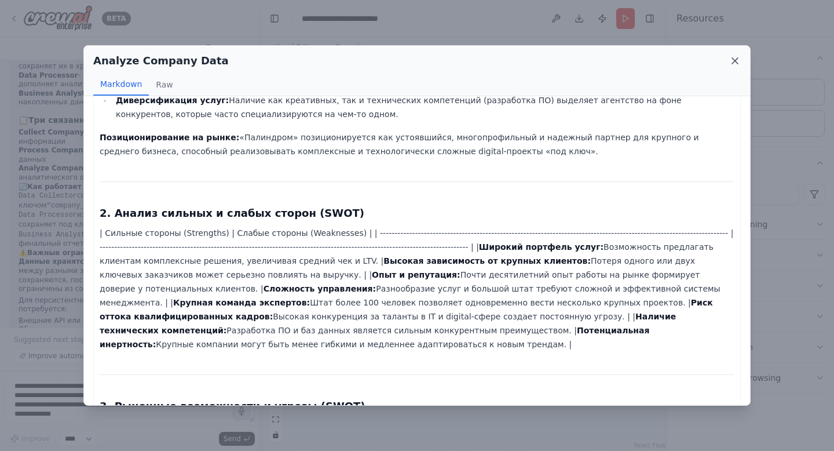
click at [735, 61] on icon at bounding box center [735, 61] width 6 height 6
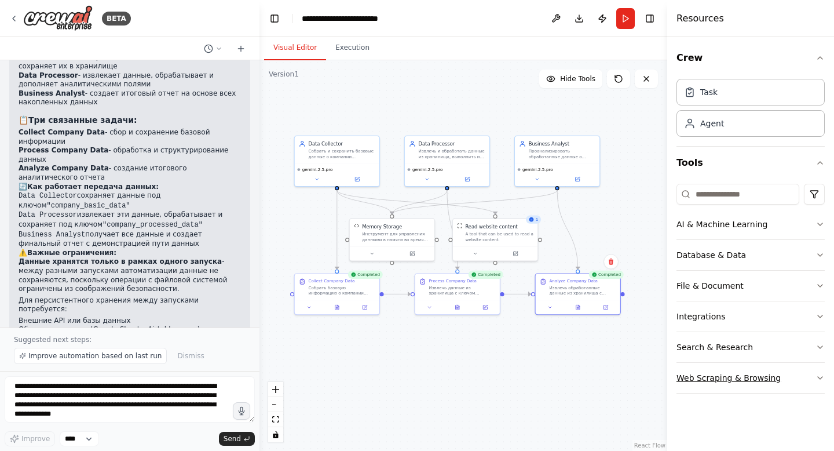
click at [743, 379] on button "Web Scraping & Browsing" at bounding box center [751, 378] width 148 height 30
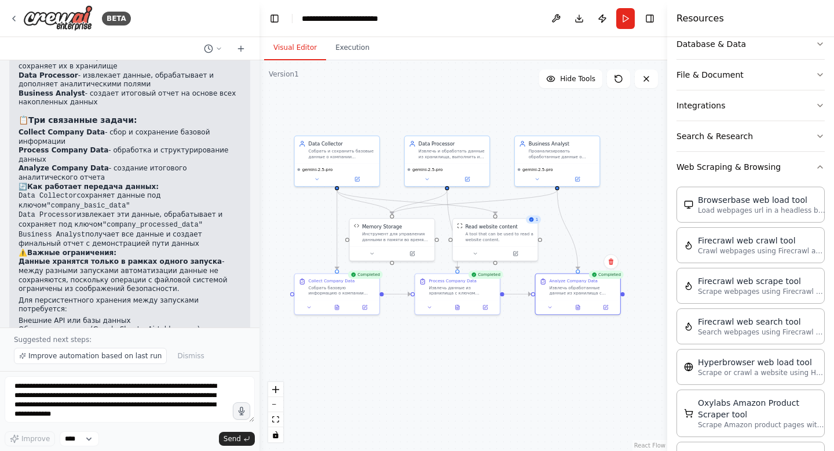
scroll to position [16, 0]
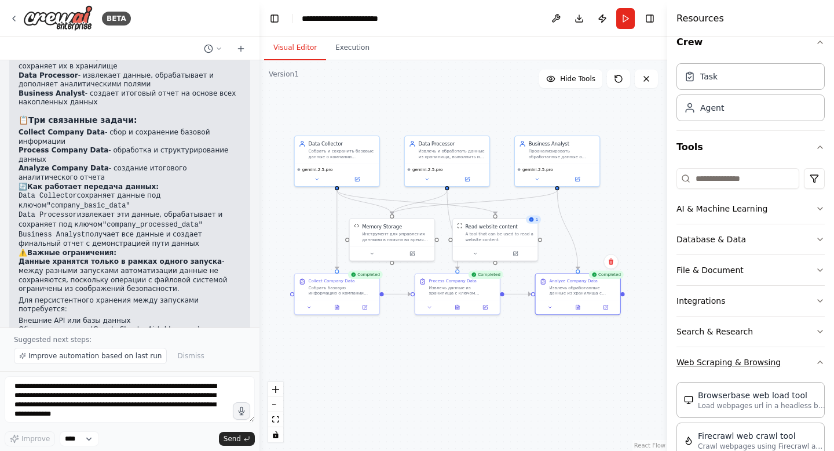
click at [749, 359] on button "Web Scraping & Browsing" at bounding box center [751, 362] width 148 height 30
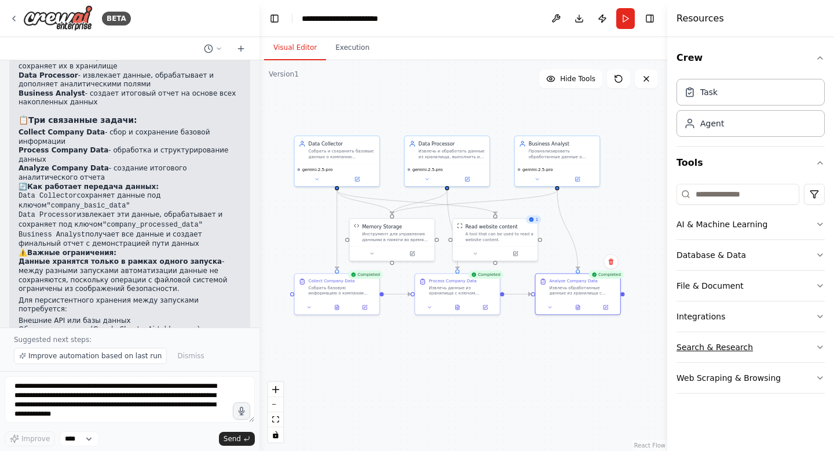
click at [717, 346] on button "Search & Research" at bounding box center [751, 347] width 148 height 30
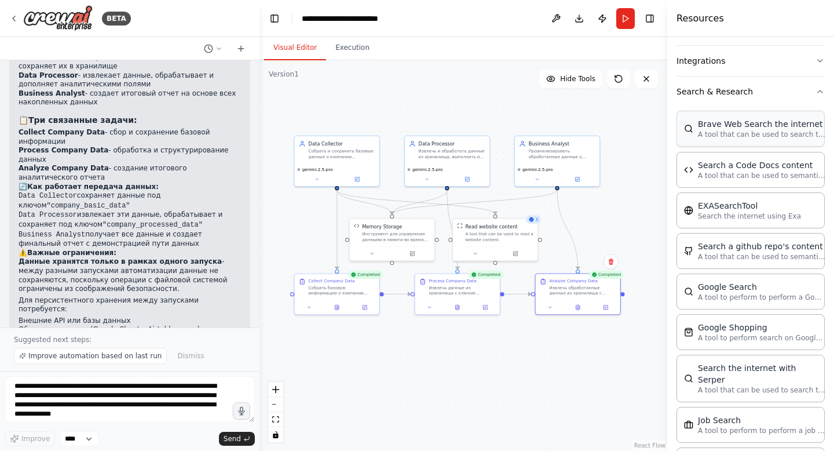
scroll to position [280, 0]
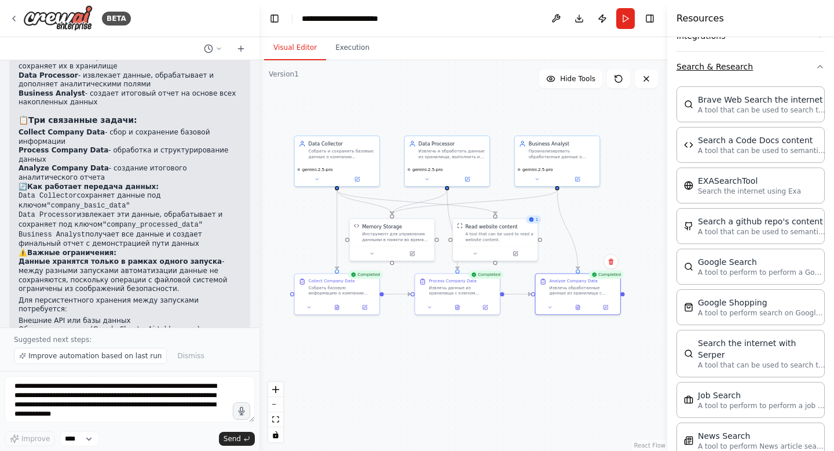
click at [715, 70] on button "Search & Research" at bounding box center [751, 67] width 148 height 30
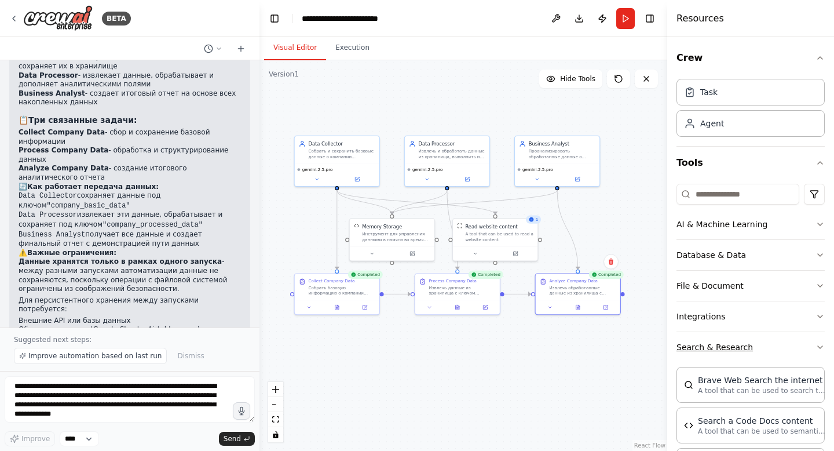
scroll to position [0, 0]
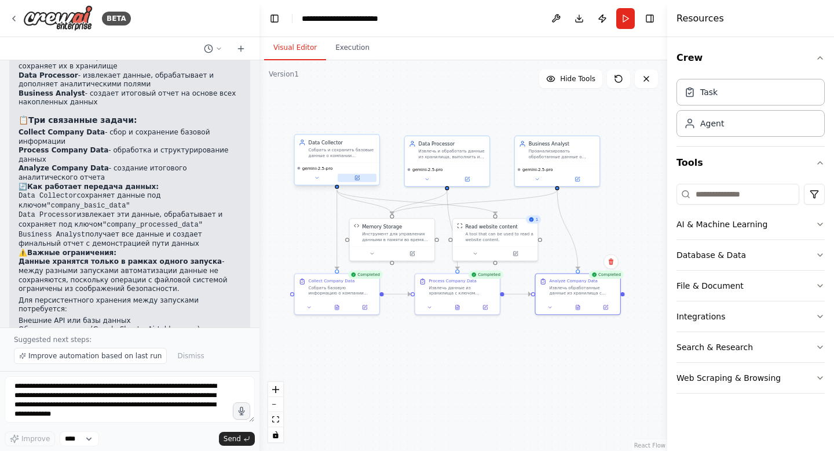
click at [363, 177] on button at bounding box center [357, 178] width 39 height 8
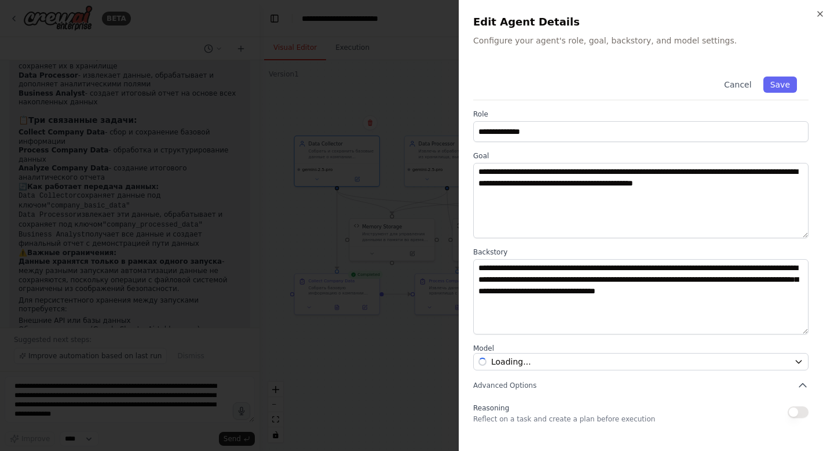
click at [399, 378] on div at bounding box center [417, 225] width 834 height 451
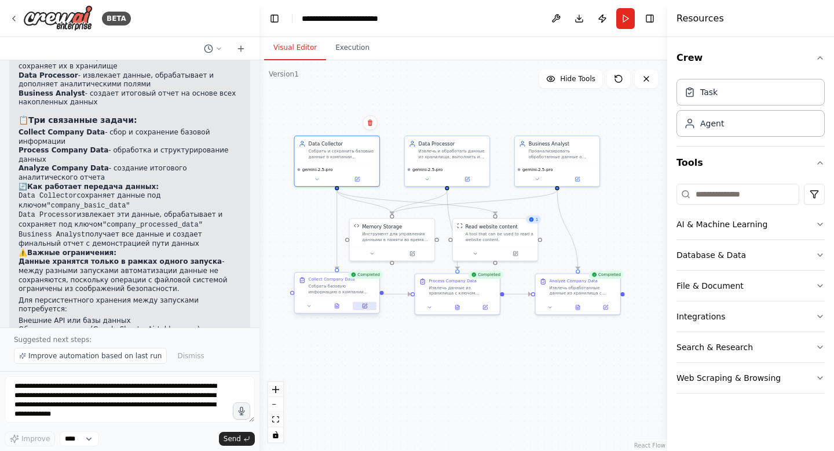
click at [367, 306] on button at bounding box center [365, 306] width 24 height 8
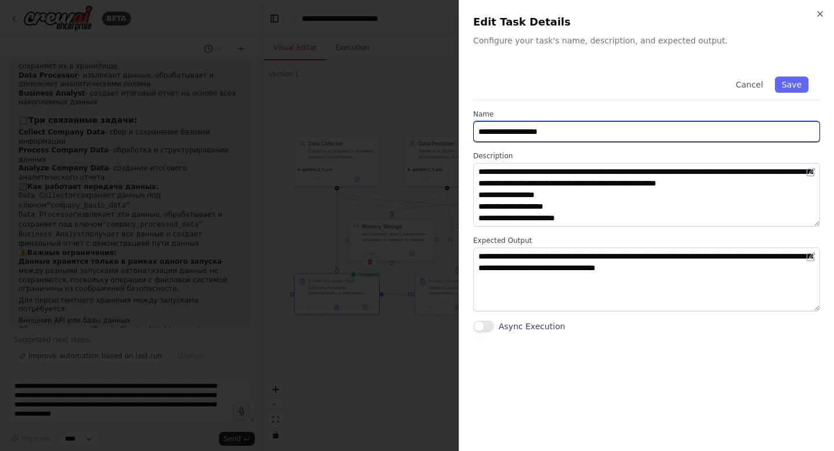
click at [534, 134] on input "**********" at bounding box center [646, 131] width 347 height 21
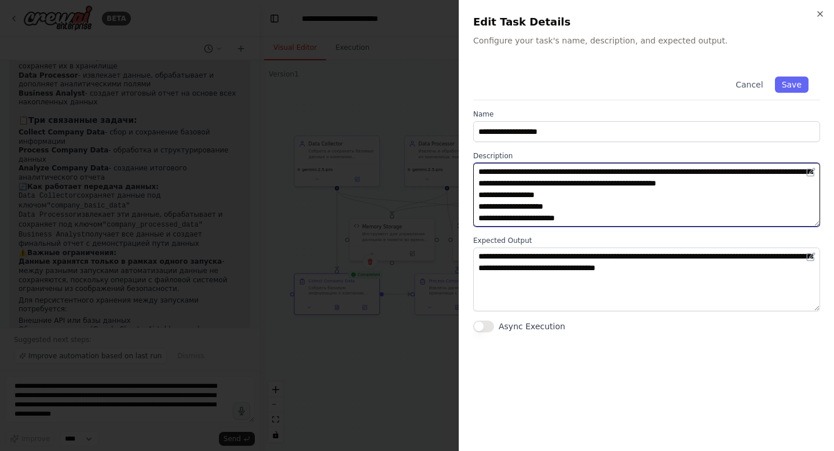
click at [532, 184] on textarea "**********" at bounding box center [646, 195] width 347 height 64
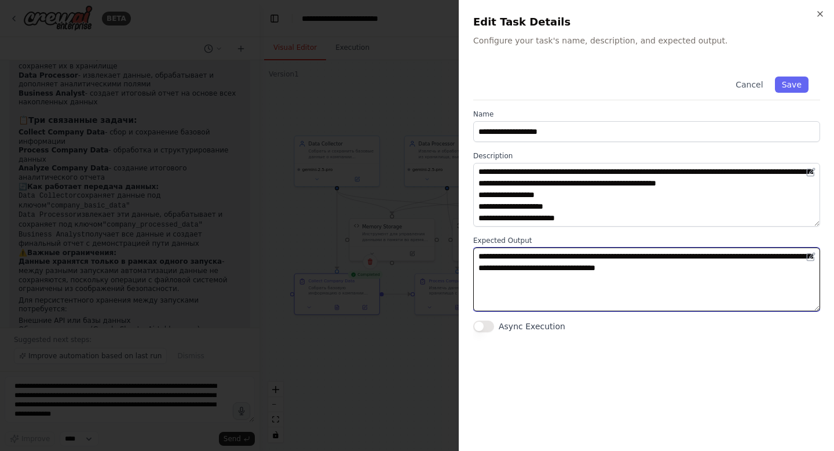
click at [532, 266] on textarea "**********" at bounding box center [646, 279] width 347 height 64
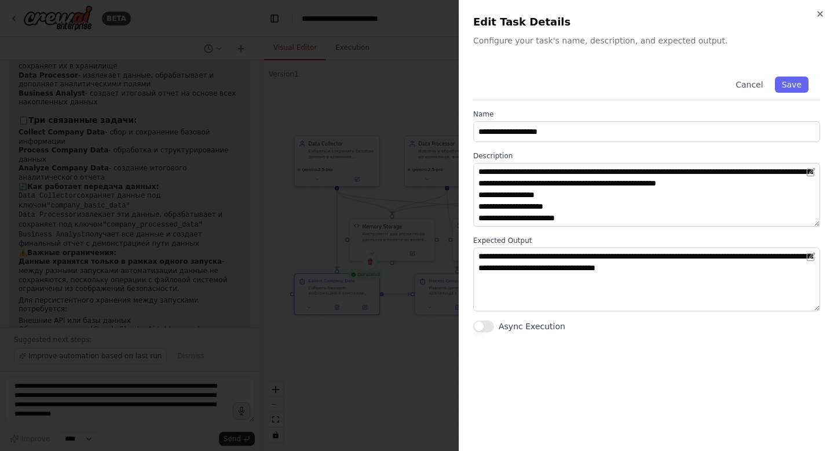
click at [395, 200] on div at bounding box center [417, 225] width 834 height 451
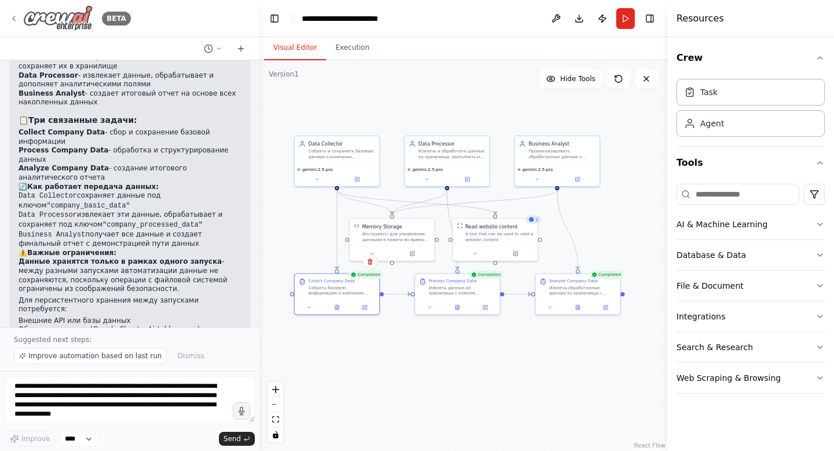
click at [17, 20] on icon at bounding box center [13, 18] width 9 height 9
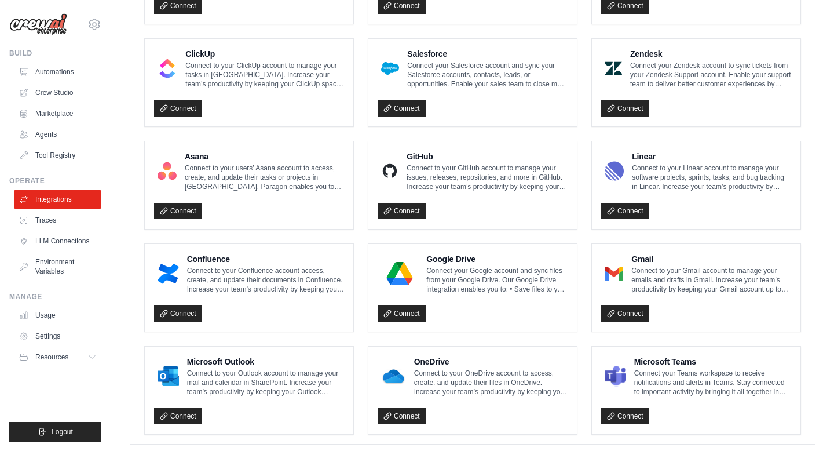
scroll to position [637, 0]
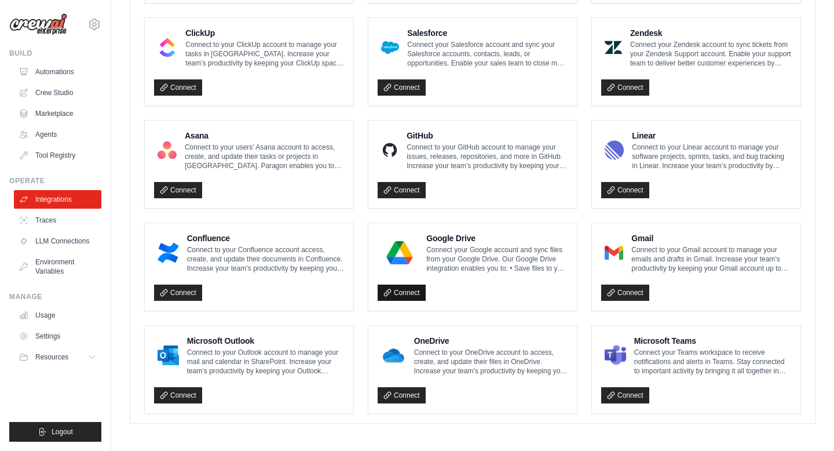
click at [408, 292] on link "Connect" at bounding box center [402, 292] width 48 height 16
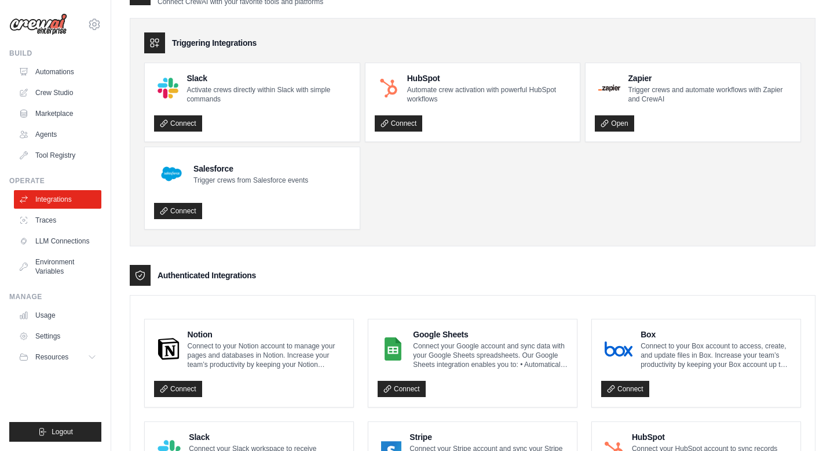
scroll to position [0, 0]
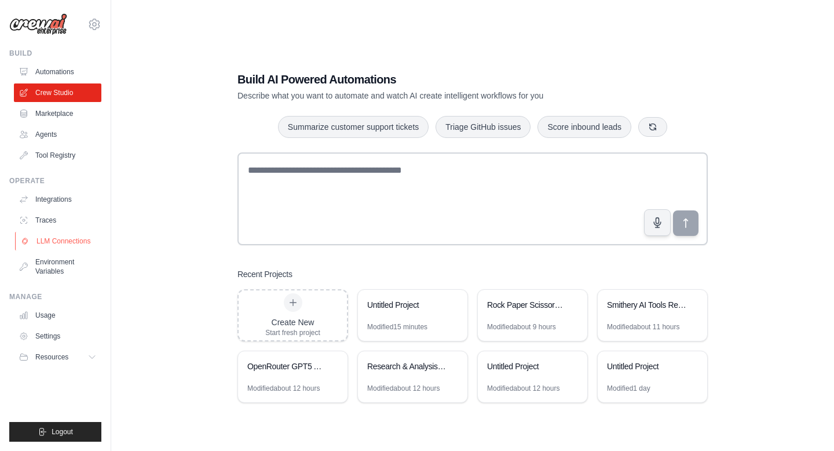
click at [69, 238] on link "LLM Connections" at bounding box center [58, 241] width 87 height 19
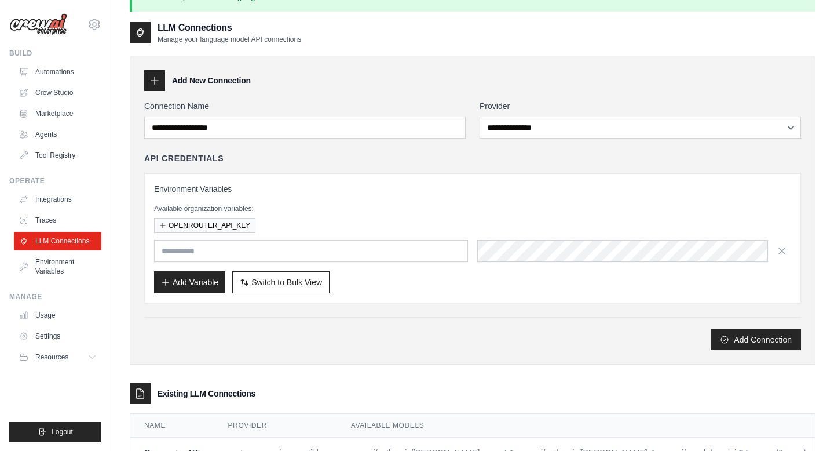
scroll to position [78, 0]
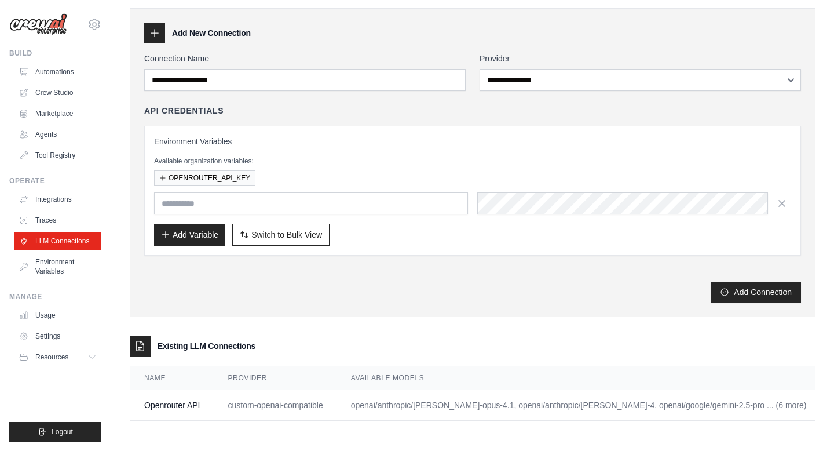
click at [834, 405] on link "Edit" at bounding box center [841, 404] width 14 height 9
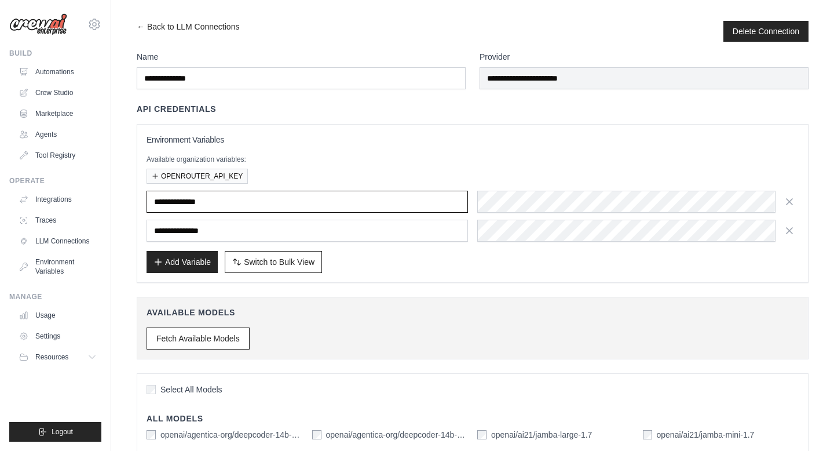
click at [260, 204] on input "**********" at bounding box center [308, 202] width 322 height 22
drag, startPoint x: 273, startPoint y: 202, endPoint x: 139, endPoint y: 199, distance: 134.4
click at [139, 199] on div "**********" at bounding box center [473, 203] width 672 height 159
click at [566, 268] on div "Add Variable Switch to Bulk View Switch to Table View" at bounding box center [473, 262] width 652 height 22
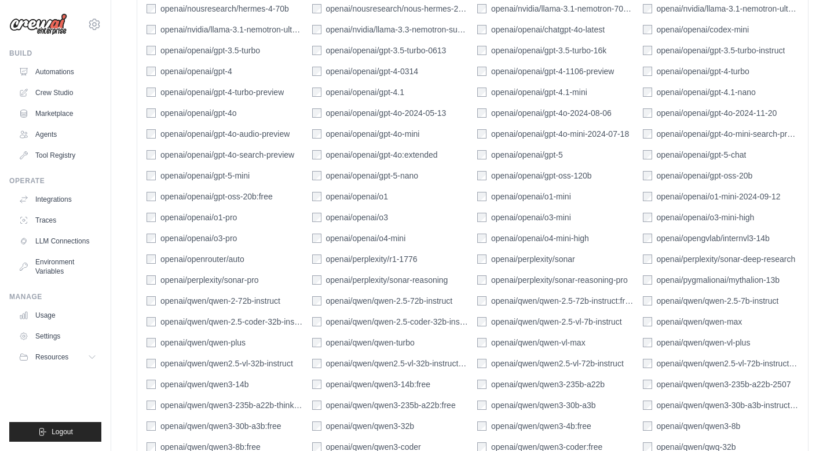
scroll to position [1436, 0]
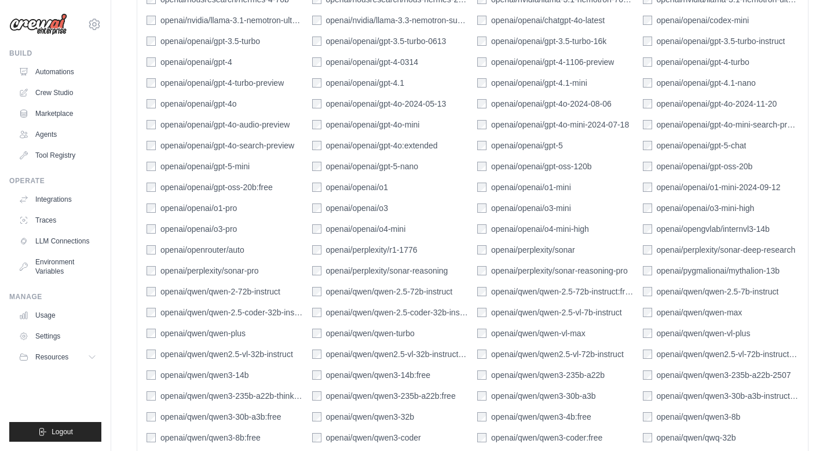
scroll to position [78, 0]
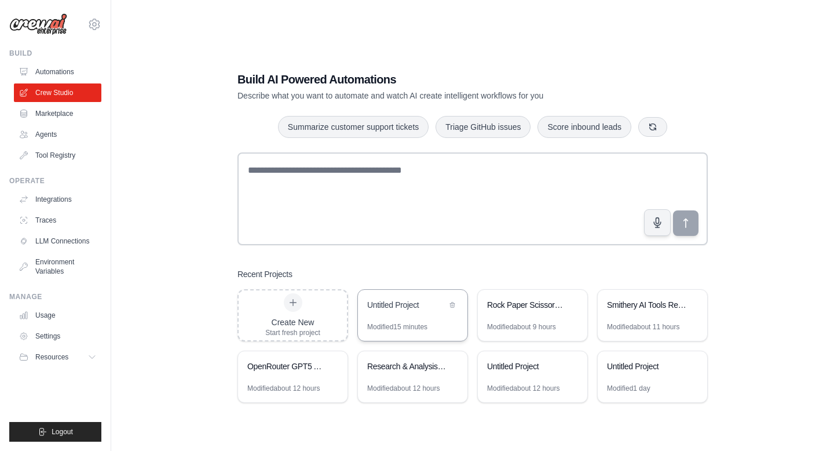
click at [415, 307] on div "Untitled Project" at bounding box center [406, 305] width 79 height 12
click at [410, 305] on div "Untitled Project" at bounding box center [406, 305] width 79 height 12
click at [396, 315] on div "Untitled Project" at bounding box center [412, 306] width 109 height 32
click at [529, 304] on div "Rock Paper Scissors AI Tournament" at bounding box center [526, 305] width 79 height 12
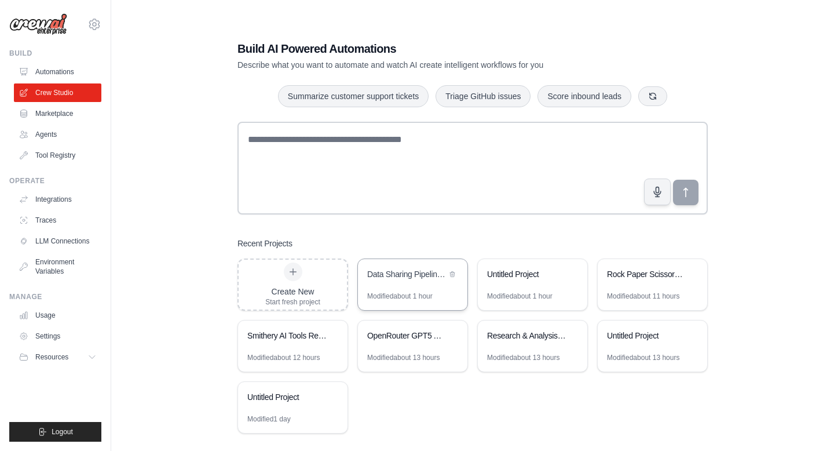
click at [407, 283] on div "Data Sharing Pipeline Demo" at bounding box center [412, 275] width 109 height 32
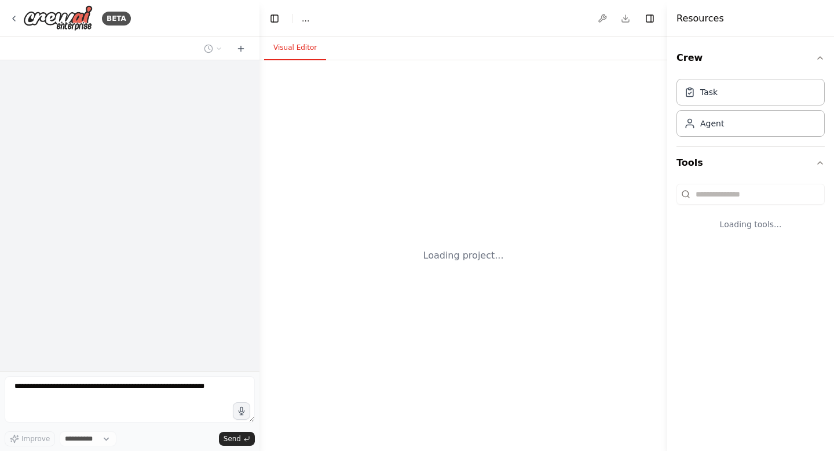
select select "****"
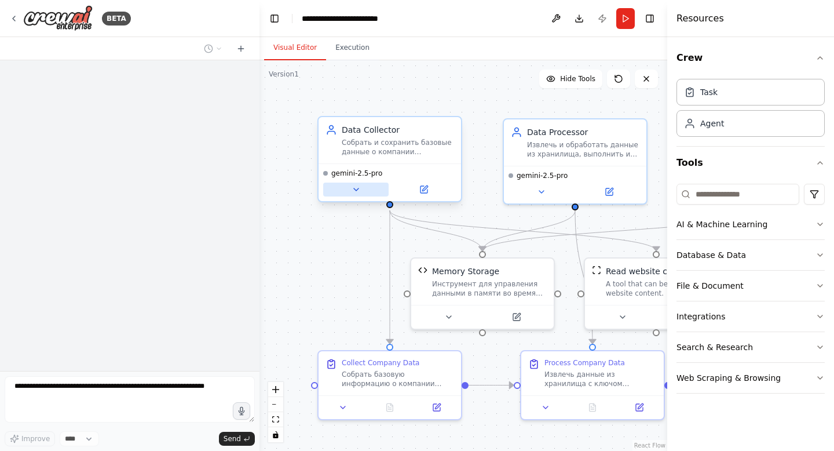
click at [353, 191] on icon at bounding box center [356, 189] width 9 height 9
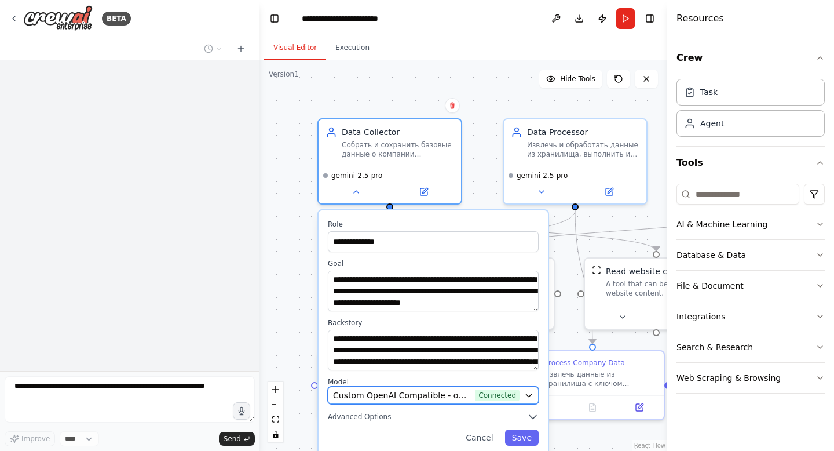
click at [451, 394] on span "Custom OpenAI Compatible - openai/google/gemini-2.5-pro (Openrouter API)" at bounding box center [401, 395] width 137 height 12
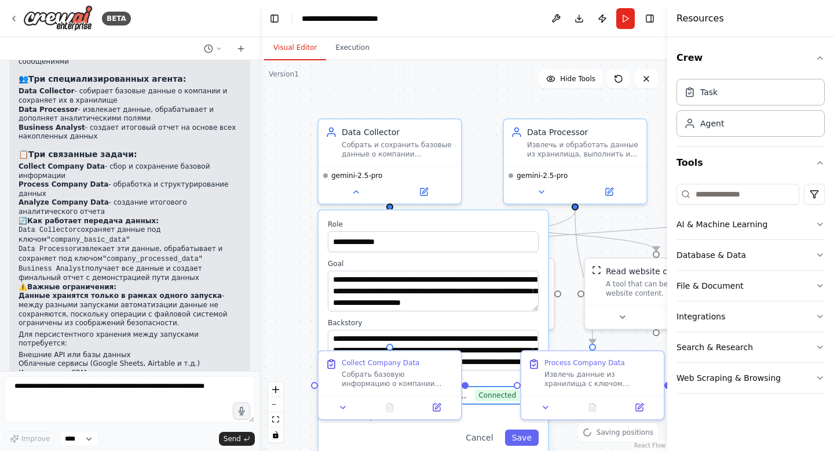
scroll to position [1784, 0]
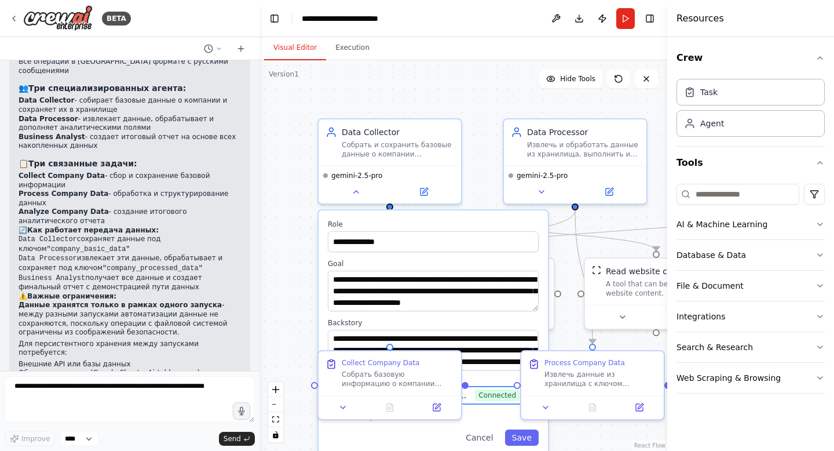
click at [502, 391] on span "Connected" at bounding box center [497, 395] width 45 height 12
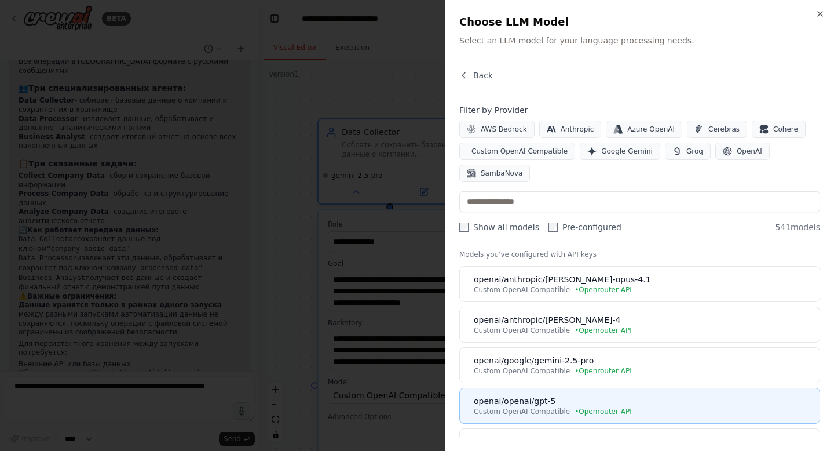
scroll to position [0, 0]
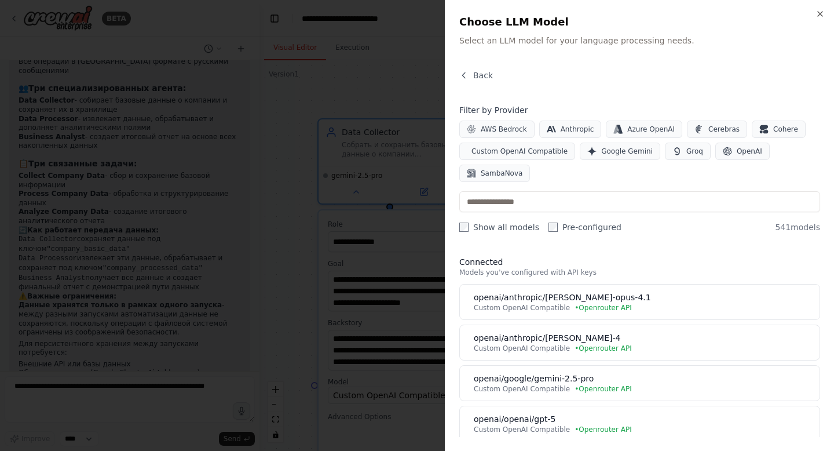
click at [376, 277] on div at bounding box center [417, 225] width 834 height 451
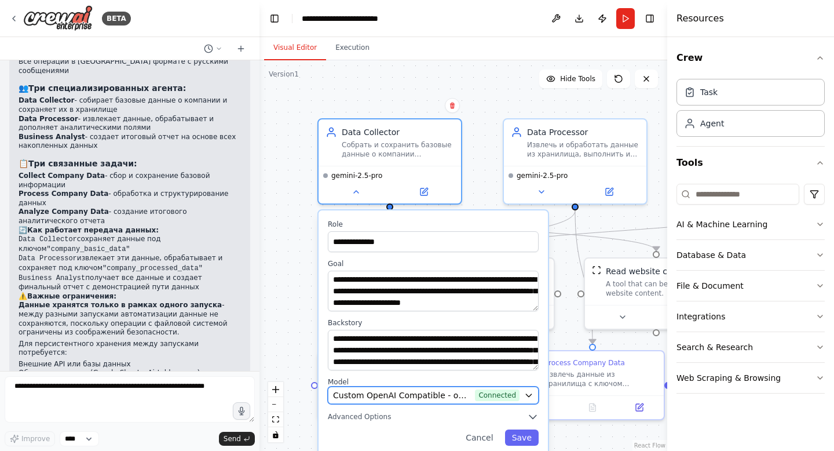
click at [470, 396] on span "Custom OpenAI Compatible - openai/google/gemini-2.5-pro (Openrouter API)" at bounding box center [401, 395] width 137 height 12
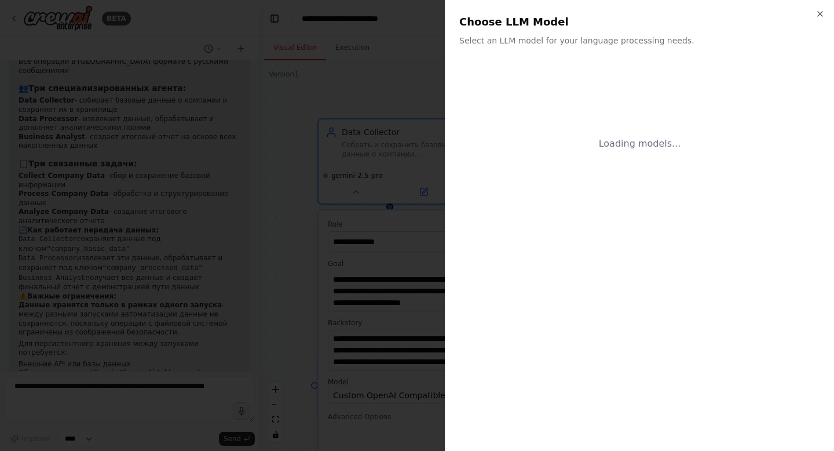
click at [338, 286] on div at bounding box center [417, 225] width 834 height 451
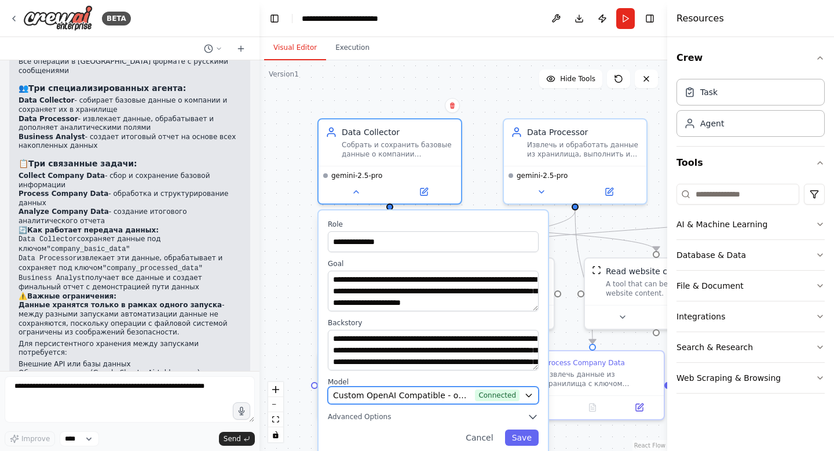
click at [452, 386] on button "Custom OpenAI Compatible - openai/google/gemini-2.5-pro (Openrouter API) Connec…" at bounding box center [433, 394] width 211 height 17
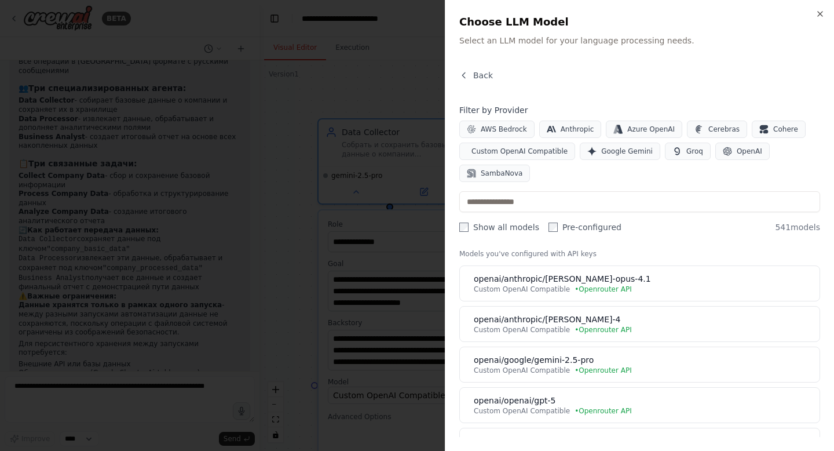
scroll to position [17, 0]
click at [416, 294] on div at bounding box center [417, 225] width 834 height 451
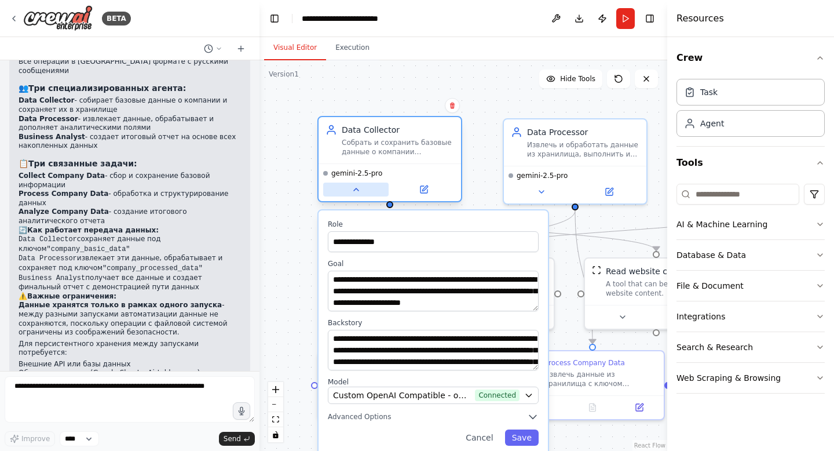
click at [364, 195] on button at bounding box center [355, 189] width 65 height 14
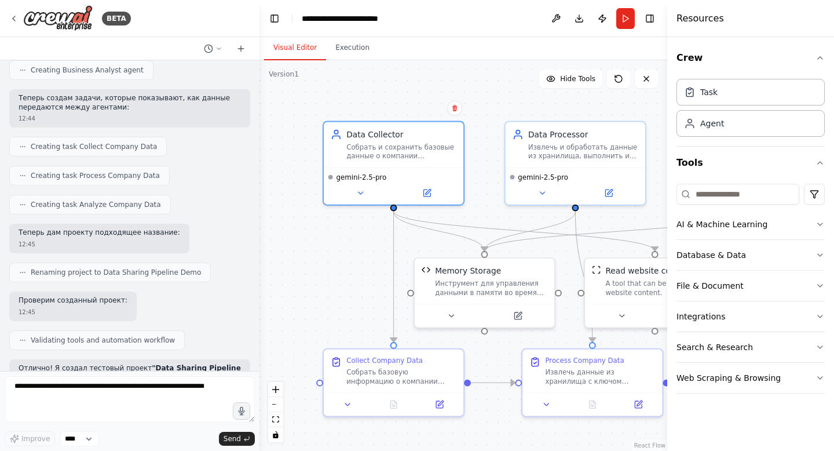
scroll to position [1784, 0]
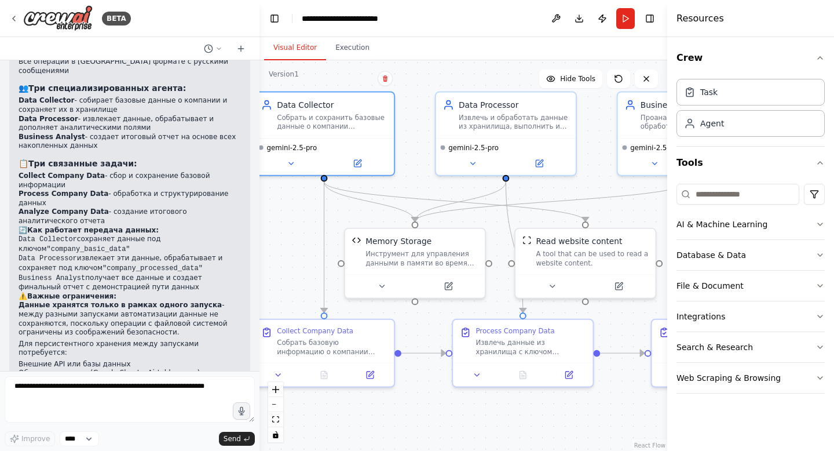
drag, startPoint x: 572, startPoint y: 262, endPoint x: 503, endPoint y: 233, distance: 74.5
click at [503, 233] on div ".deletable-edge-delete-btn { width: 20px; height: 20px; border: 0px solid #ffff…" at bounding box center [464, 255] width 408 height 390
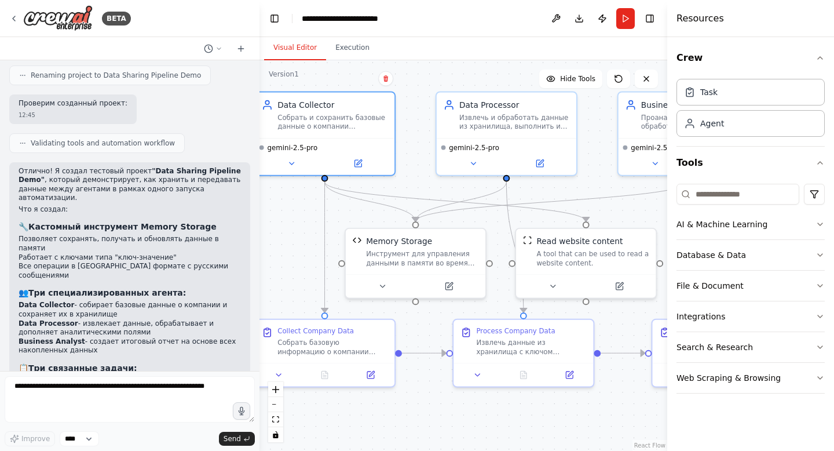
scroll to position [1579, 0]
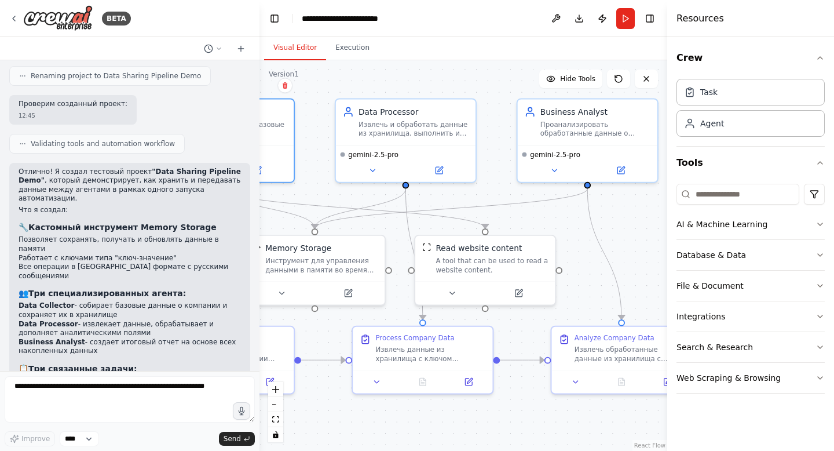
drag, startPoint x: 498, startPoint y: 215, endPoint x: 411, endPoint y: 218, distance: 86.9
click at [411, 217] on div ".deletable-edge-delete-btn { width: 20px; height: 20px; border: 0px solid #ffff…" at bounding box center [464, 255] width 408 height 390
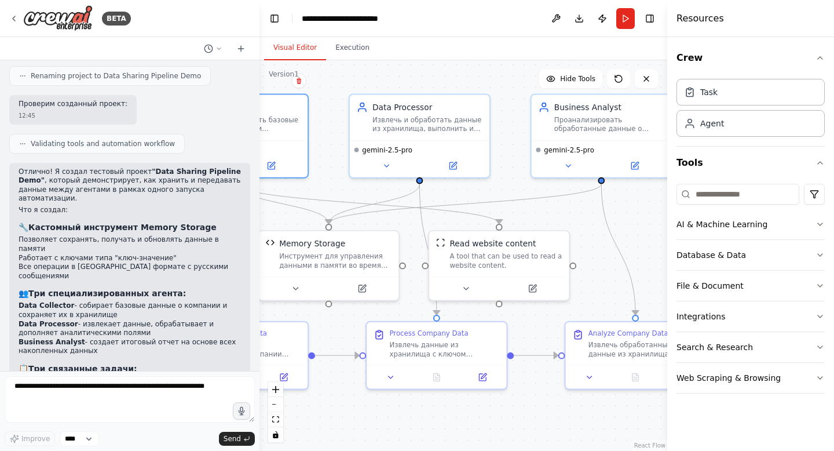
click at [5, 16] on div "BETA" at bounding box center [130, 18] width 260 height 37
click at [16, 16] on icon at bounding box center [13, 18] width 9 height 9
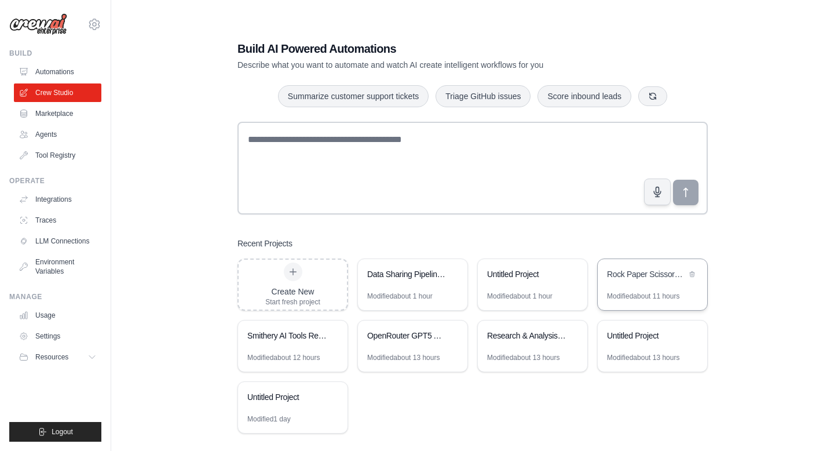
click at [645, 277] on div "Rock Paper Scissors AI Tournament" at bounding box center [646, 274] width 79 height 12
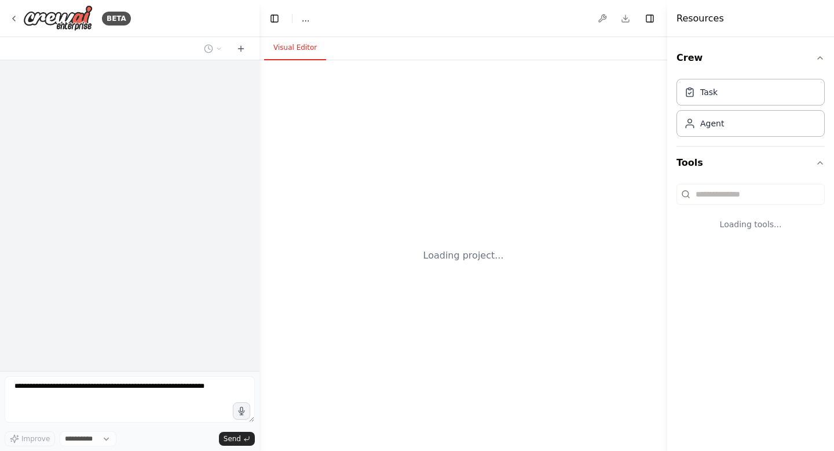
select select "****"
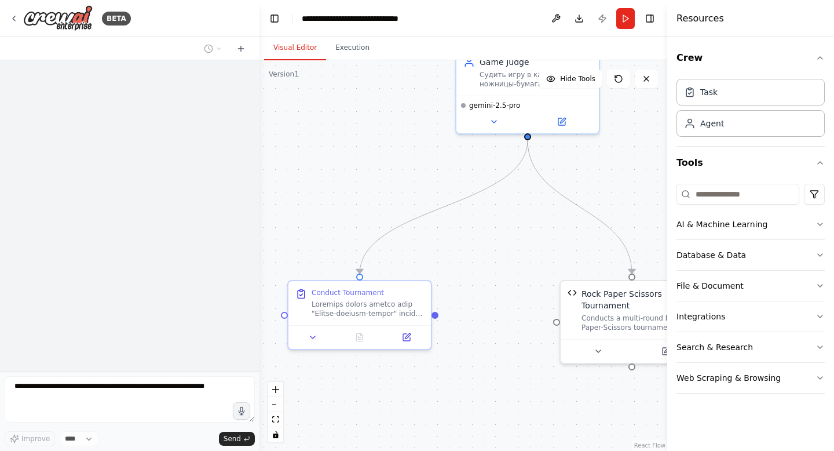
drag, startPoint x: 606, startPoint y: 240, endPoint x: 361, endPoint y: 166, distance: 255.5
click at [361, 166] on div ".deletable-edge-delete-btn { width: 20px; height: 20px; border: 0px solid #ffff…" at bounding box center [464, 255] width 408 height 390
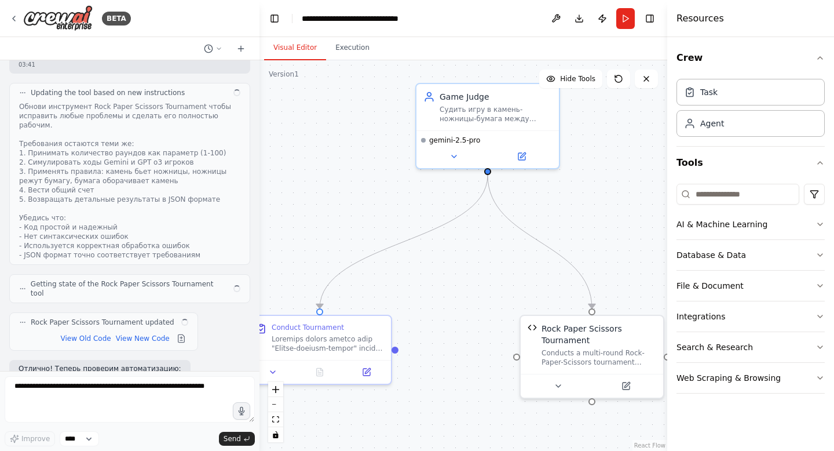
drag, startPoint x: 495, startPoint y: 210, endPoint x: 466, endPoint y: 248, distance: 48.0
click at [466, 248] on div ".deletable-edge-delete-btn { width: 20px; height: 20px; border: 0px solid #ffff…" at bounding box center [464, 255] width 408 height 390
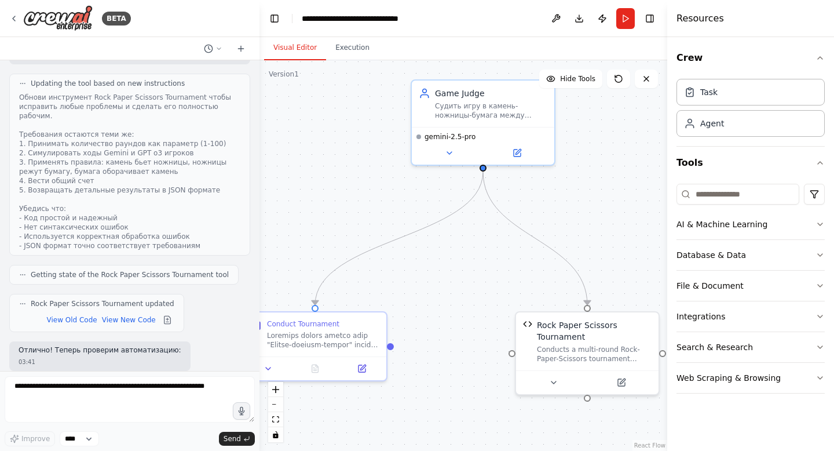
drag, startPoint x: 466, startPoint y: 248, endPoint x: 430, endPoint y: 221, distance: 44.6
click at [430, 221] on div ".deletable-edge-delete-btn { width: 20px; height: 20px; border: 0px solid #ffff…" at bounding box center [464, 255] width 408 height 390
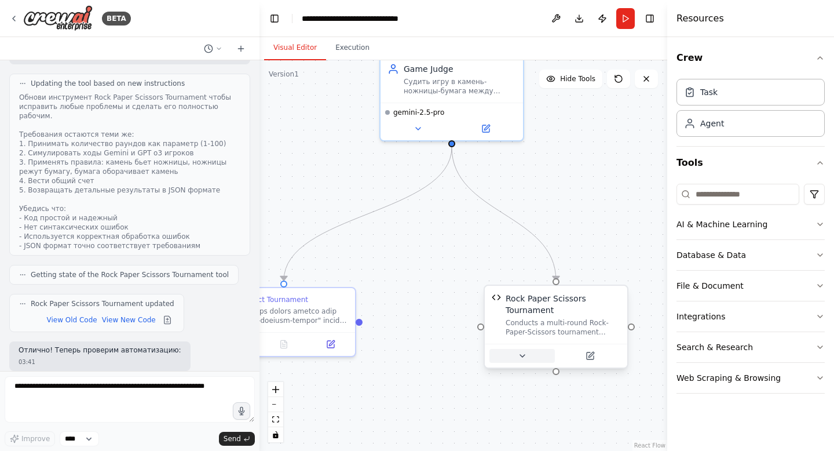
click at [520, 356] on icon at bounding box center [522, 355] width 9 height 9
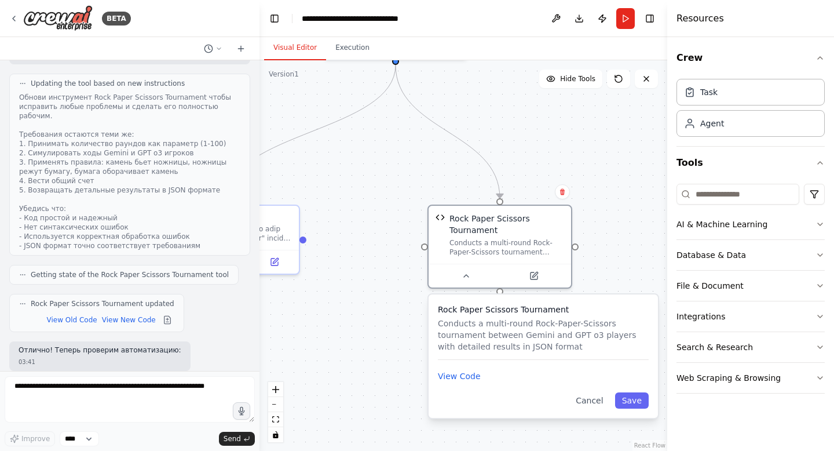
drag, startPoint x: 620, startPoint y: 209, endPoint x: 550, endPoint y: 111, distance: 120.4
click at [550, 111] on div ".deletable-edge-delete-btn { width: 20px; height: 20px; border: 0px solid #ffff…" at bounding box center [464, 255] width 408 height 390
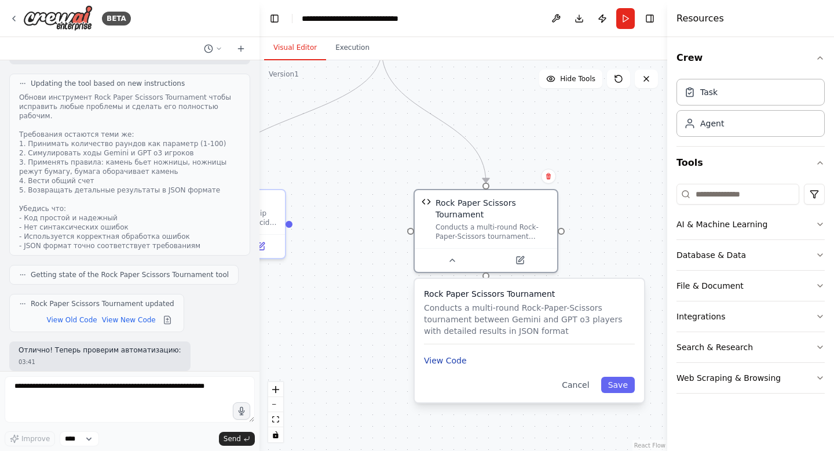
click at [443, 360] on button "View Code" at bounding box center [445, 361] width 43 height 12
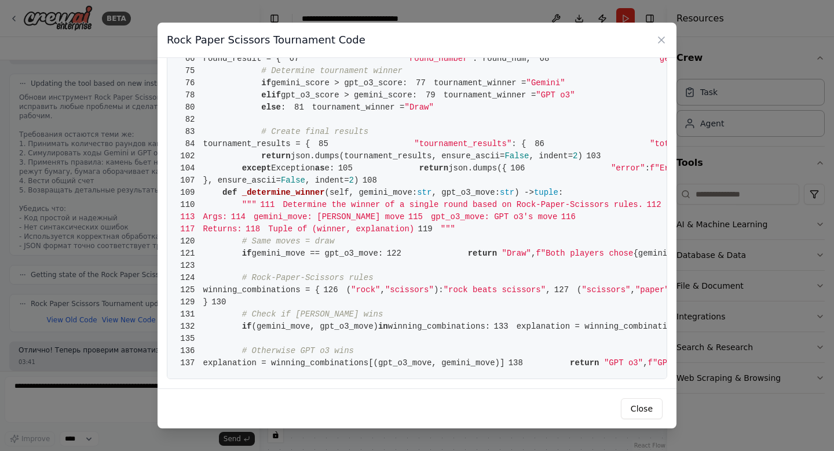
scroll to position [856, 0]
click at [662, 36] on icon at bounding box center [662, 40] width 12 height 12
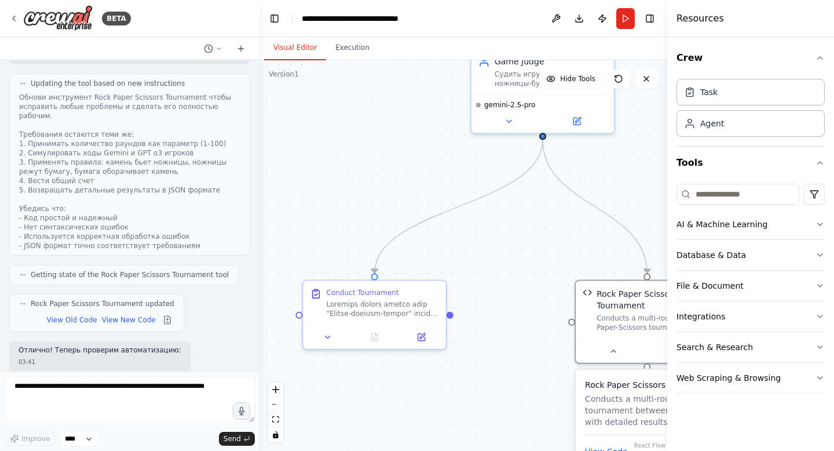
drag, startPoint x: 370, startPoint y: 322, endPoint x: 531, endPoint y: 412, distance: 184.4
click at [531, 413] on div ".deletable-edge-delete-btn { width: 20px; height: 20px; border: 0px solid #ffff…" at bounding box center [464, 255] width 408 height 390
click at [367, 293] on div "Conduct Tournament" at bounding box center [363, 290] width 72 height 9
click at [429, 339] on button at bounding box center [422, 335] width 40 height 14
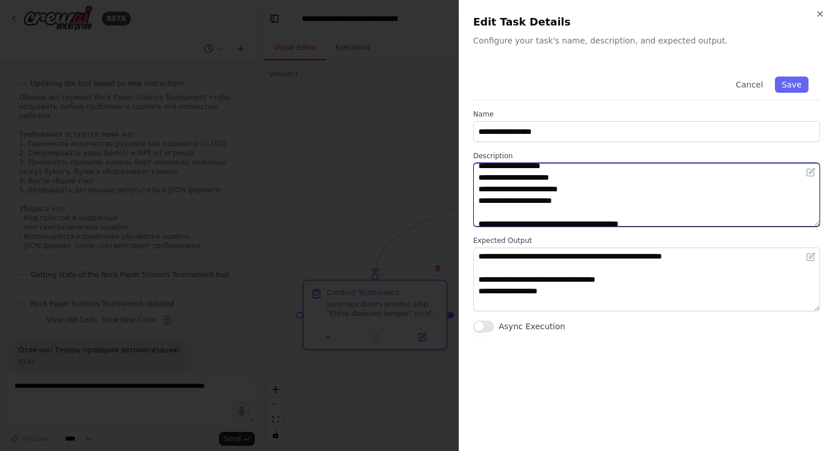
scroll to position [162, 0]
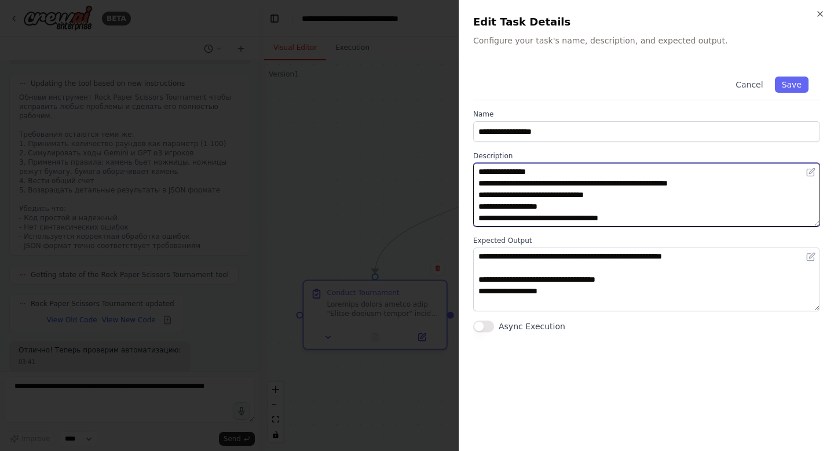
drag, startPoint x: 571, startPoint y: 210, endPoint x: 571, endPoint y: 245, distance: 34.8
click at [571, 246] on div "**********" at bounding box center [646, 198] width 347 height 267
click at [557, 215] on textarea "**********" at bounding box center [646, 195] width 347 height 64
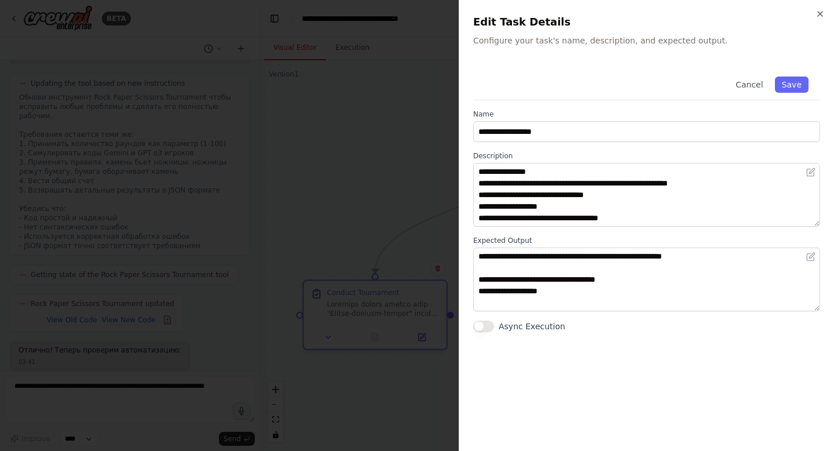
click at [394, 199] on div at bounding box center [417, 225] width 834 height 451
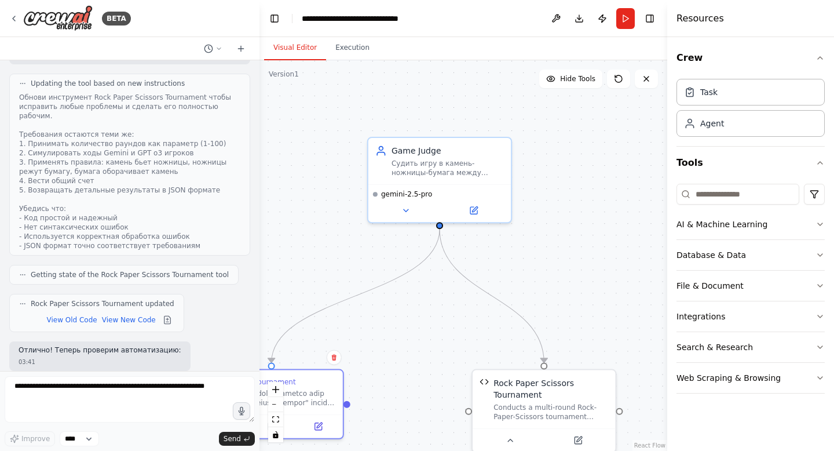
drag, startPoint x: 543, startPoint y: 205, endPoint x: 438, endPoint y: 294, distance: 137.7
click at [438, 295] on div ".deletable-edge-delete-btn { width: 20px; height: 20px; border: 0px solid #ffff…" at bounding box center [464, 255] width 408 height 390
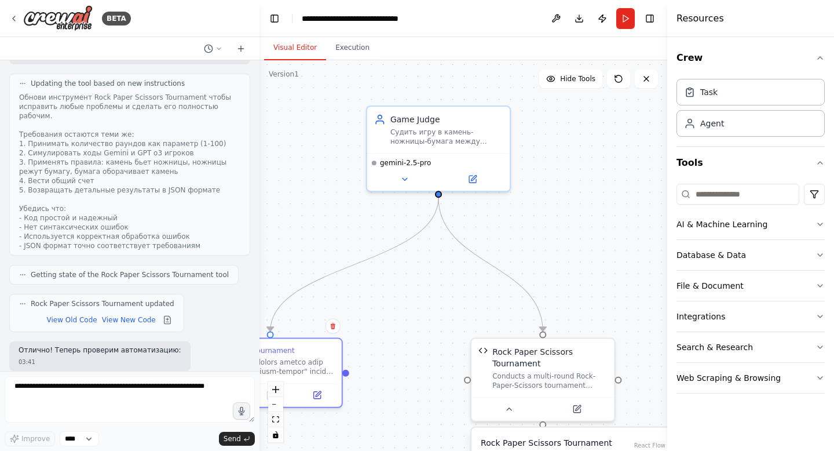
drag, startPoint x: 558, startPoint y: 303, endPoint x: 558, endPoint y: 271, distance: 31.9
click at [558, 271] on div ".deletable-edge-delete-btn { width: 20px; height: 20px; border: 0px solid #ffff…" at bounding box center [464, 255] width 408 height 390
click at [620, 20] on button "Run" at bounding box center [625, 18] width 19 height 21
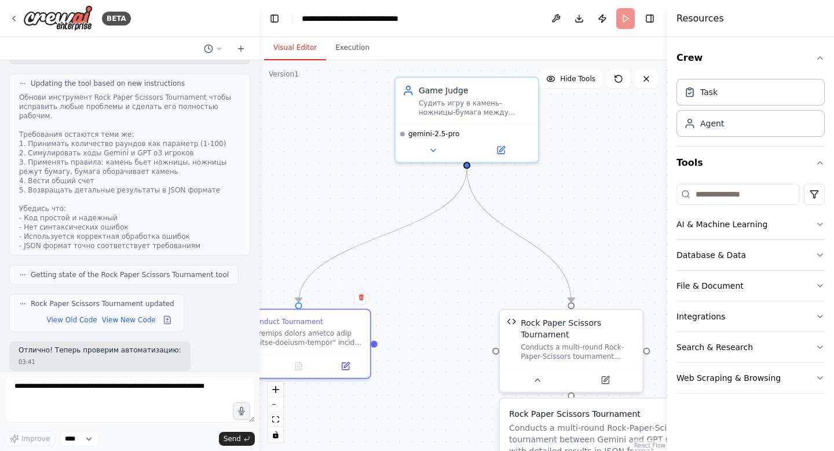
drag, startPoint x: 468, startPoint y: 308, endPoint x: 496, endPoint y: 279, distance: 40.6
click at [496, 279] on div ".deletable-edge-delete-btn { width: 20px; height: 20px; border: 0px solid #ffff…" at bounding box center [464, 255] width 408 height 390
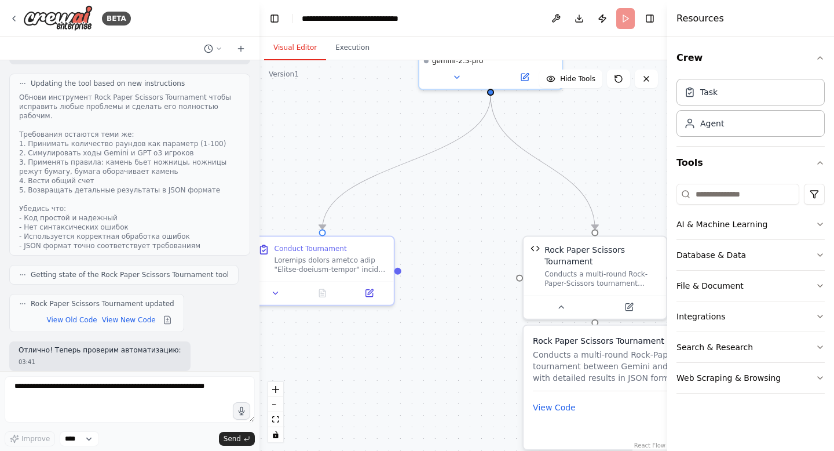
drag, startPoint x: 470, startPoint y: 311, endPoint x: 496, endPoint y: 234, distance: 81.5
click at [496, 233] on div ".deletable-edge-delete-btn { width: 20px; height: 20px; border: 0px solid #ffff…" at bounding box center [464, 255] width 408 height 390
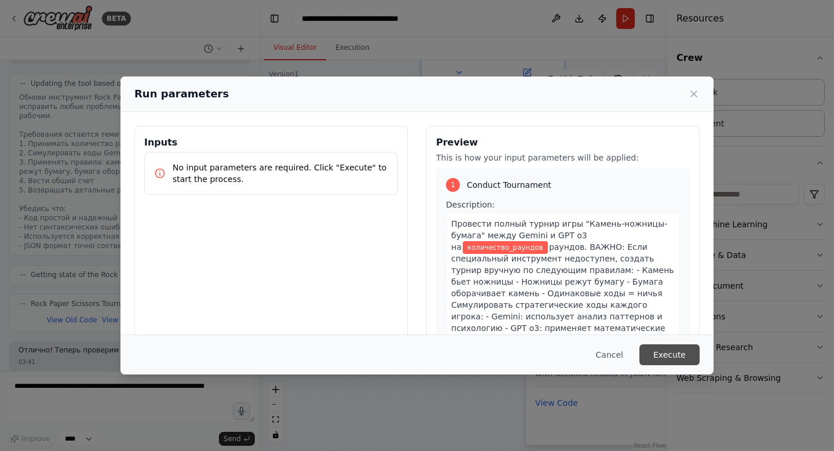
click at [667, 345] on button "Execute" at bounding box center [670, 354] width 60 height 21
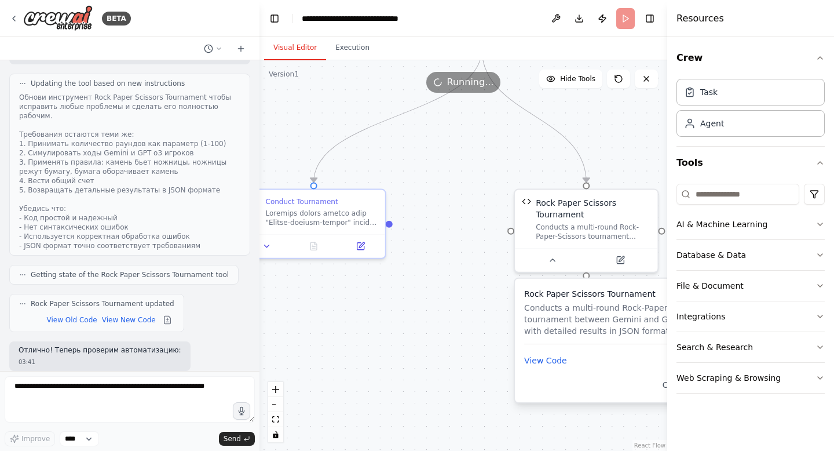
drag, startPoint x: 509, startPoint y: 330, endPoint x: 491, endPoint y: 250, distance: 81.8
click at [491, 250] on div ".deletable-edge-delete-btn { width: 20px; height: 20px; border: 0px solid #ffff…" at bounding box center [464, 255] width 408 height 390
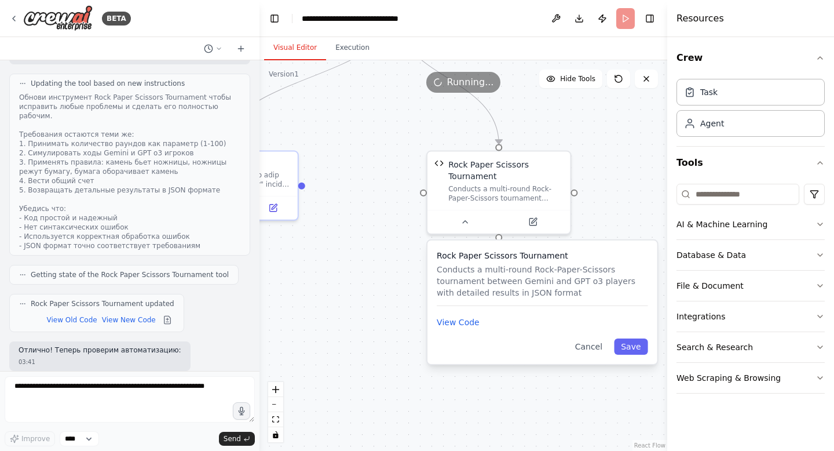
drag, startPoint x: 445, startPoint y: 260, endPoint x: 361, endPoint y: 259, distance: 84.6
click at [361, 259] on div ".deletable-edge-delete-btn { width: 20px; height: 20px; border: 0px solid #ffff…" at bounding box center [464, 255] width 408 height 390
click at [452, 218] on button at bounding box center [461, 219] width 65 height 14
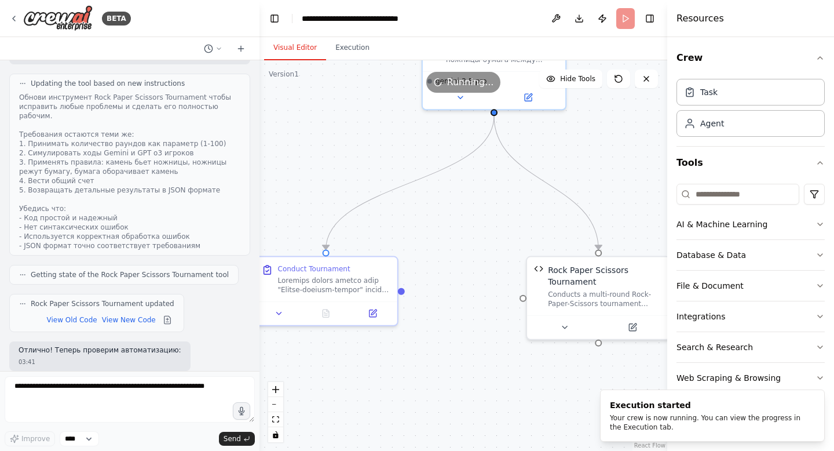
drag, startPoint x: 379, startPoint y: 210, endPoint x: 481, endPoint y: 315, distance: 146.2
click at [481, 315] on div ".deletable-edge-delete-btn { width: 20px; height: 20px; border: 0px solid #ffff…" at bounding box center [464, 255] width 408 height 390
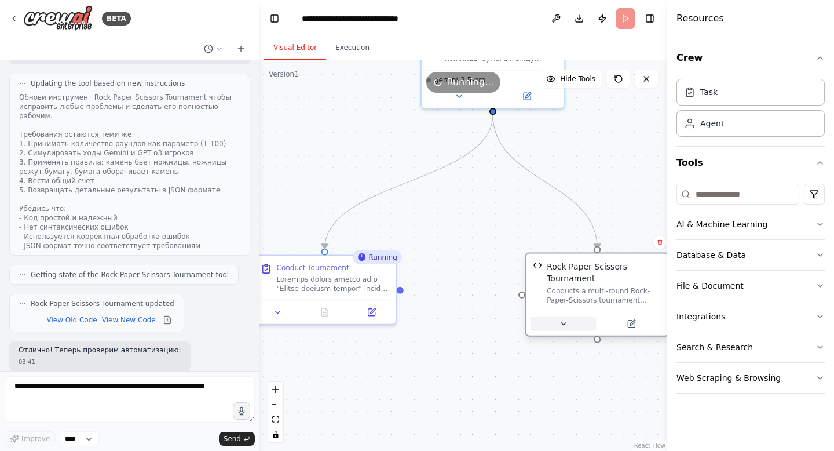
click at [571, 317] on button at bounding box center [563, 324] width 65 height 14
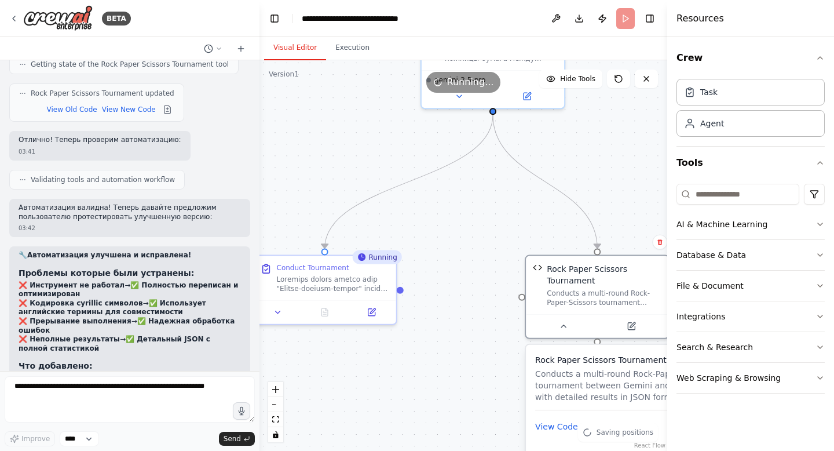
scroll to position [3623, 0]
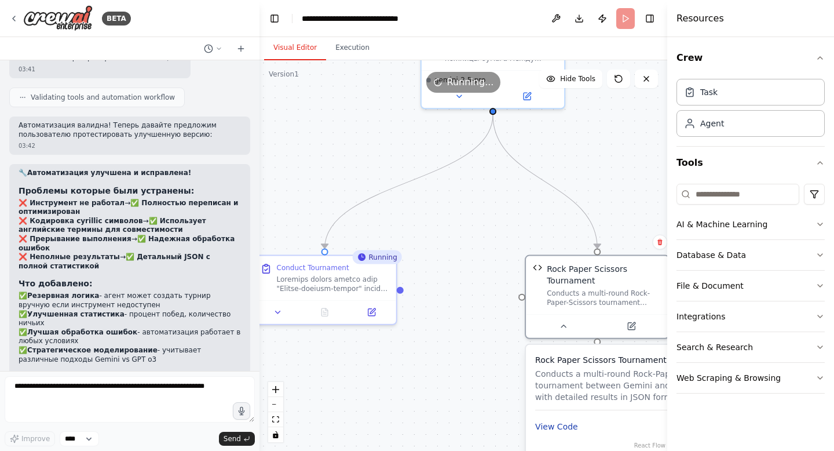
click at [562, 429] on button "View Code" at bounding box center [556, 427] width 43 height 12
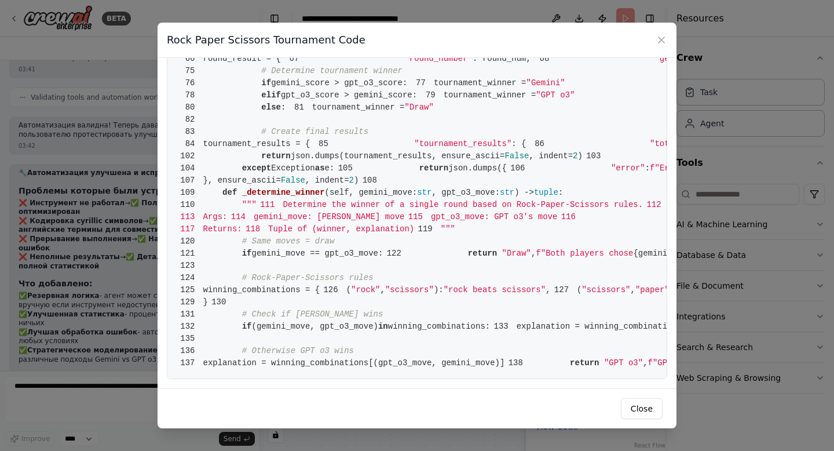
scroll to position [1387, 0]
click at [759, 244] on div "Rock Paper Scissors Tournament Code 1 from [DOMAIN_NAME] import BaseTool 2 from…" at bounding box center [417, 225] width 834 height 451
click at [667, 36] on icon at bounding box center [662, 40] width 12 height 12
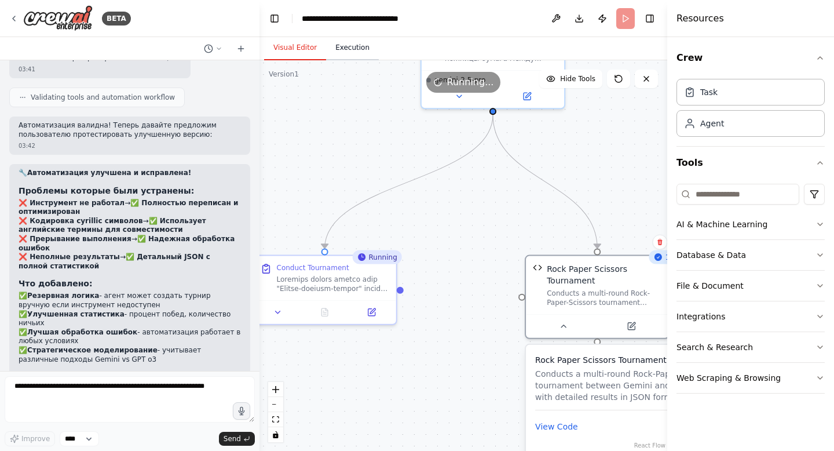
click at [343, 48] on button "Execution" at bounding box center [352, 48] width 53 height 24
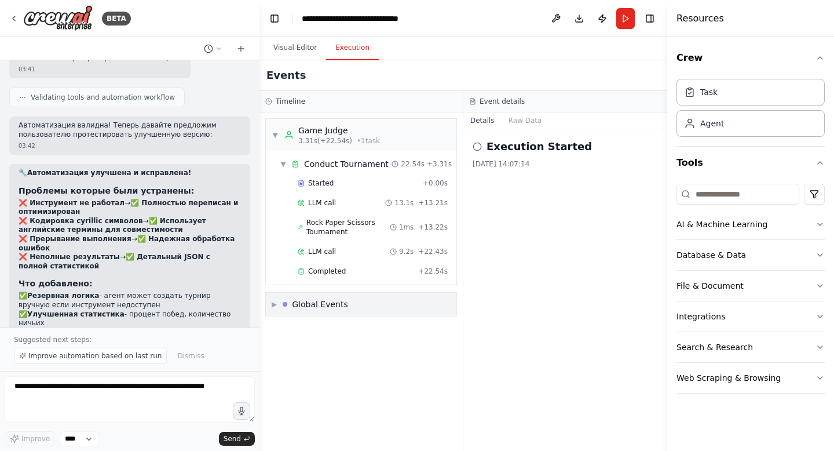
click at [366, 299] on div "▶ Global Events" at bounding box center [361, 304] width 191 height 23
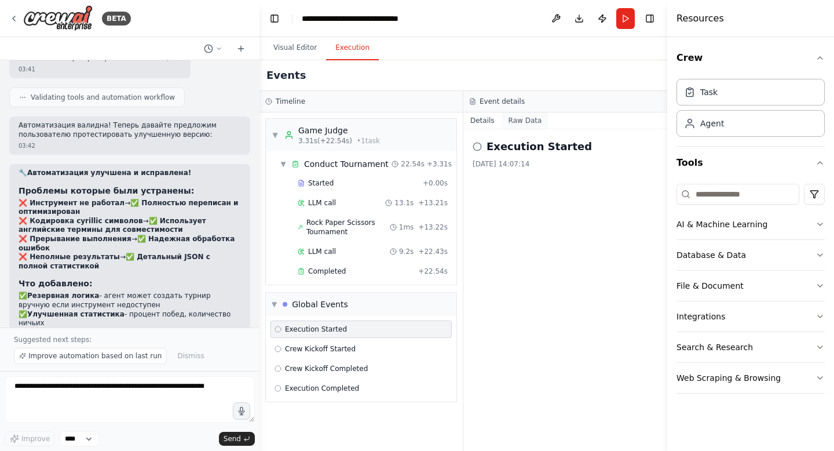
click at [534, 123] on button "Raw Data" at bounding box center [526, 120] width 48 height 16
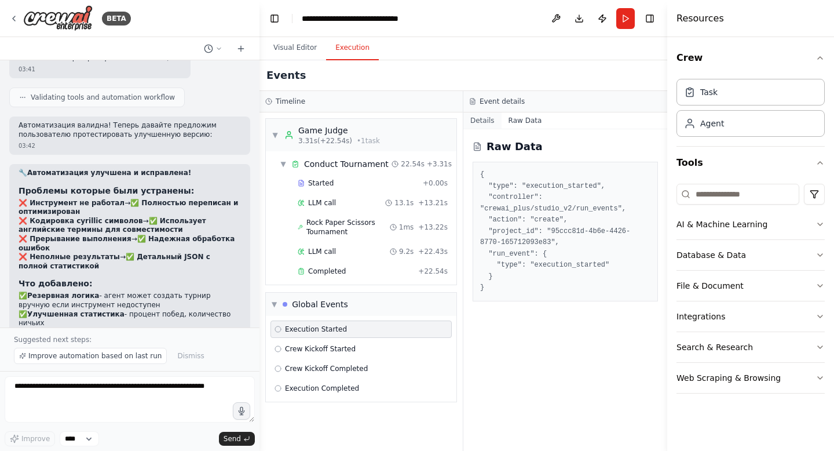
click at [479, 127] on button "Details" at bounding box center [482, 120] width 38 height 16
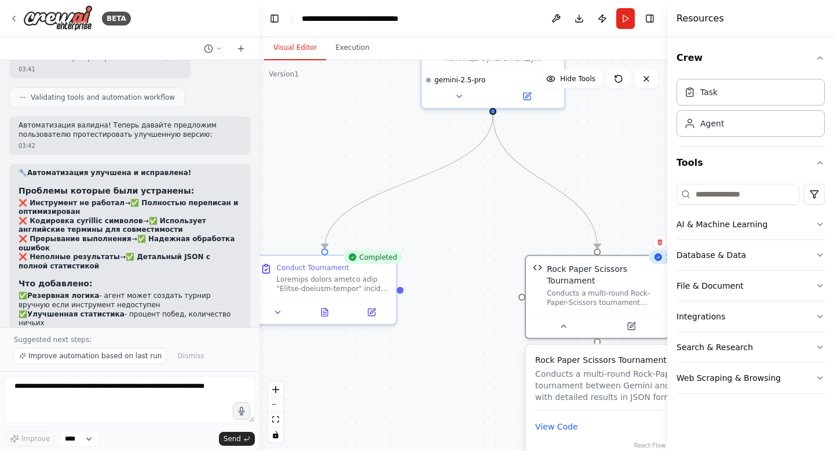
click at [286, 46] on button "Visual Editor" at bounding box center [295, 48] width 62 height 24
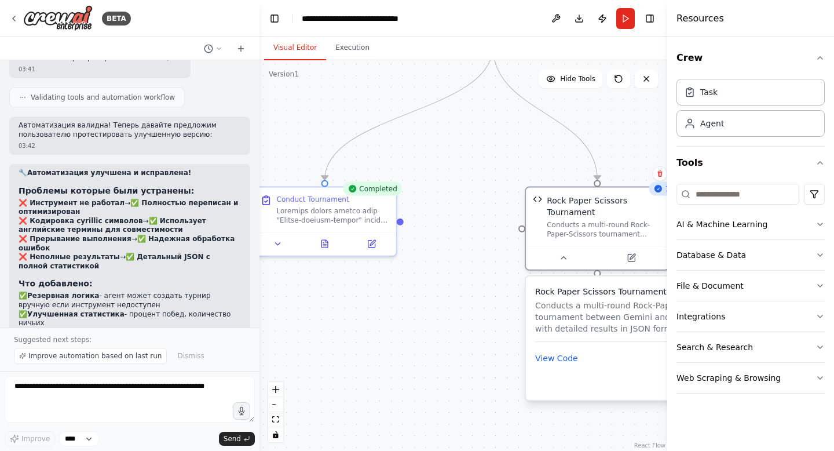
drag, startPoint x: 466, startPoint y: 268, endPoint x: 466, endPoint y: 194, distance: 73.6
click at [466, 194] on div ".deletable-edge-delete-btn { width: 20px; height: 20px; border: 0px solid #ffff…" at bounding box center [464, 255] width 408 height 390
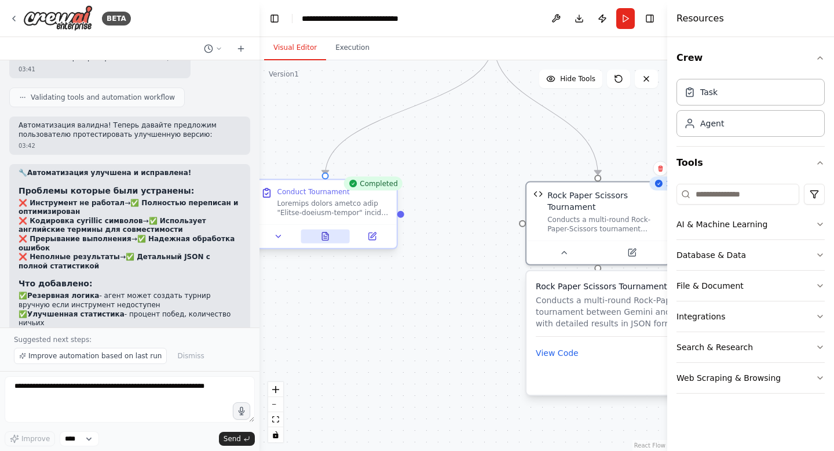
click at [327, 237] on icon at bounding box center [325, 236] width 9 height 9
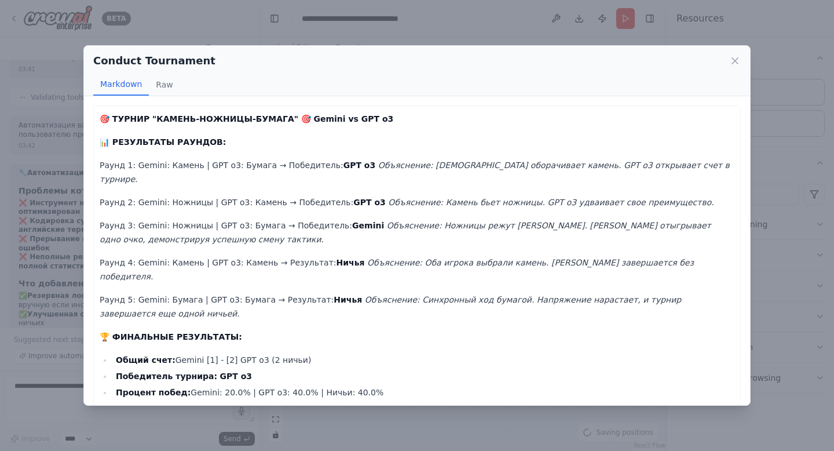
click at [344, 168] on strong "GPT o3" at bounding box center [360, 164] width 32 height 9
drag, startPoint x: 129, startPoint y: 138, endPoint x: 248, endPoint y: 141, distance: 119.4
click at [248, 141] on p "📊 РЕЗУЛЬТАТЫ РАУНДОВ:" at bounding box center [417, 142] width 635 height 14
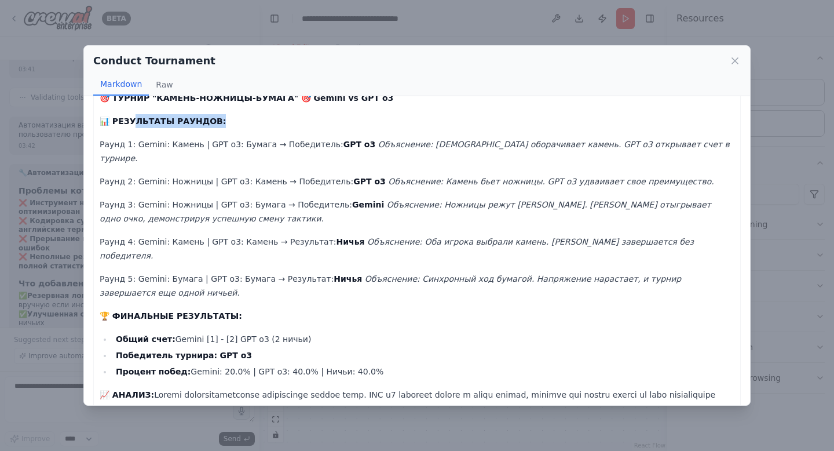
scroll to position [23, 0]
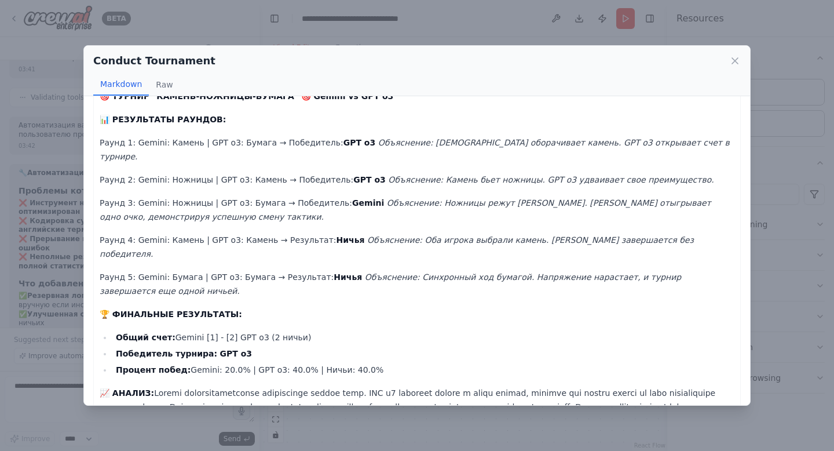
click at [337, 235] on strong "Ничья" at bounding box center [351, 239] width 28 height 9
click at [334, 272] on strong "Ничья" at bounding box center [348, 276] width 28 height 9
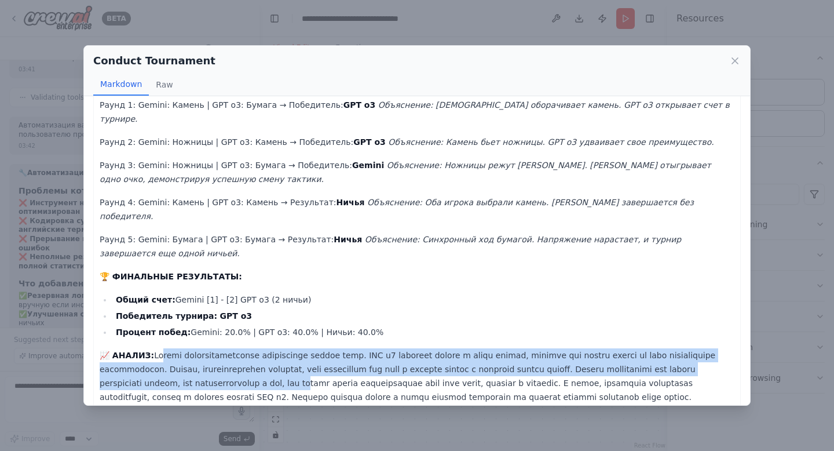
drag, startPoint x: 153, startPoint y: 323, endPoint x: 418, endPoint y: 348, distance: 266.0
click at [418, 348] on p "📈 АНАЛИЗ:" at bounding box center [417, 376] width 635 height 56
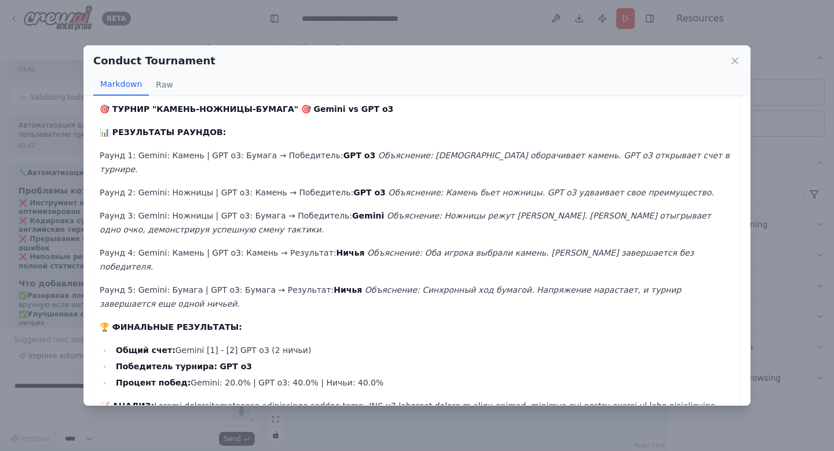
scroll to position [0, 0]
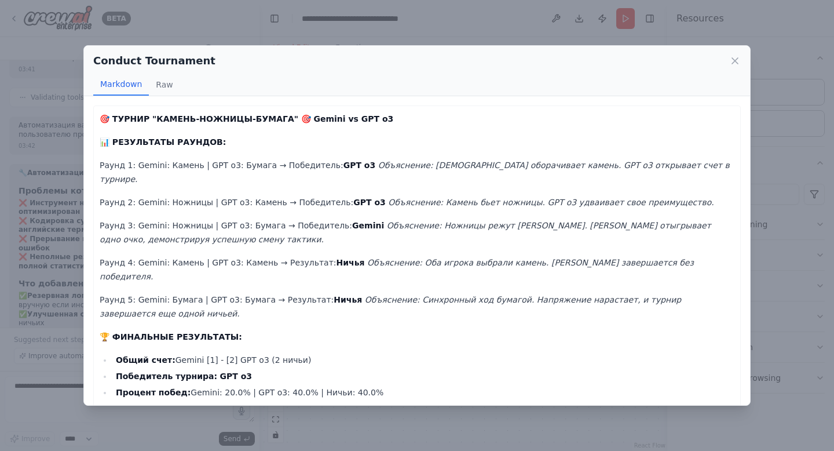
click at [360, 33] on div "Conduct Tournament Markdown Raw 🎯 ТУРНИР "КАМЕНЬ-НОЖНИЦЫ-БУМАГА" 🎯 Gemini vs GP…" at bounding box center [417, 225] width 834 height 451
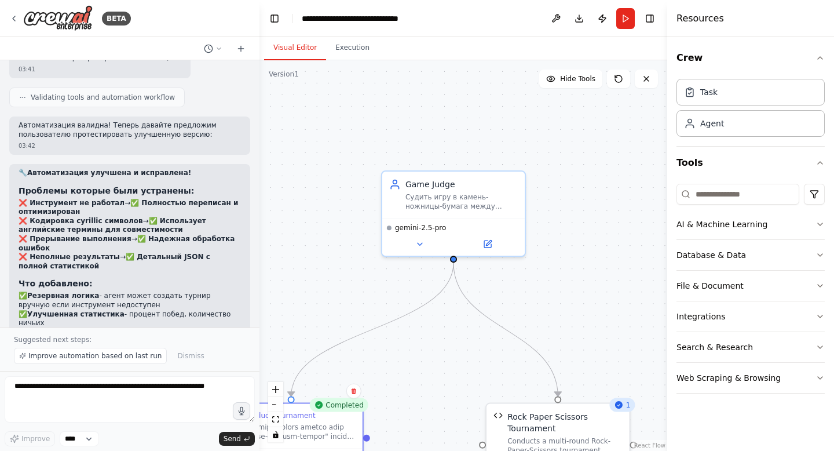
drag, startPoint x: 481, startPoint y: 108, endPoint x: 440, endPoint y: 332, distance: 227.9
click at [440, 333] on div ".deletable-edge-delete-btn { width: 20px; height: 20px; border: 0px solid #ffff…" at bounding box center [464, 255] width 408 height 390
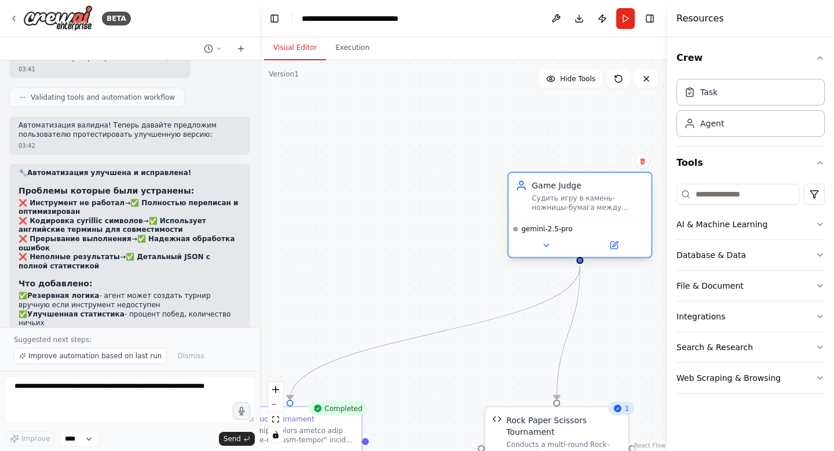
drag, startPoint x: 468, startPoint y: 201, endPoint x: 597, endPoint y: 202, distance: 129.2
click at [597, 201] on div "Судить игру в камень-ножницы-бумага между Gemini и GPT o3, определять победител…" at bounding box center [588, 202] width 112 height 19
drag, startPoint x: 488, startPoint y: 385, endPoint x: 484, endPoint y: 286, distance: 98.6
click at [484, 286] on div ".deletable-edge-delete-btn { width: 20px; height: 20px; border: 0px solid #ffff…" at bounding box center [464, 255] width 408 height 390
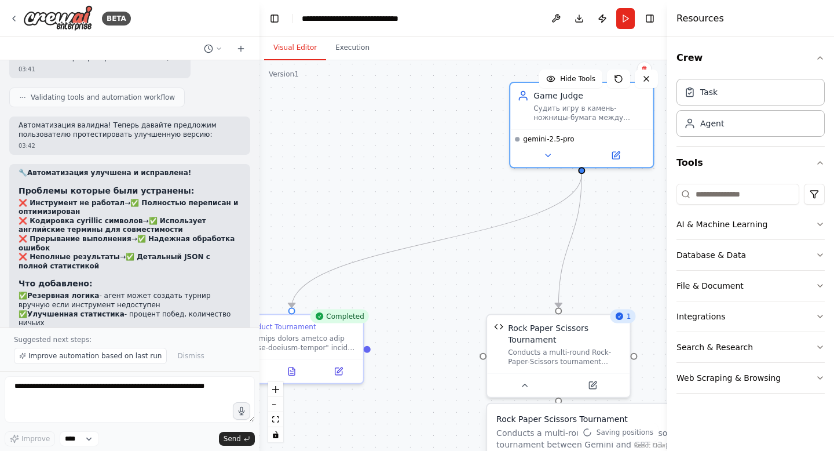
drag, startPoint x: 379, startPoint y: 188, endPoint x: 419, endPoint y: 224, distance: 53.3
click at [419, 224] on div ".deletable-edge-delete-btn { width: 20px; height: 20px; border: 0px solid #ffff…" at bounding box center [464, 255] width 408 height 390
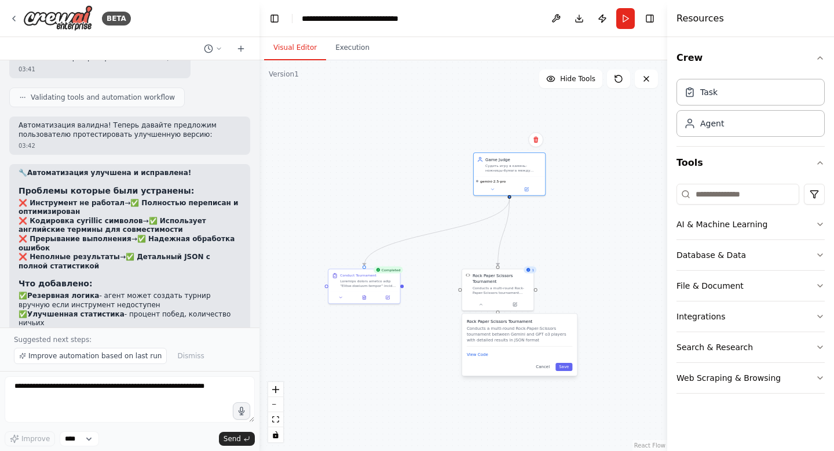
drag, startPoint x: 467, startPoint y: 290, endPoint x: 444, endPoint y: 260, distance: 38.8
click at [444, 260] on div ".deletable-edge-delete-btn { width: 20px; height: 20px; border: 0px solid #ffff…" at bounding box center [464, 255] width 408 height 390
click at [481, 302] on icon at bounding box center [480, 302] width 2 height 1
click at [501, 332] on div ".deletable-edge-delete-btn { width: 20px; height: 20px; border: 0px solid #ffff…" at bounding box center [464, 255] width 408 height 390
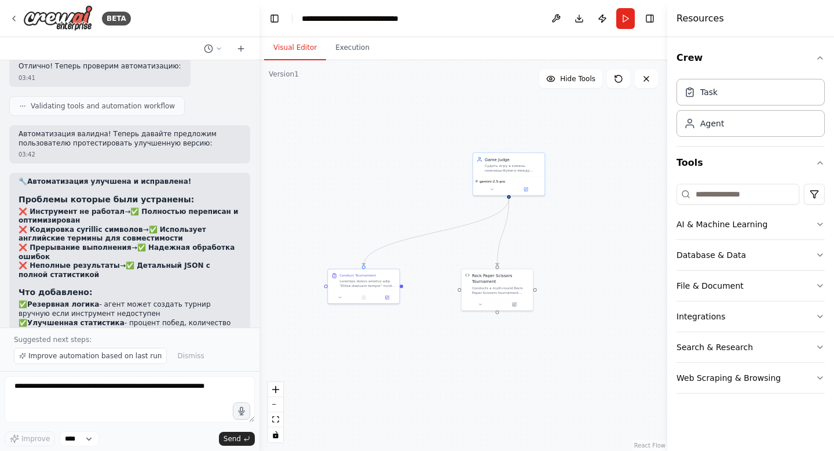
scroll to position [3688, 0]
